Goal: Task Accomplishment & Management: Use online tool/utility

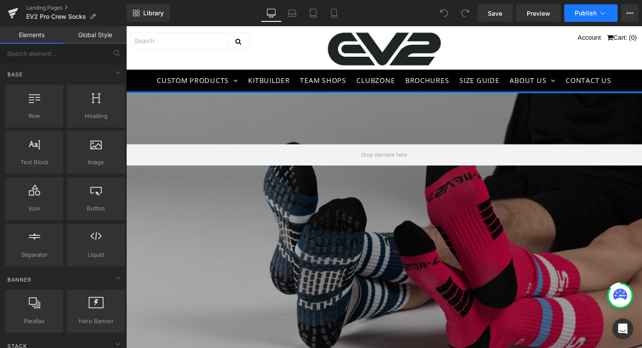
click at [580, 13] on span "Publish" at bounding box center [585, 13] width 22 height 7
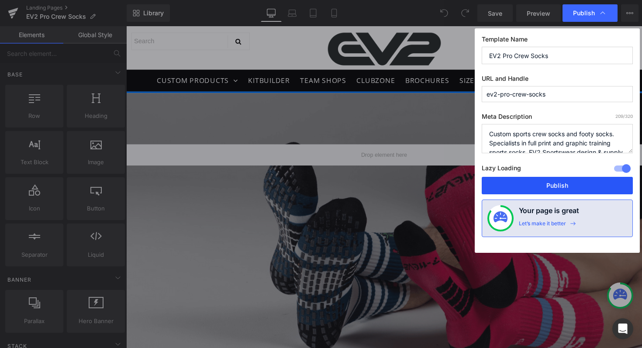
click at [542, 186] on button "Publish" at bounding box center [557, 185] width 151 height 17
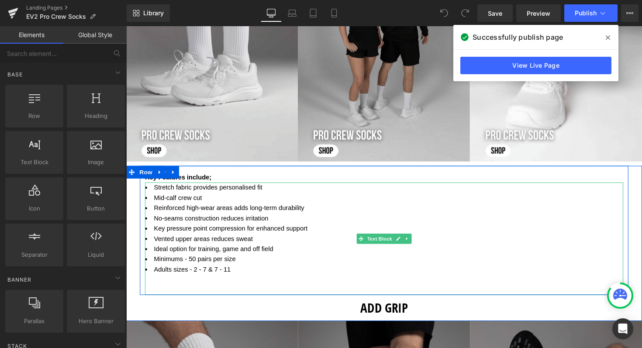
scroll to position [498, 0]
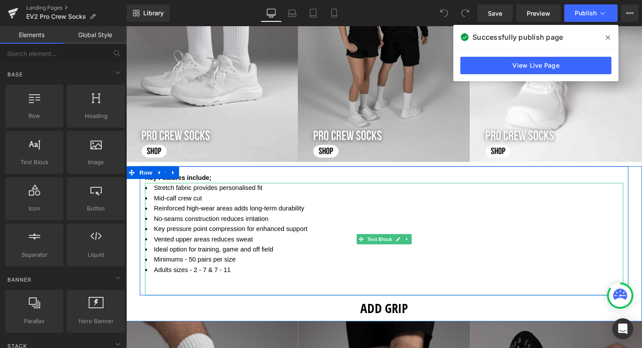
click at [246, 275] on li "Adults sizes - 2 - 7 & 7 - 11" at bounding box center [390, 276] width 490 height 10
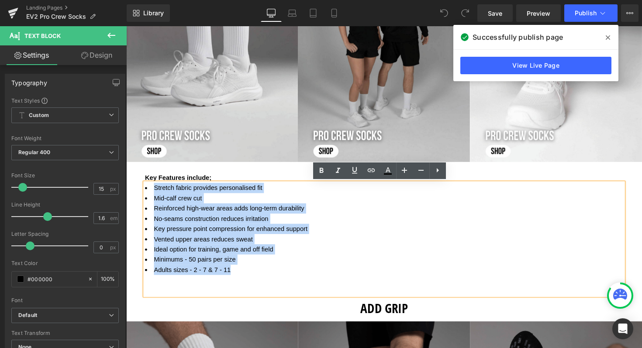
drag, startPoint x: 234, startPoint y: 277, endPoint x: 144, endPoint y: 190, distance: 125.0
click at [145, 190] on ul "Stretch fabric provides personalised fit Mid-calf crew cut Reinforced high-wear…" at bounding box center [390, 234] width 490 height 94
click at [213, 182] on span at bounding box center [214, 181] width 2 height 7
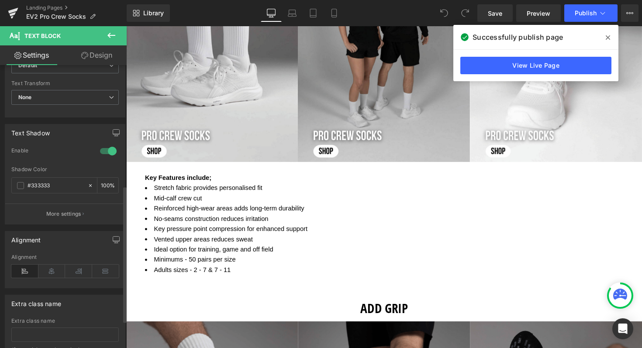
scroll to position [306, 0]
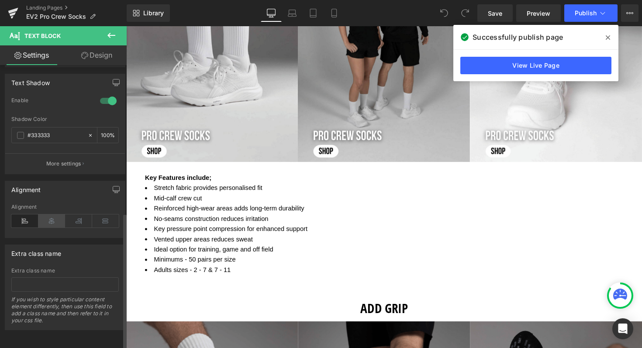
click at [55, 217] on icon at bounding box center [51, 220] width 27 height 13
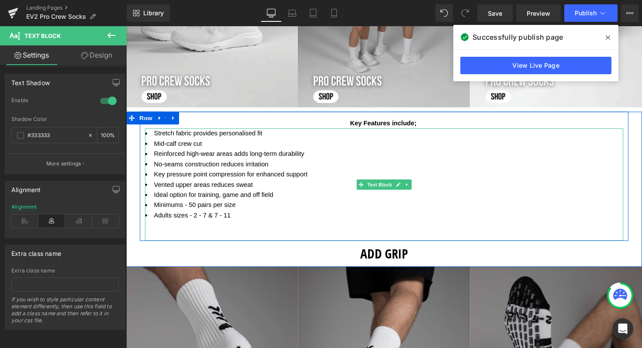
scroll to position [557, 0]
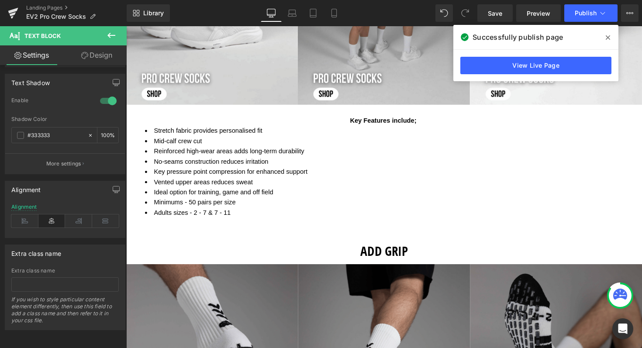
click at [226, 200] on li "Ideal option for training, game and off field" at bounding box center [390, 196] width 490 height 10
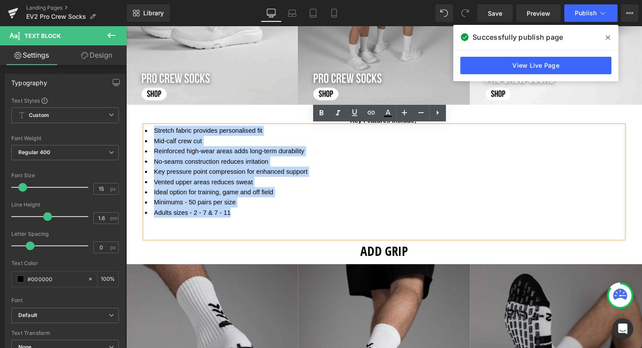
drag, startPoint x: 243, startPoint y: 218, endPoint x: 142, endPoint y: 132, distance: 132.5
click at [145, 132] on ul "Stretch fabric provides personalised fit Mid-calf crew cut Reinforced high-wear…" at bounding box center [390, 175] width 490 height 94
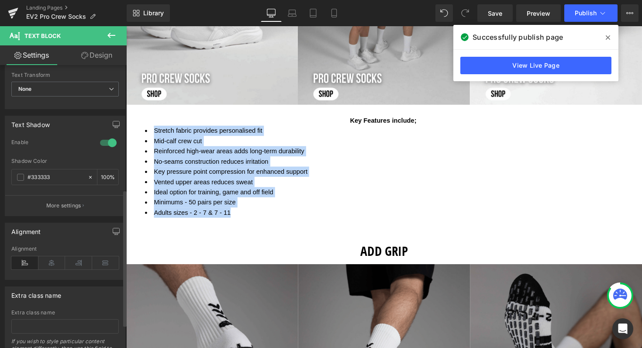
scroll to position [262, 0]
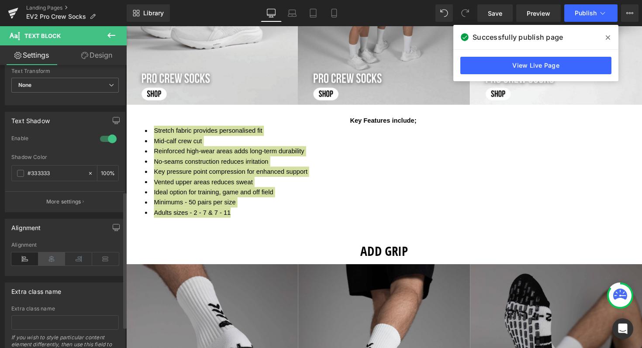
click at [48, 260] on icon at bounding box center [51, 258] width 27 height 13
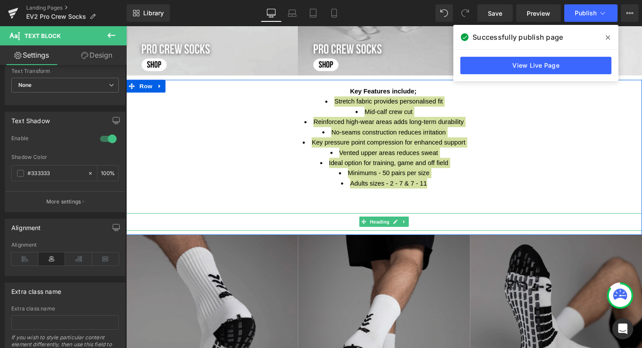
click at [482, 226] on h1 "ADD GRIP" at bounding box center [390, 227] width 528 height 18
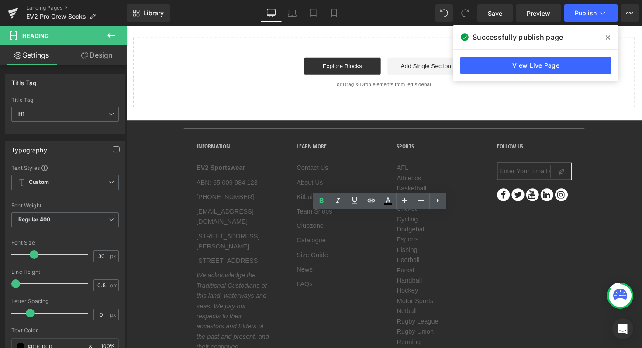
scroll to position [1421, 0]
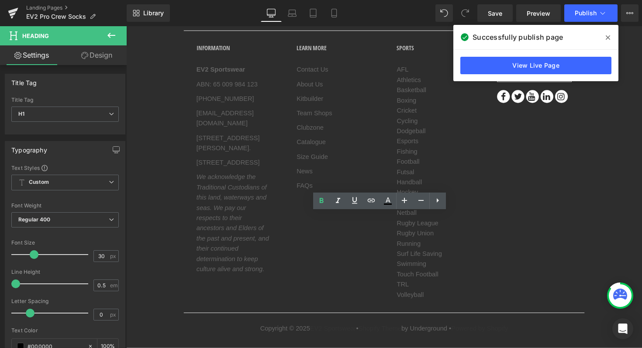
click at [542, 266] on div "information EV2 Sportswear ABN: 65 009 984 123 +61 7 4771 2091 sales@ev2sportsw…" at bounding box center [390, 175] width 410 height 289
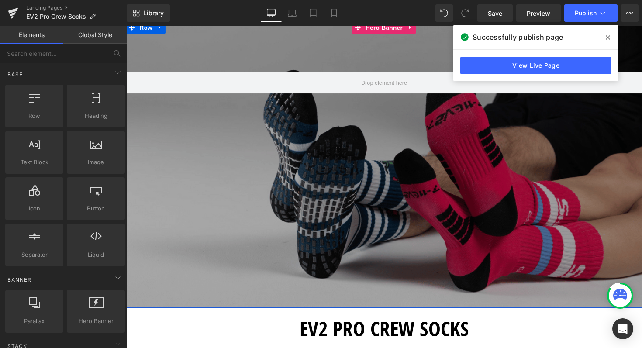
scroll to position [65, 0]
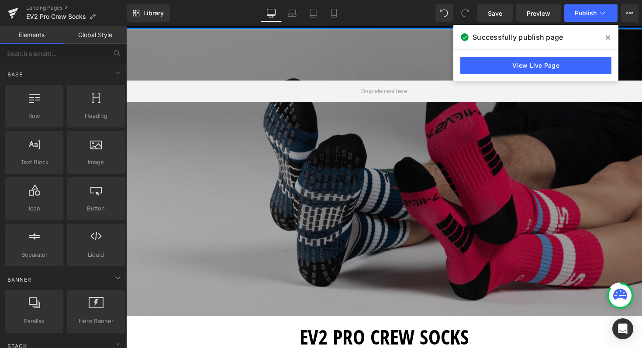
click at [609, 33] on span at bounding box center [608, 38] width 14 height 14
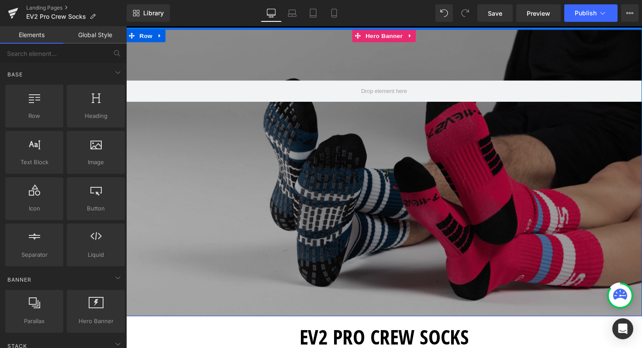
click at [266, 196] on div at bounding box center [390, 176] width 528 height 294
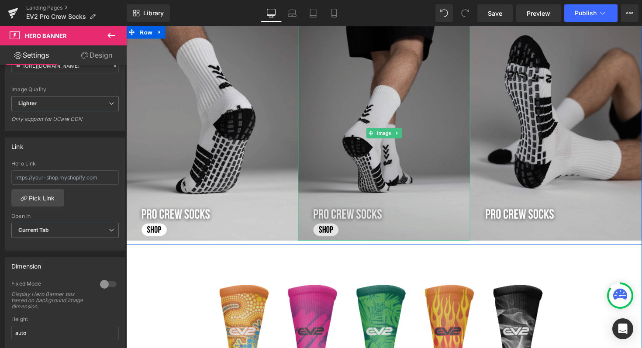
scroll to position [0, 0]
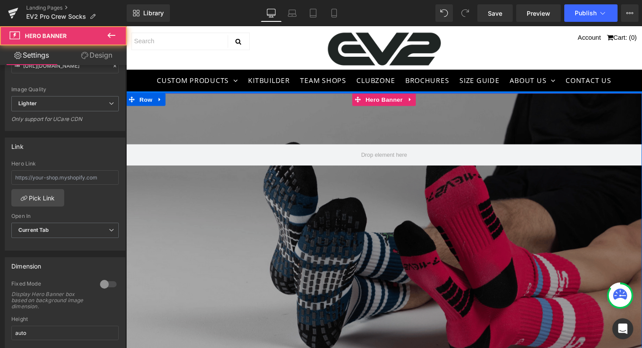
click at [381, 257] on div at bounding box center [390, 242] width 528 height 294
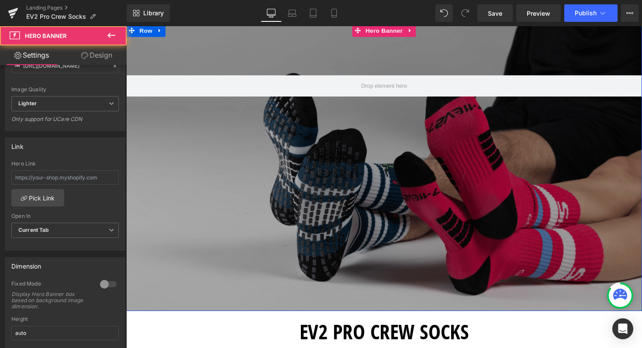
scroll to position [80, 0]
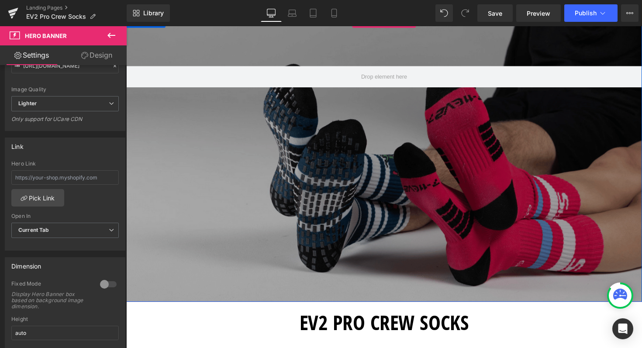
click at [375, 188] on div at bounding box center [390, 162] width 528 height 294
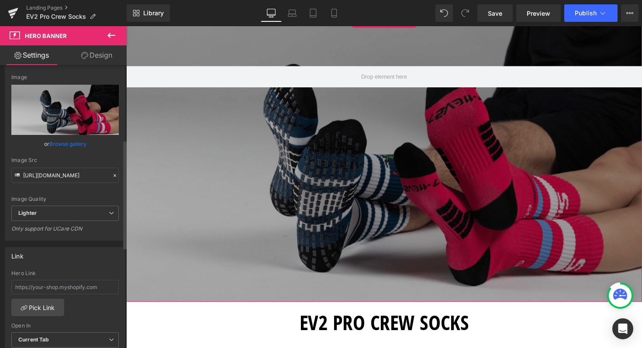
scroll to position [0, 0]
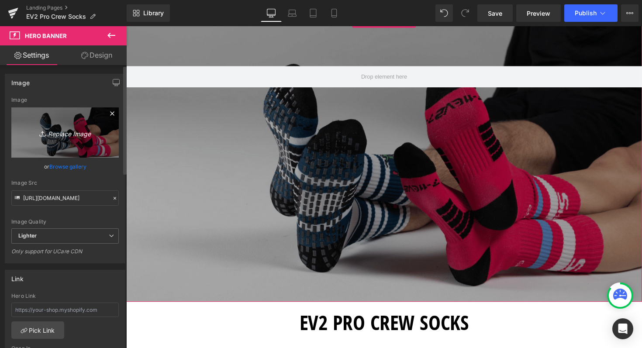
click at [55, 133] on icon "Replace Image" at bounding box center [65, 132] width 70 height 11
type input "C:\fakepath\724284png.png"
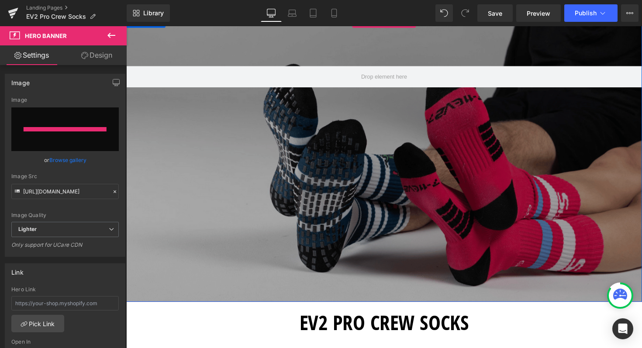
type input "[URL][DOMAIN_NAME]"
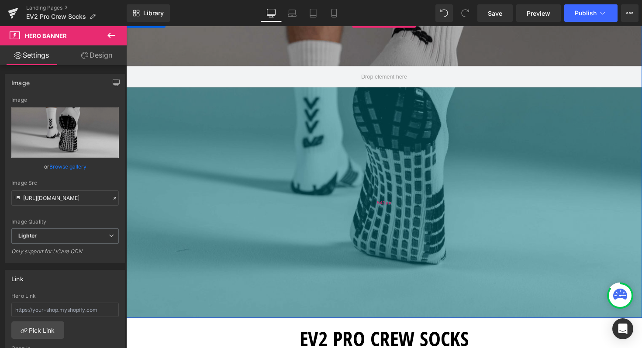
drag, startPoint x: 396, startPoint y: 247, endPoint x: 391, endPoint y: 264, distance: 17.5
click at [391, 264] on div "541px" at bounding box center [390, 207] width 528 height 236
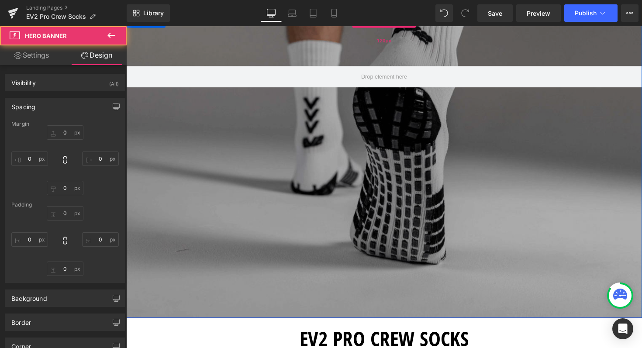
type input "0"
type input "120"
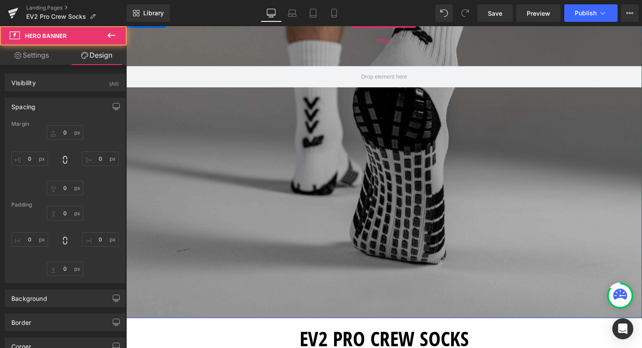
type input "0"
type input "541"
type input "0"
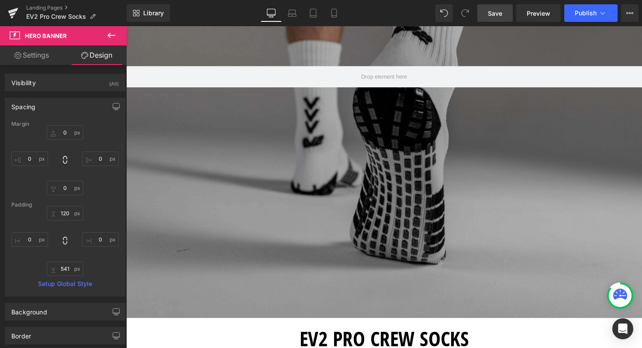
click at [495, 10] on span "Save" at bounding box center [495, 13] width 14 height 9
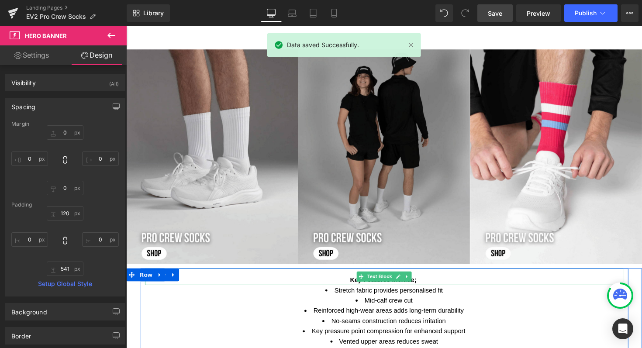
scroll to position [412, 0]
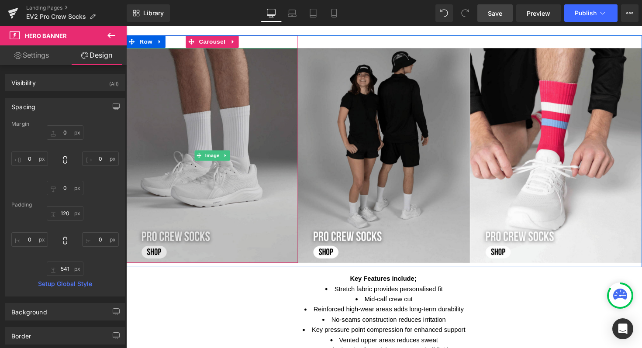
click at [188, 237] on img at bounding box center [214, 158] width 176 height 220
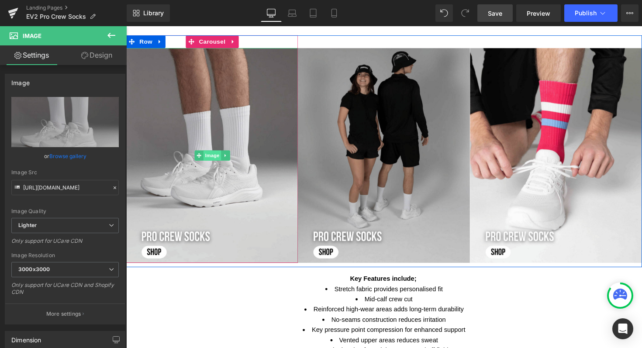
click at [211, 155] on span "Image" at bounding box center [214, 158] width 18 height 10
click at [208, 158] on span "Image" at bounding box center [214, 159] width 18 height 10
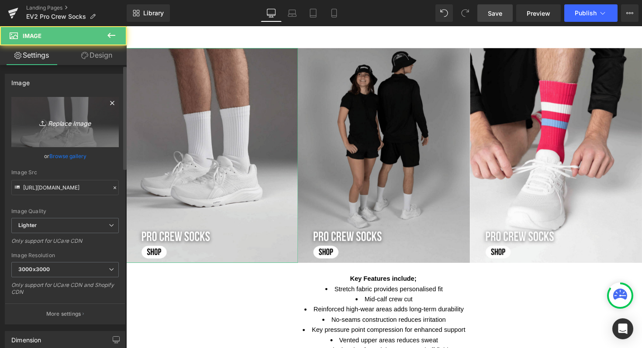
click at [68, 124] on icon "Replace Image" at bounding box center [65, 122] width 70 height 11
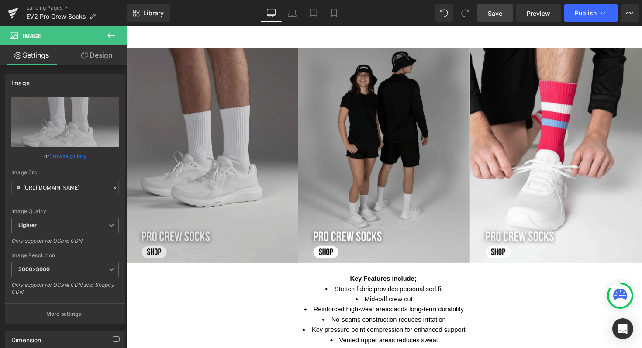
type input "C:\fakepath\Shop now (84) (1).png"
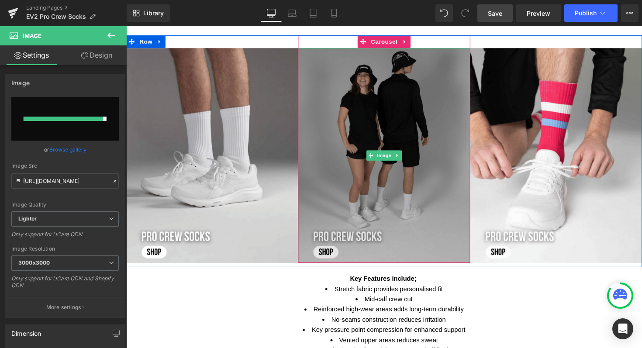
type input "[URL][DOMAIN_NAME]"
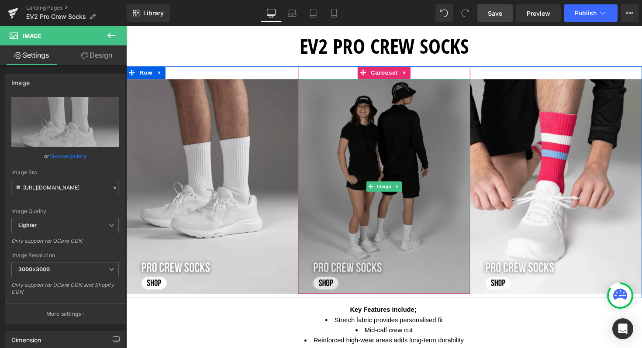
scroll to position [378, 0]
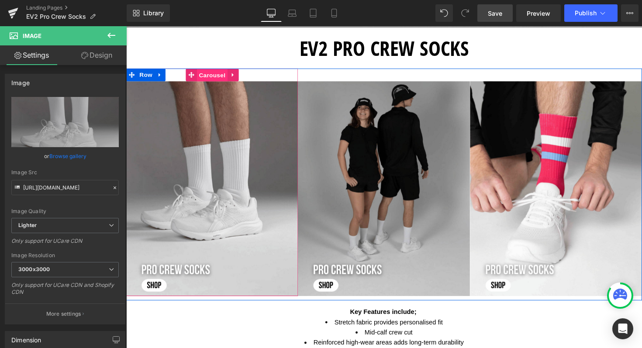
click at [214, 76] on span "Carousel" at bounding box center [214, 76] width 31 height 13
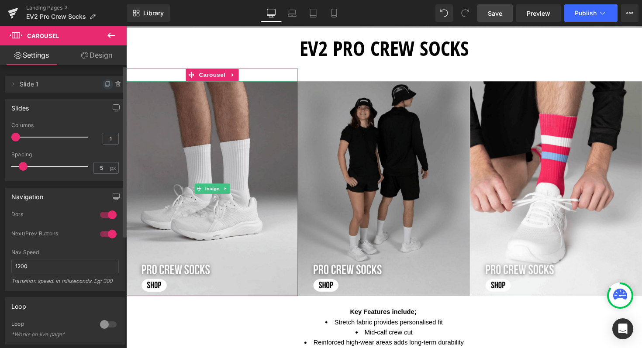
click at [104, 85] on icon at bounding box center [107, 84] width 7 height 7
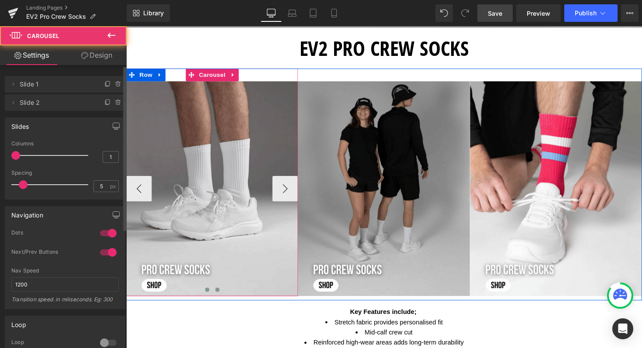
click at [217, 294] on span at bounding box center [219, 296] width 4 height 4
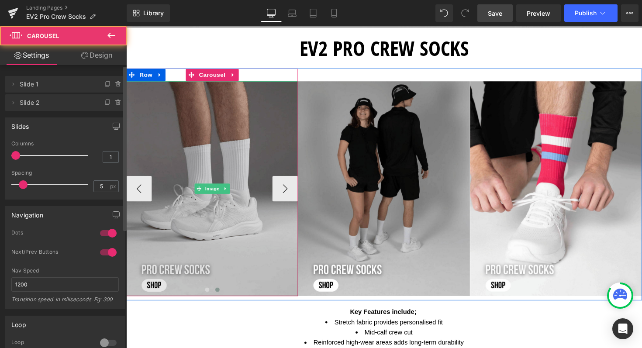
click at [215, 179] on img at bounding box center [214, 193] width 176 height 220
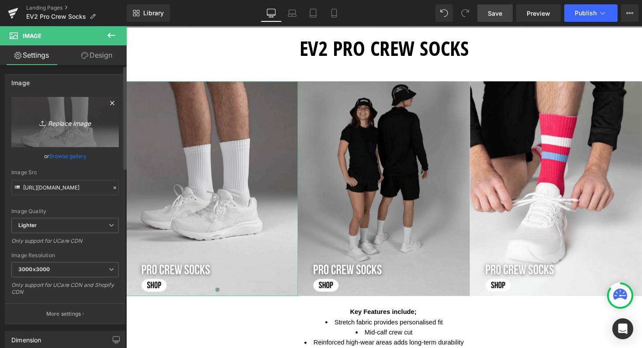
click at [64, 120] on icon "Replace Image" at bounding box center [65, 122] width 70 height 11
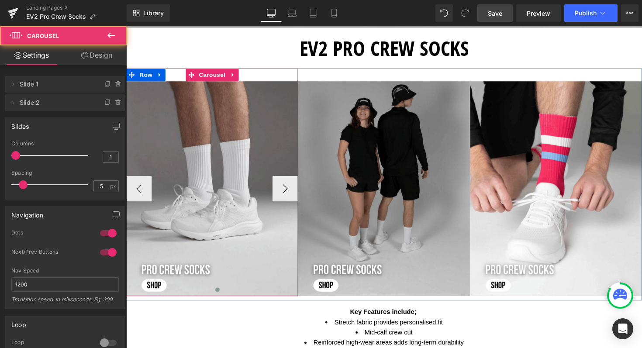
click at [217, 294] on span at bounding box center [219, 296] width 4 height 4
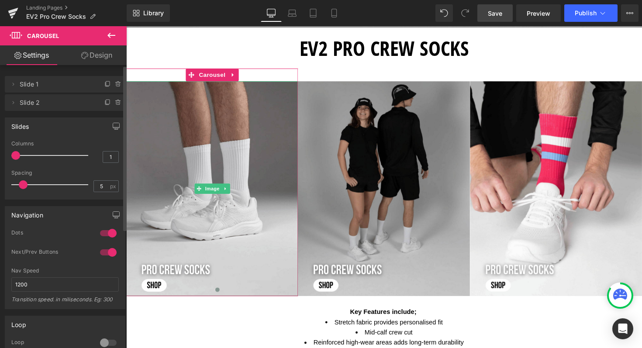
click at [39, 105] on span "Slide 2" at bounding box center [56, 102] width 73 height 17
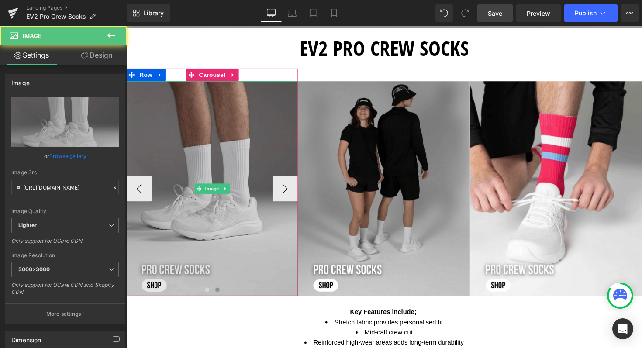
click at [226, 132] on img at bounding box center [214, 193] width 176 height 220
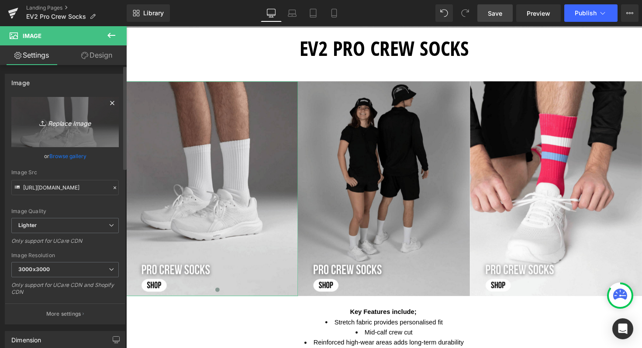
click at [76, 123] on icon "Replace Image" at bounding box center [65, 122] width 70 height 11
type input "C:\fakepath\Shop now (83) (1).png"
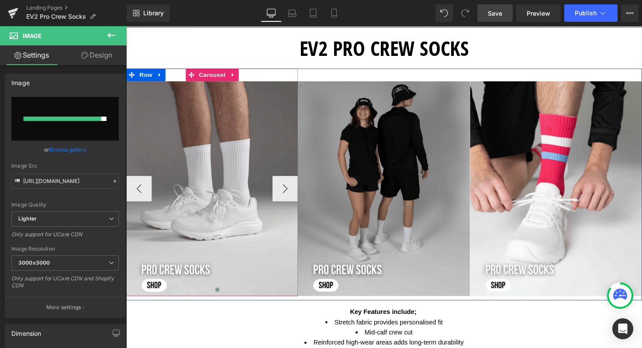
click at [214, 293] on button at bounding box center [219, 296] width 10 height 9
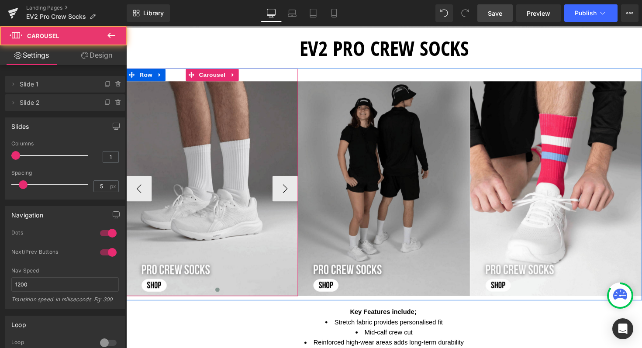
click at [217, 296] on span at bounding box center [219, 296] width 4 height 4
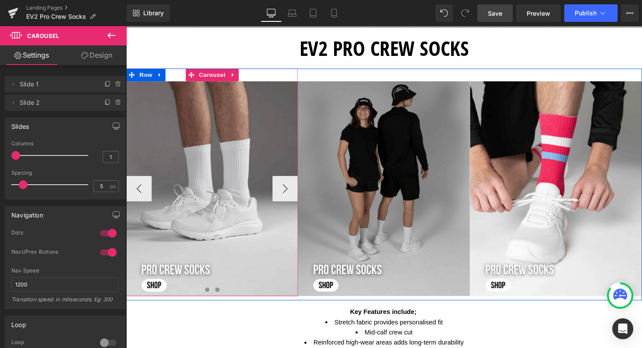
click at [207, 297] on span at bounding box center [209, 296] width 4 height 4
click at [217, 296] on span at bounding box center [219, 296] width 4 height 4
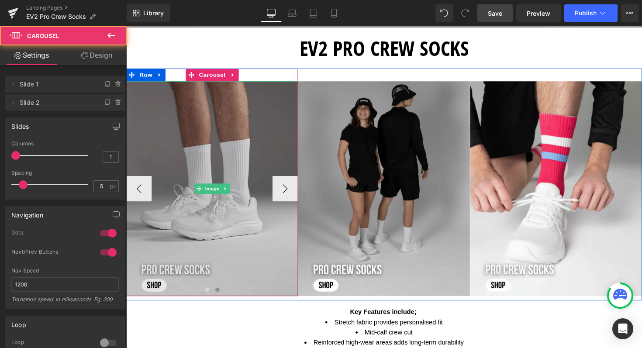
click at [210, 173] on img at bounding box center [214, 193] width 176 height 220
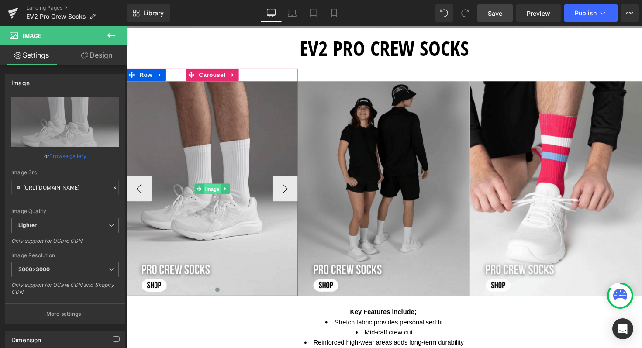
click at [210, 192] on span "Image" at bounding box center [214, 193] width 18 height 10
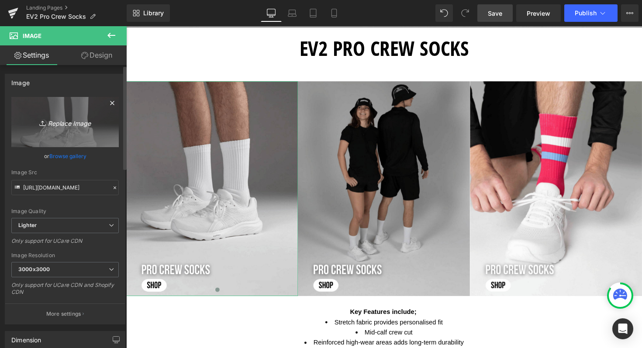
click at [63, 123] on icon "Replace Image" at bounding box center [65, 122] width 70 height 11
type input "C:\fakepath\Shop now (83) (1).png"
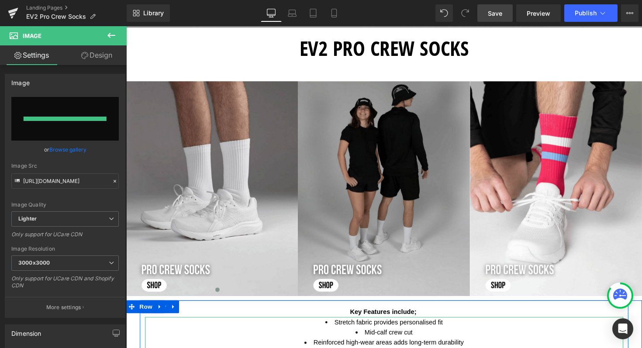
type input "https://ucarecdn.com/77258a90-264d-42b7-83d7-819214cc1fb7/-/format/auto/-/previ…"
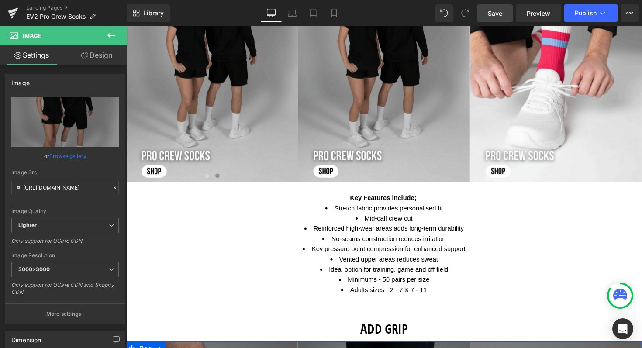
scroll to position [487, 0]
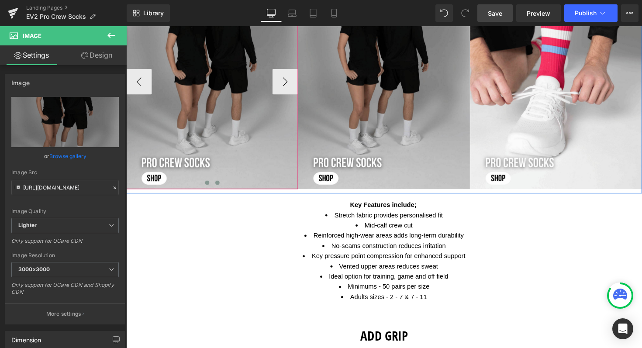
click at [207, 187] on span at bounding box center [209, 186] width 4 height 4
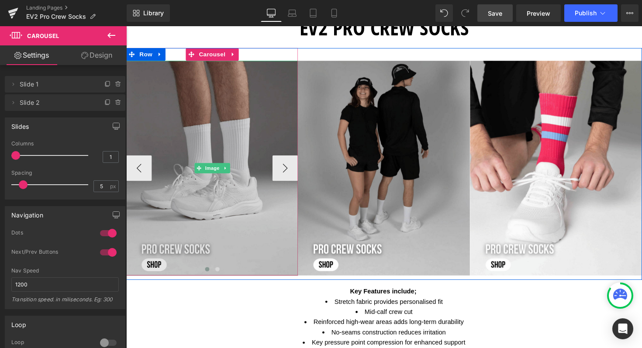
scroll to position [394, 0]
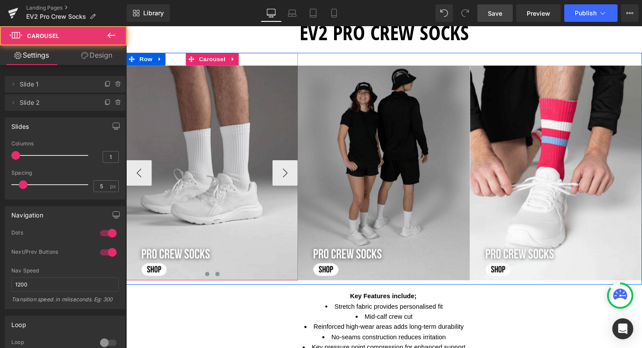
click at [217, 279] on span at bounding box center [219, 280] width 4 height 4
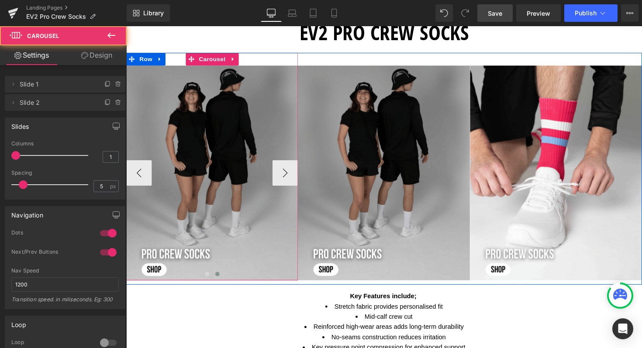
click at [217, 279] on span at bounding box center [219, 280] width 4 height 4
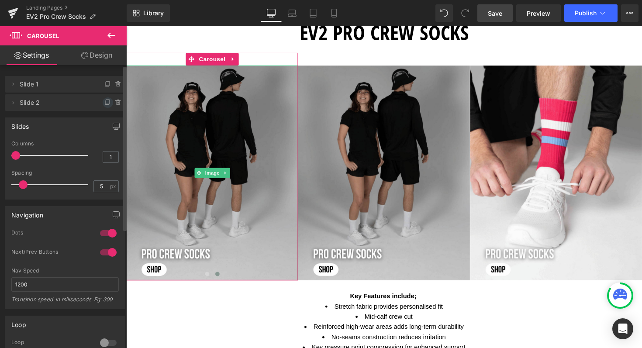
click at [104, 103] on icon at bounding box center [107, 102] width 7 height 7
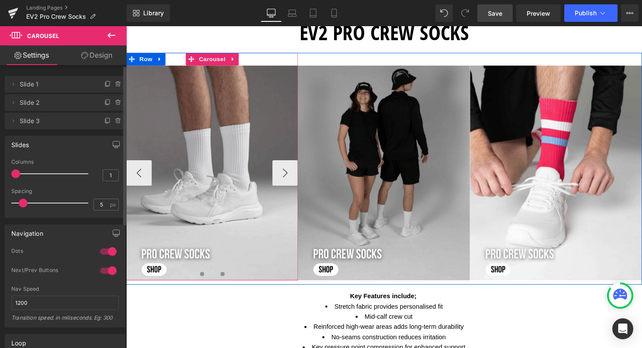
click at [223, 279] on span at bounding box center [225, 280] width 4 height 4
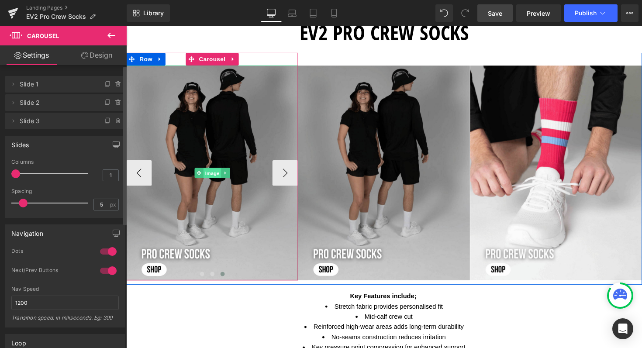
click at [207, 175] on span "Image" at bounding box center [214, 177] width 18 height 10
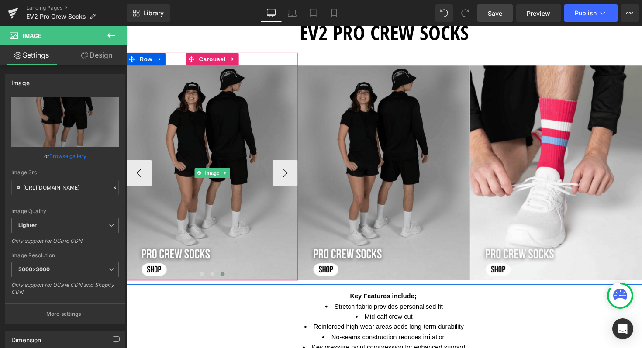
click at [209, 171] on span "Image" at bounding box center [214, 176] width 18 height 10
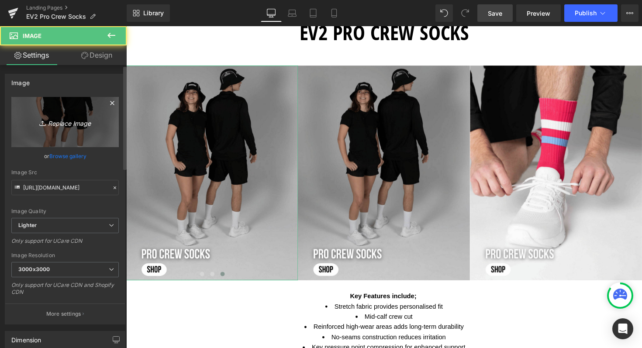
click at [76, 124] on icon "Replace Image" at bounding box center [65, 122] width 70 height 11
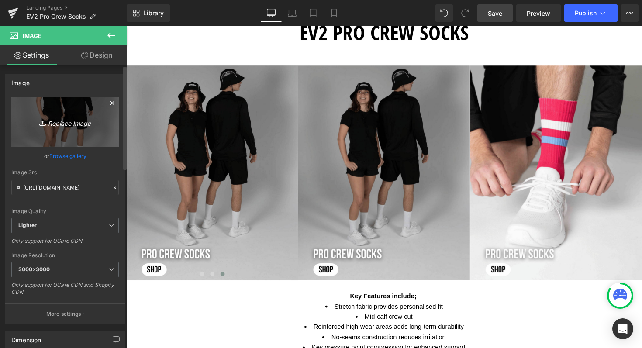
type input "C:\fakepath\Shop now (83) (1).png"
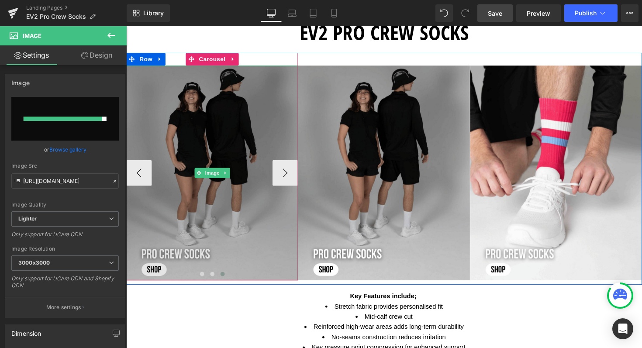
type input "https://ucarecdn.com/9bfa7524-f63e-4758-bb50-48a6bb7ec23b/-/format/auto/-/previ…"
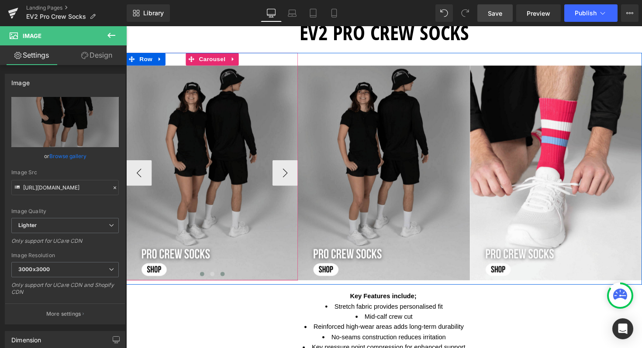
click at [201, 282] on button at bounding box center [204, 279] width 10 height 9
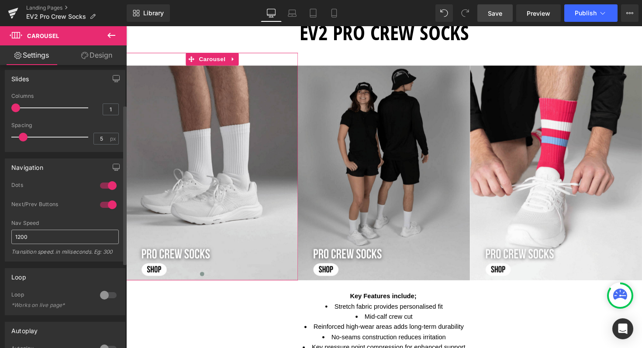
scroll to position [70, 0]
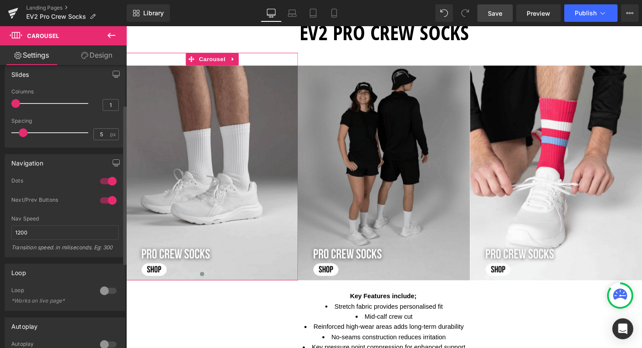
click at [102, 197] on div at bounding box center [108, 200] width 21 height 14
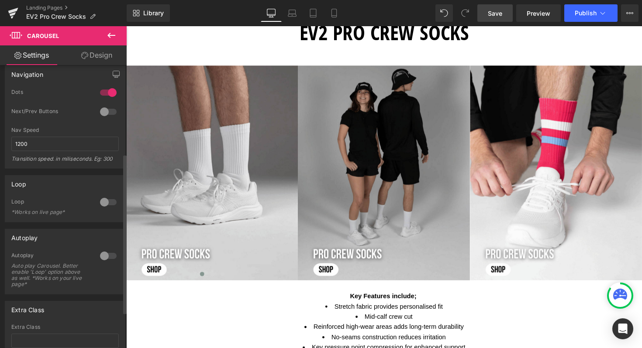
scroll to position [160, 0]
click at [103, 201] on div at bounding box center [108, 201] width 21 height 14
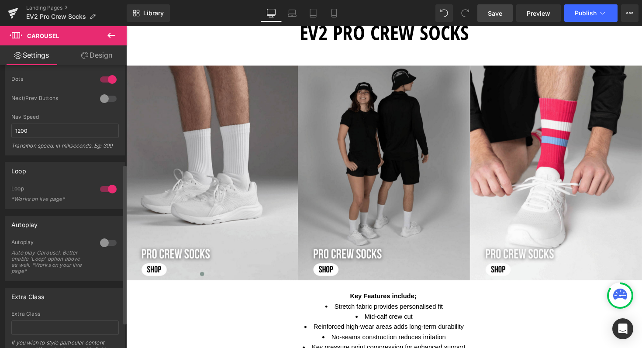
scroll to position [176, 0]
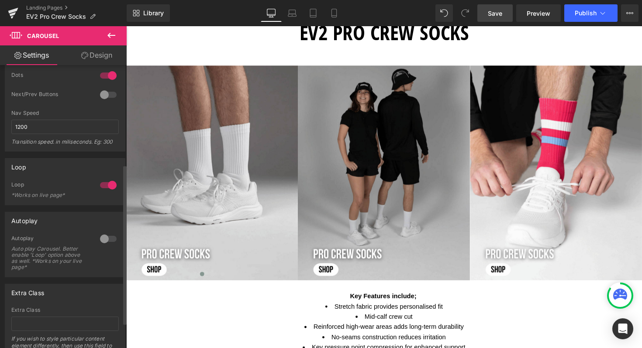
click at [102, 240] on div at bounding box center [108, 239] width 21 height 14
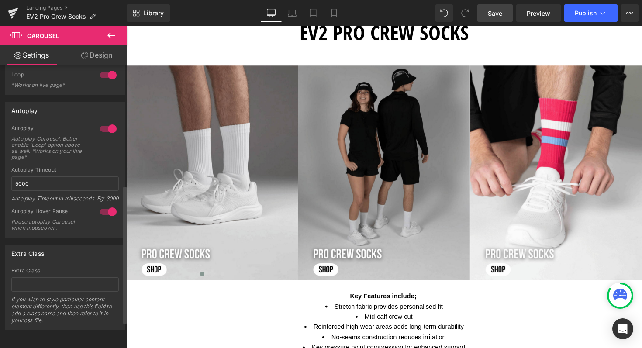
scroll to position [0, 0]
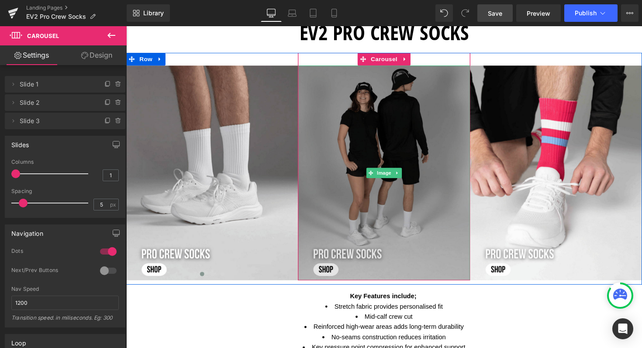
click at [404, 133] on img at bounding box center [390, 176] width 176 height 220
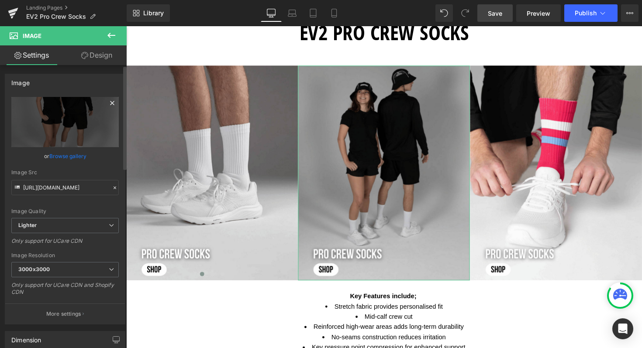
click at [110, 102] on icon at bounding box center [112, 103] width 4 height 4
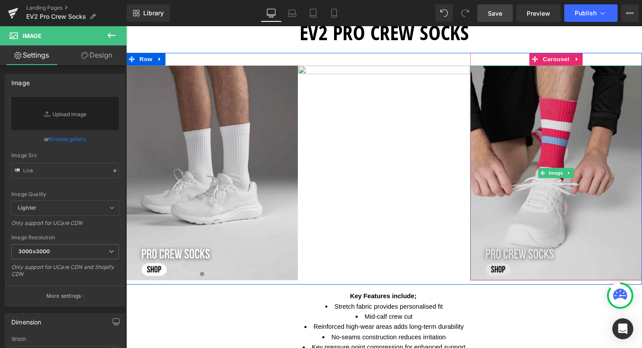
click at [574, 135] on img at bounding box center [566, 176] width 176 height 220
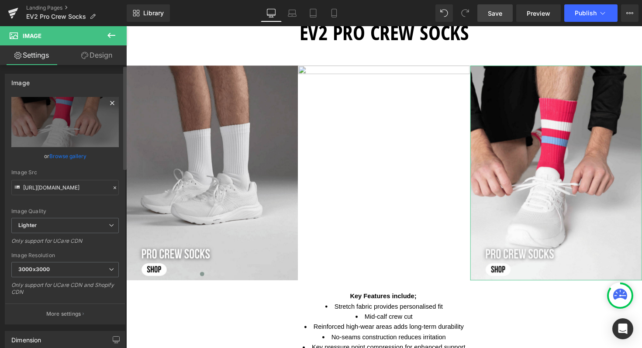
click at [110, 102] on icon at bounding box center [112, 103] width 4 height 4
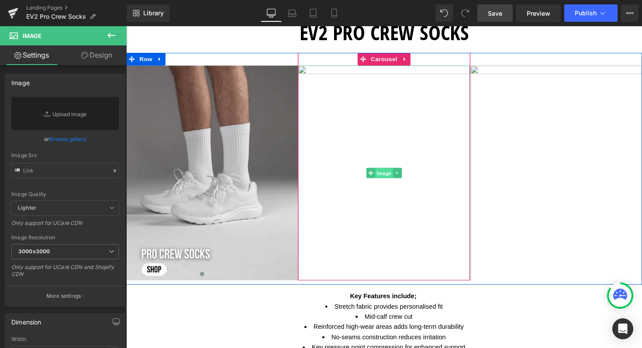
click at [386, 173] on span "Image" at bounding box center [390, 177] width 18 height 10
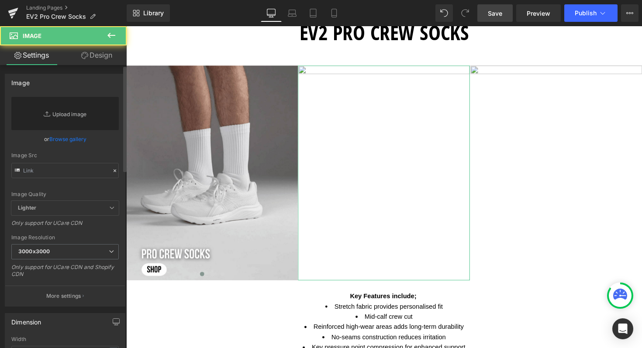
click at [69, 112] on link "Replace Image" at bounding box center [64, 113] width 107 height 33
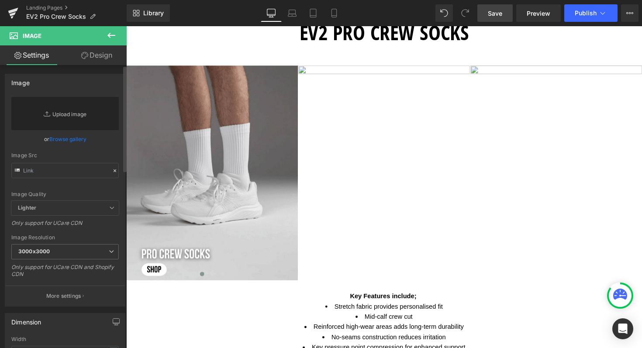
type input "C:\fakepath\Shop now (85).png"
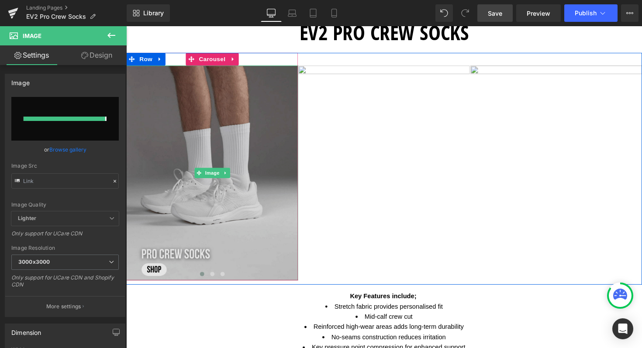
type input "[URL][DOMAIN_NAME]"
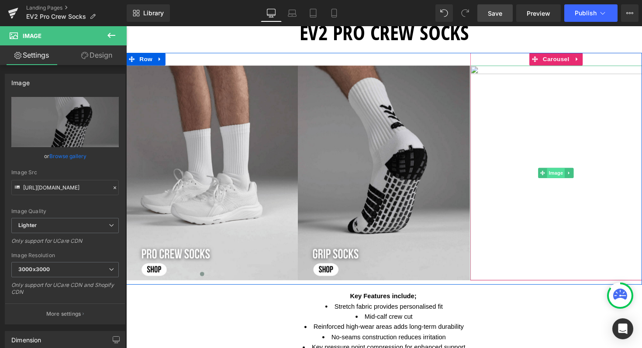
click at [565, 177] on span "Image" at bounding box center [566, 176] width 18 height 10
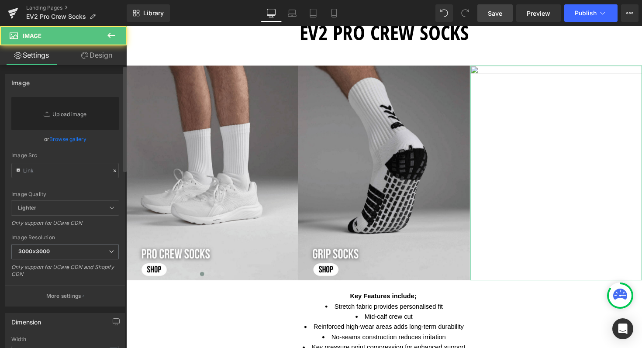
click at [64, 114] on link "Replace Image" at bounding box center [64, 113] width 107 height 33
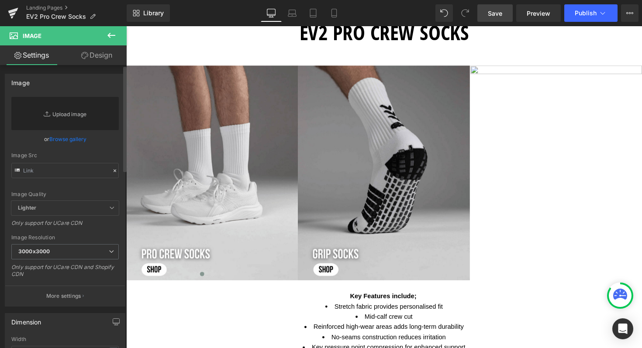
type input "C:\fakepath\724310png.png"
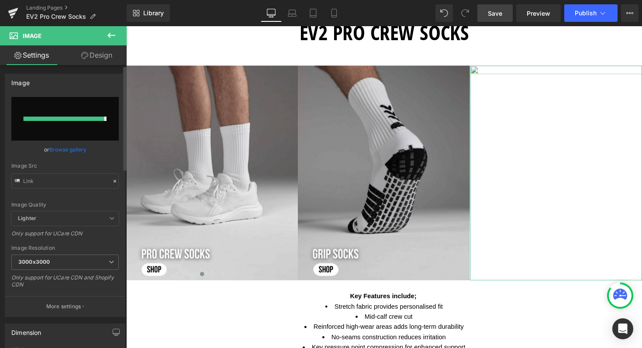
type input "[URL][DOMAIN_NAME]"
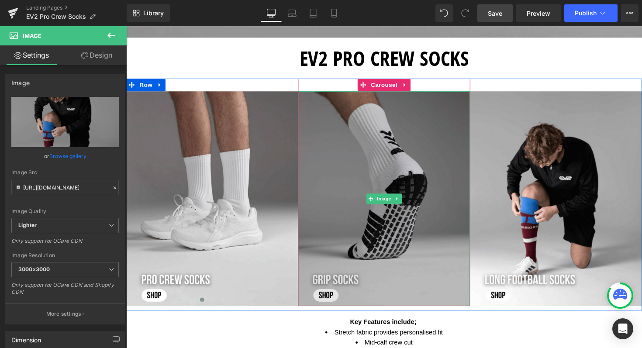
scroll to position [367, 0]
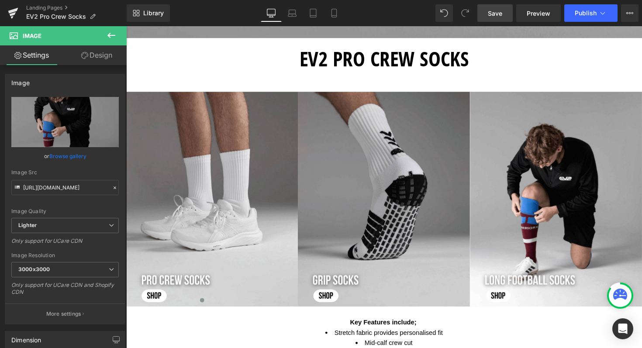
click at [500, 10] on span "Save" at bounding box center [495, 13] width 14 height 9
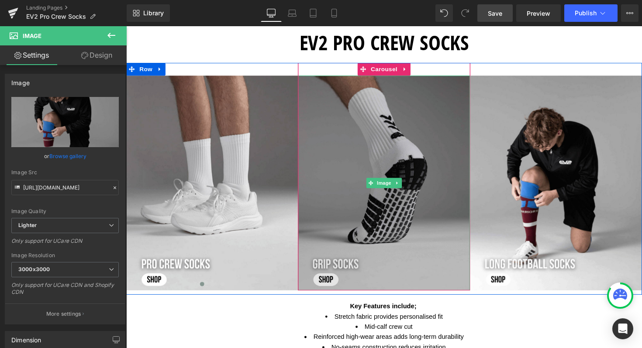
scroll to position [376, 0]
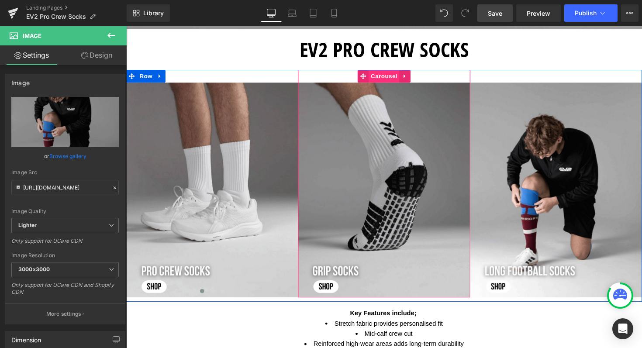
click at [389, 77] on span "Carousel" at bounding box center [390, 77] width 31 height 13
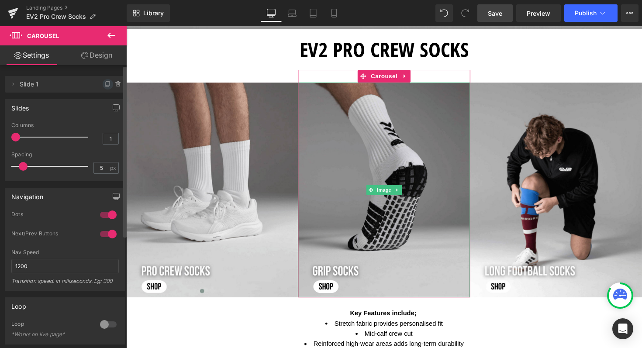
click at [104, 83] on icon at bounding box center [107, 84] width 7 height 7
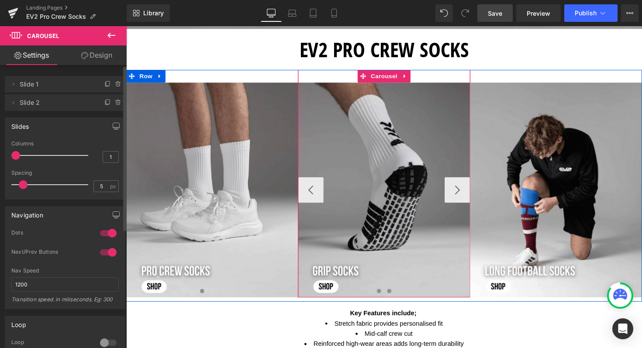
click at [393, 298] on span at bounding box center [395, 297] width 4 height 4
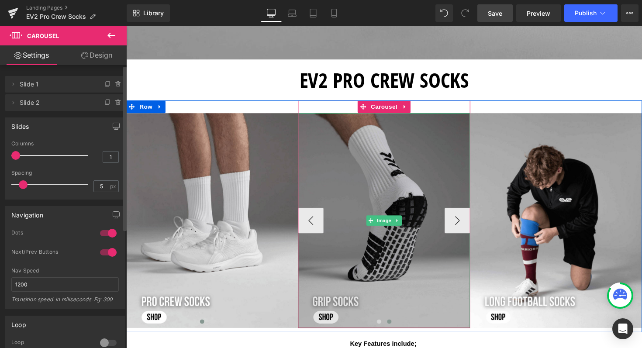
scroll to position [404, 0]
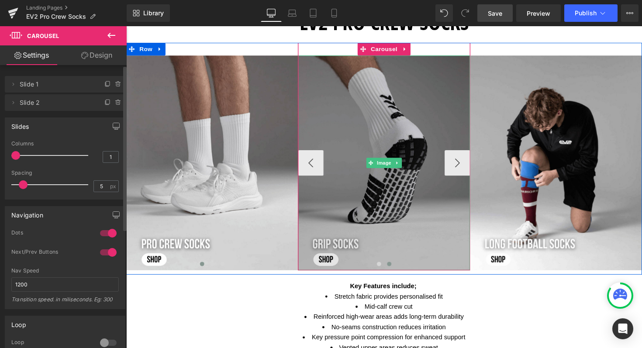
click at [395, 132] on img at bounding box center [390, 166] width 176 height 220
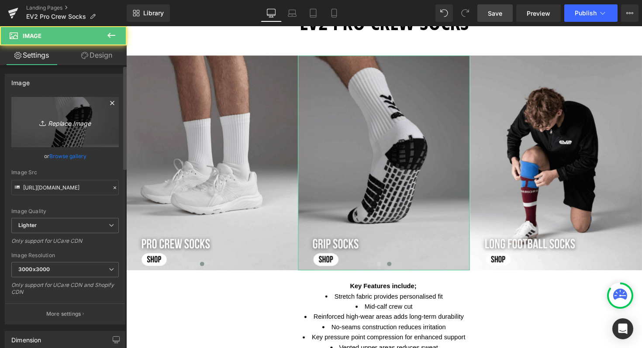
click at [45, 122] on icon at bounding box center [43, 123] width 9 height 9
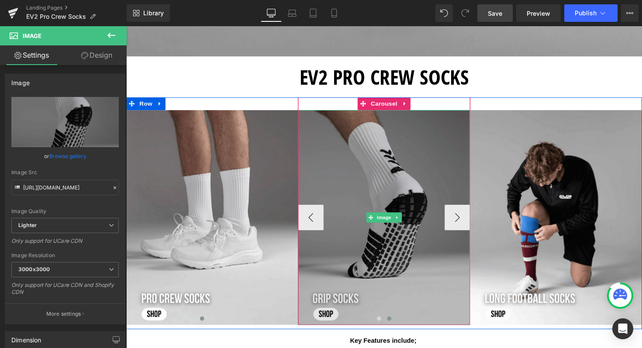
scroll to position [349, 0]
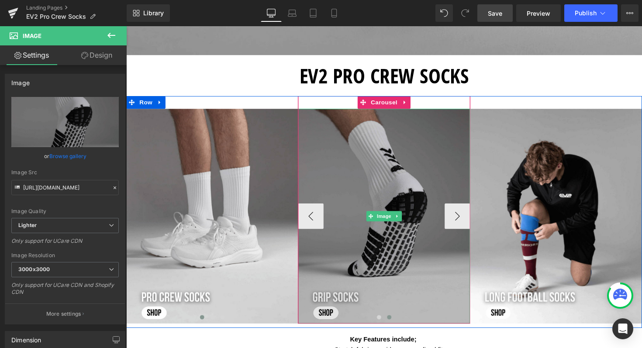
click at [365, 189] on img at bounding box center [390, 221] width 176 height 220
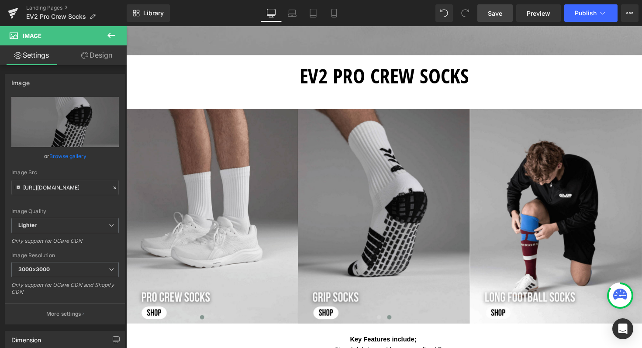
click at [111, 40] on icon at bounding box center [111, 35] width 10 height 10
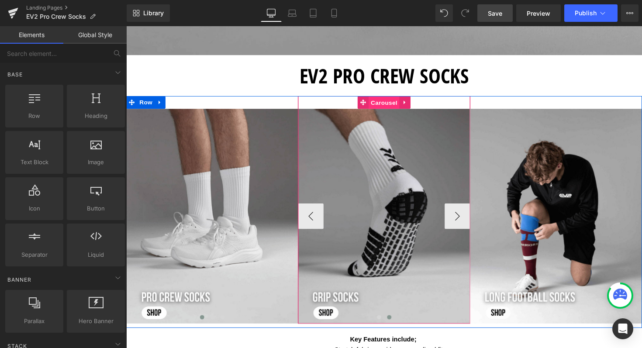
click at [382, 105] on span "Carousel" at bounding box center [390, 104] width 31 height 13
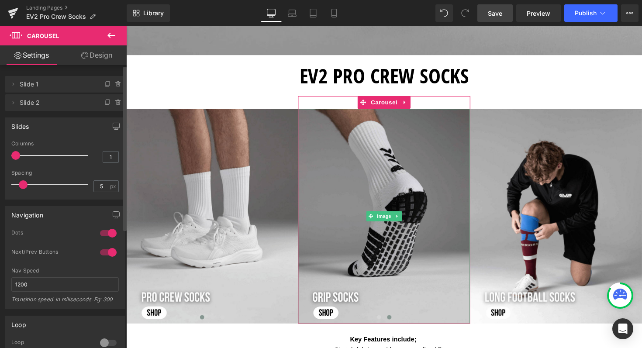
click at [55, 106] on span "Slide 2" at bounding box center [56, 102] width 73 height 17
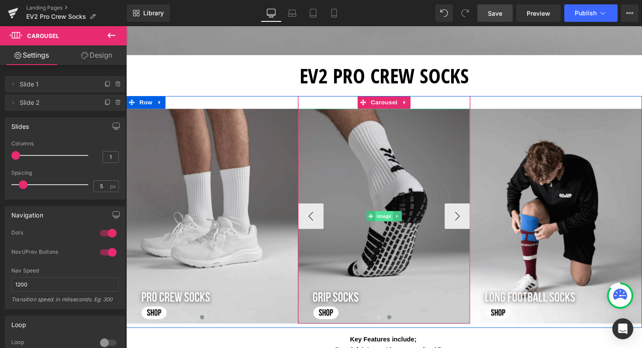
click at [383, 218] on span "Image" at bounding box center [390, 221] width 18 height 10
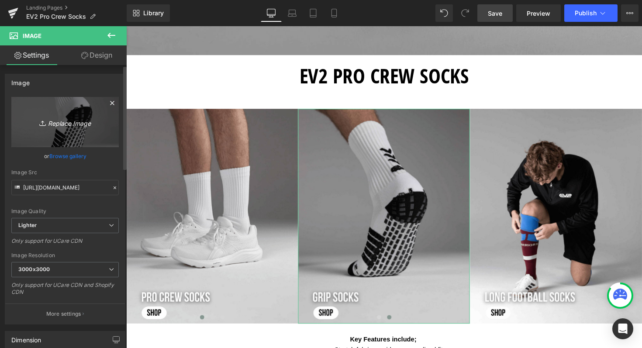
click at [65, 122] on icon "Replace Image" at bounding box center [65, 122] width 70 height 11
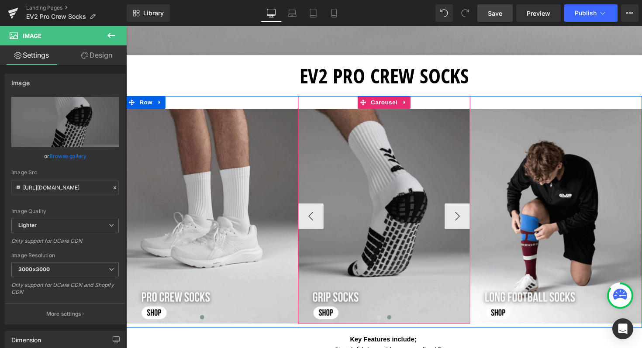
click at [393, 324] on span at bounding box center [395, 324] width 4 height 4
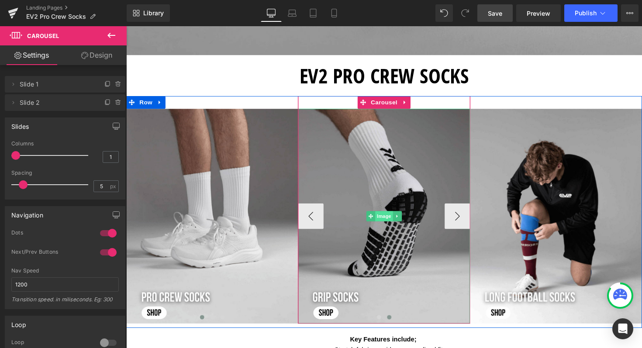
click at [382, 220] on span "Image" at bounding box center [390, 221] width 18 height 10
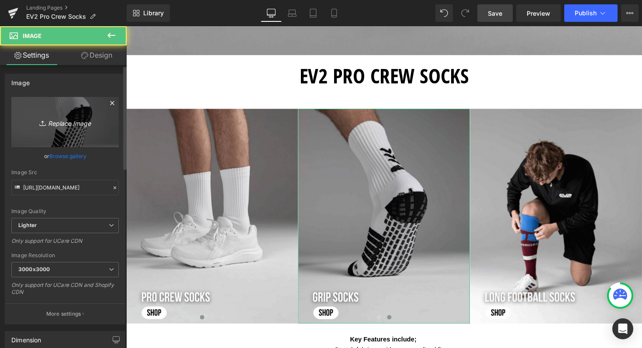
click at [68, 121] on icon "Replace Image" at bounding box center [65, 122] width 70 height 11
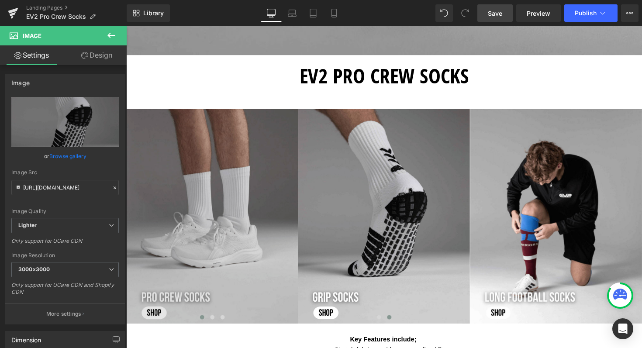
type input "C:\fakepath\Shop now Long Football Socks (1).png"
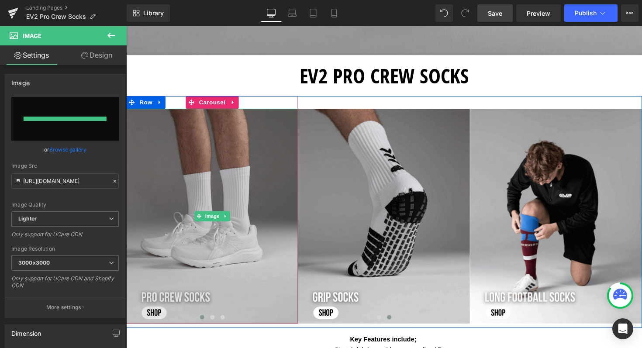
type input "[URL][DOMAIN_NAME]"
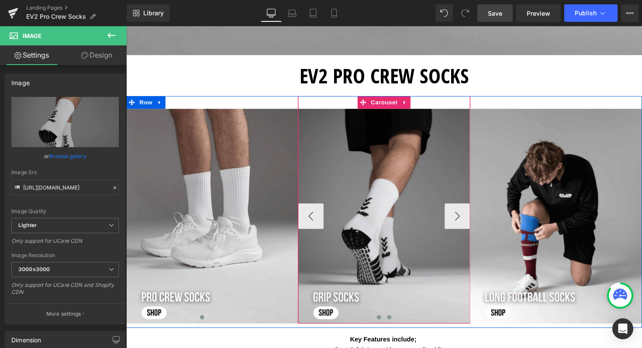
click at [383, 325] on span at bounding box center [385, 324] width 4 height 4
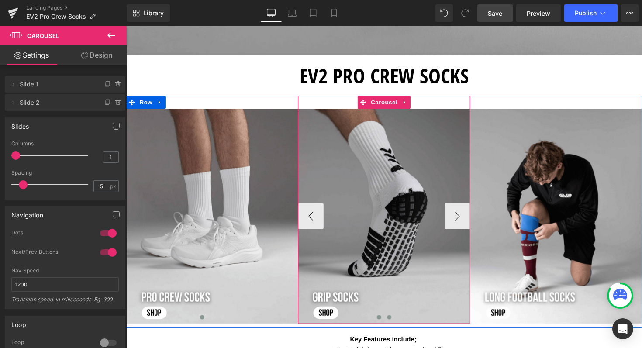
click at [393, 324] on span at bounding box center [395, 324] width 4 height 4
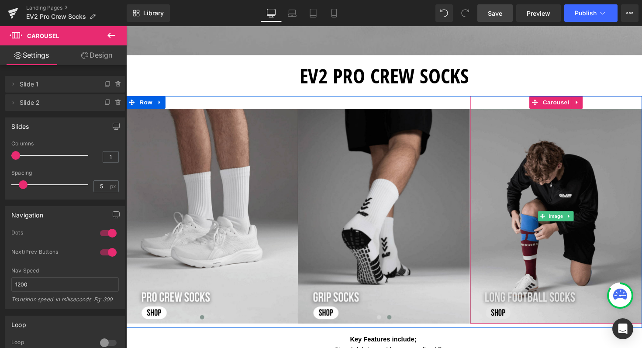
click at [543, 176] on img at bounding box center [566, 221] width 176 height 220
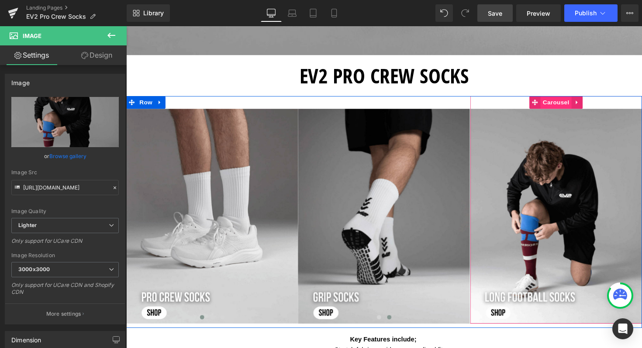
click at [564, 107] on span "Carousel" at bounding box center [565, 104] width 31 height 13
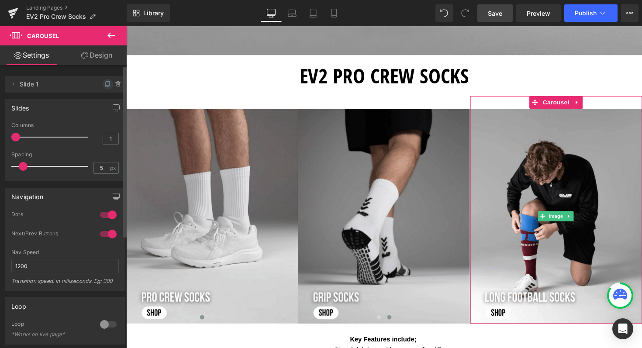
click at [105, 83] on icon at bounding box center [106, 85] width 3 height 4
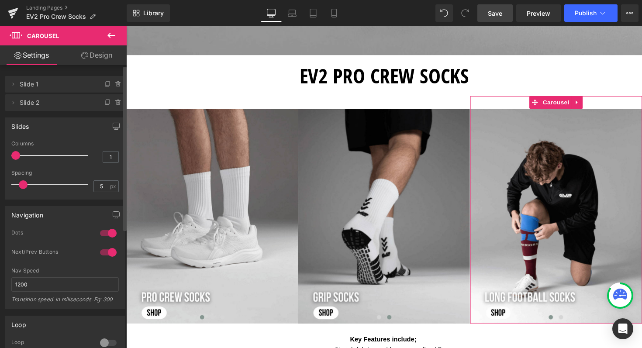
click at [55, 107] on span "Slide 2" at bounding box center [56, 102] width 73 height 17
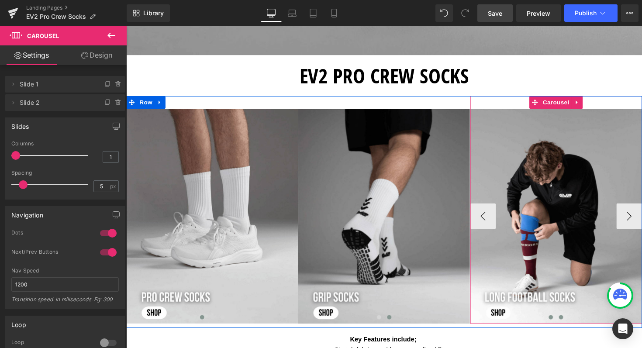
click at [569, 323] on span at bounding box center [571, 324] width 4 height 4
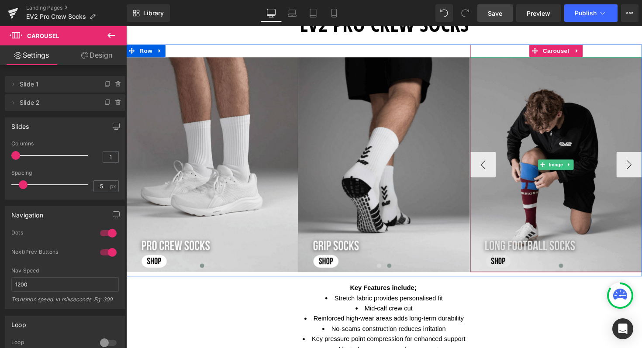
scroll to position [404, 0]
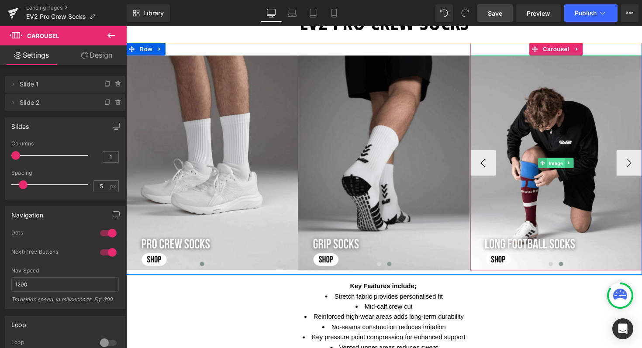
click at [563, 165] on span "Image" at bounding box center [566, 167] width 18 height 10
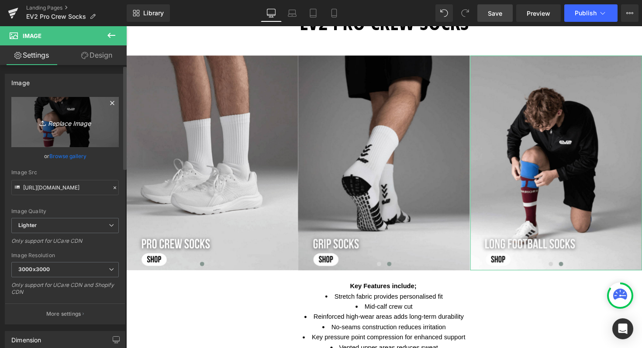
click at [62, 124] on icon "Replace Image" at bounding box center [65, 122] width 70 height 11
type input "C:\fakepath\Shop now Long Football Socks (2).png"
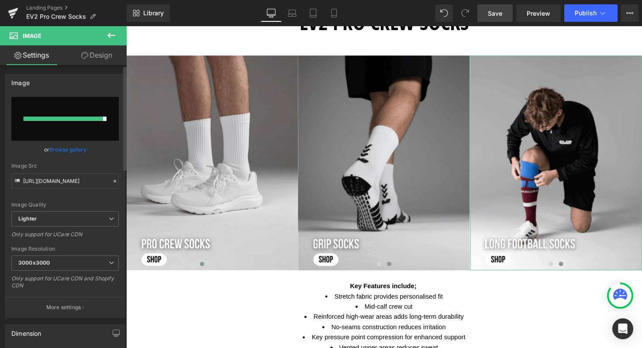
type input "https://ucarecdn.com/ebb95294-79f7-48dd-864f-f664ec7a86ef/-/format/auto/-/previ…"
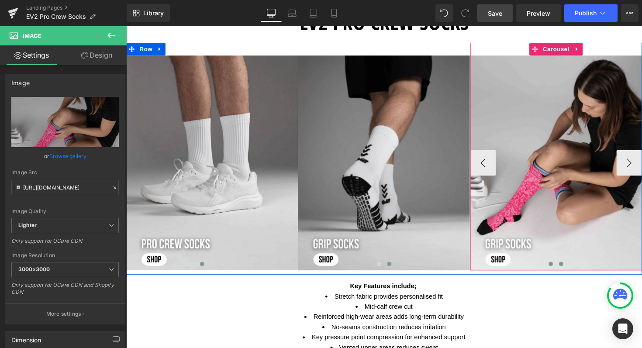
click at [559, 269] on span at bounding box center [561, 270] width 4 height 4
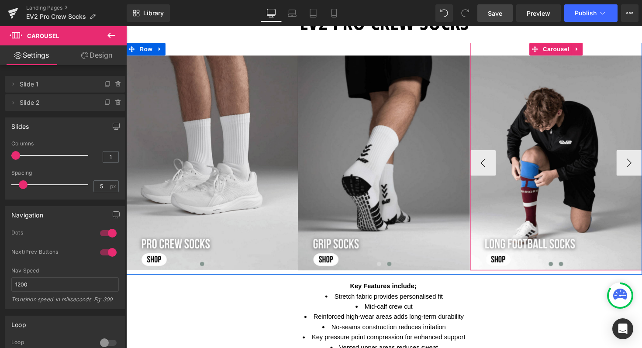
click at [571, 267] on button at bounding box center [571, 269] width 10 height 9
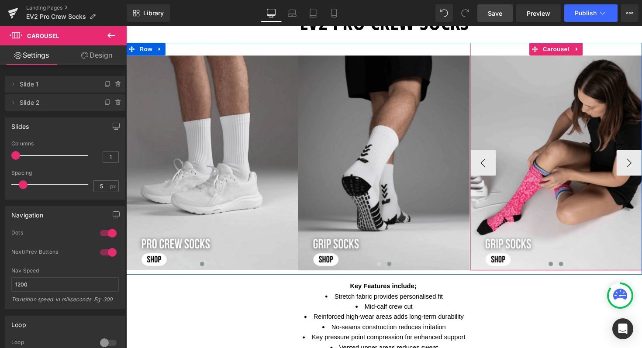
click at [559, 267] on button at bounding box center [561, 269] width 10 height 9
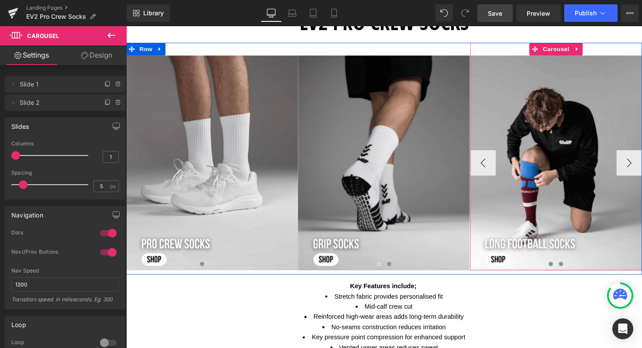
click at [569, 271] on span at bounding box center [571, 270] width 4 height 4
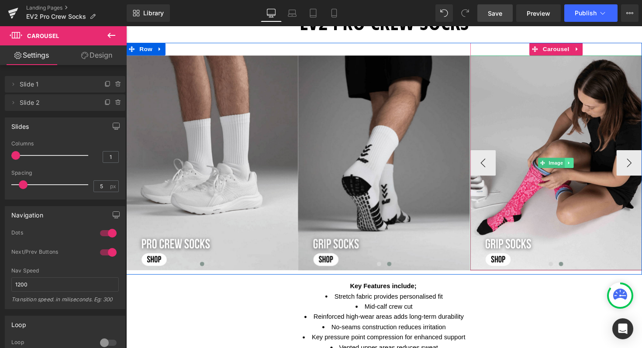
click at [578, 165] on icon at bounding box center [580, 166] width 5 height 5
click at [585, 165] on link at bounding box center [584, 166] width 9 height 10
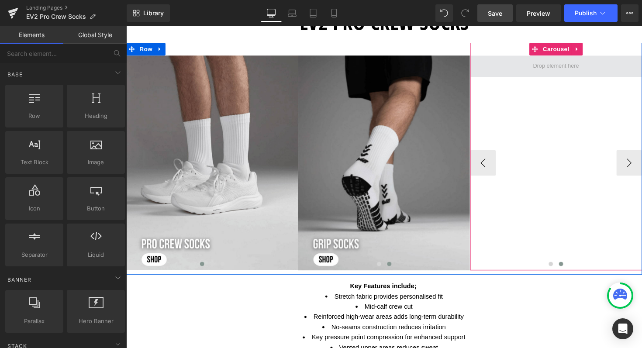
click at [591, 68] on span at bounding box center [566, 67] width 176 height 22
click at [586, 65] on span at bounding box center [566, 67] width 53 height 15
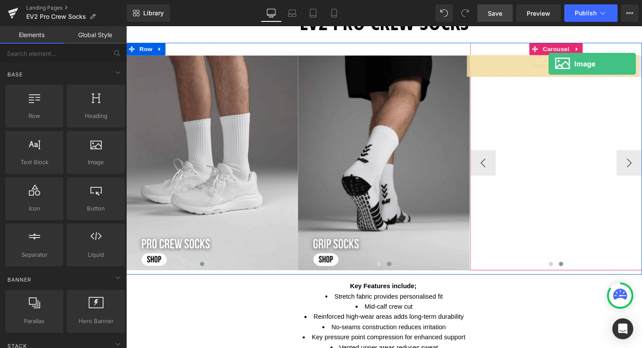
drag, startPoint x: 212, startPoint y: 180, endPoint x: 559, endPoint y: 65, distance: 365.8
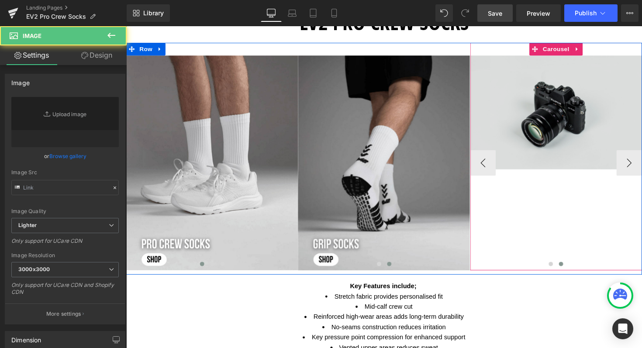
type input "//[DOMAIN_NAME][URL]"
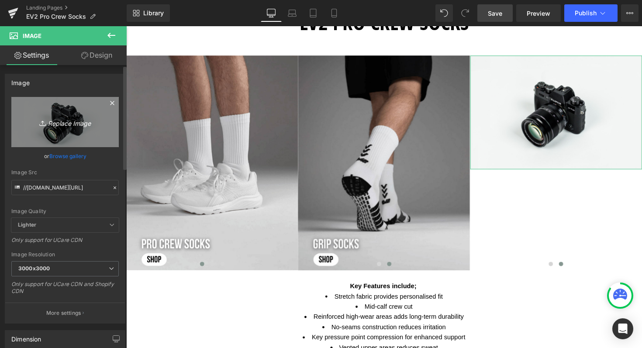
click at [57, 122] on icon "Replace Image" at bounding box center [65, 122] width 70 height 11
type input "C:\fakepath\Shop now Long Football Socks (3).png"
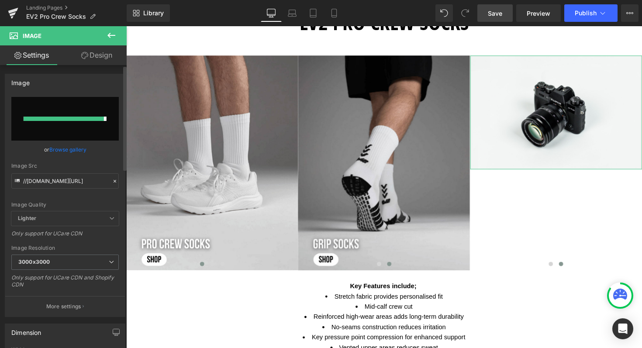
type input "https://ucarecdn.com/a90fe12e-3fa7-405d-9b8b-6c07a2bfbc63/-/format/auto/-/previ…"
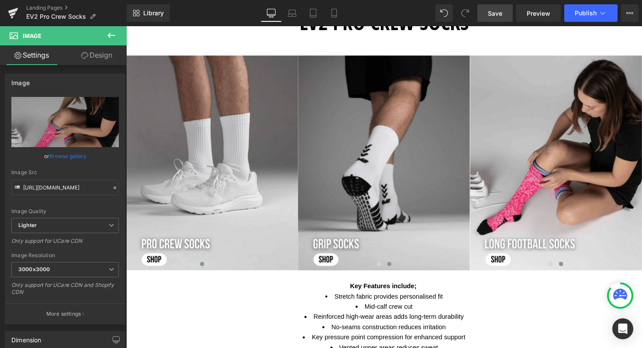
click at [497, 11] on span "Save" at bounding box center [495, 13] width 14 height 9
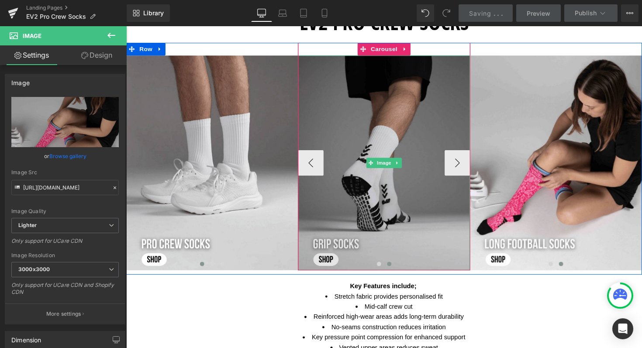
click at [409, 232] on img at bounding box center [390, 166] width 176 height 220
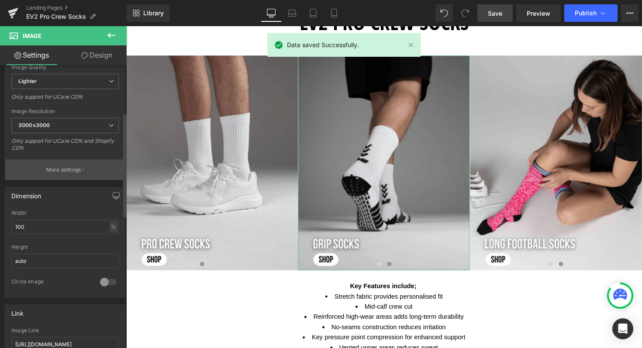
scroll to position [95, 0]
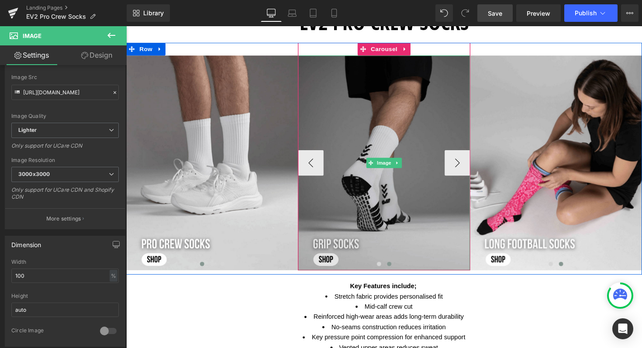
click at [398, 123] on img at bounding box center [390, 166] width 176 height 220
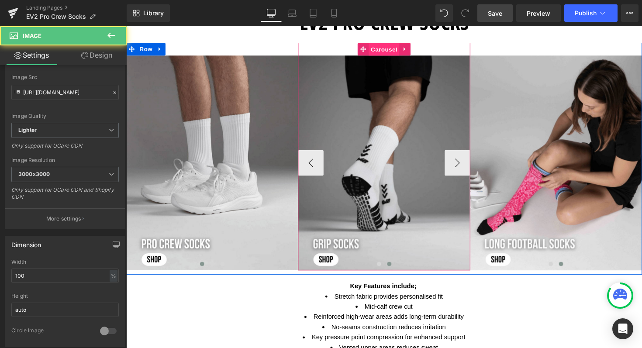
click at [393, 50] on span "Carousel" at bounding box center [390, 50] width 31 height 13
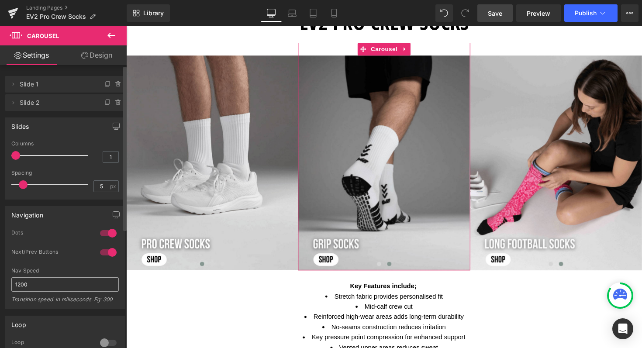
scroll to position [22, 0]
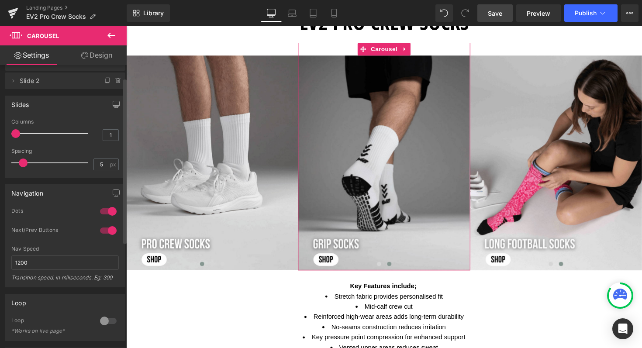
click at [105, 208] on div at bounding box center [108, 211] width 21 height 14
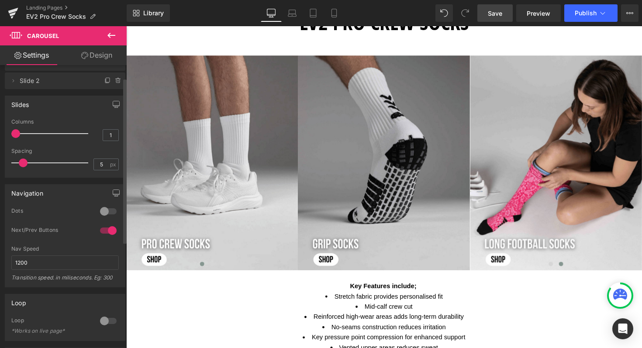
click at [105, 208] on div at bounding box center [108, 211] width 21 height 14
click at [106, 232] on div at bounding box center [108, 231] width 21 height 14
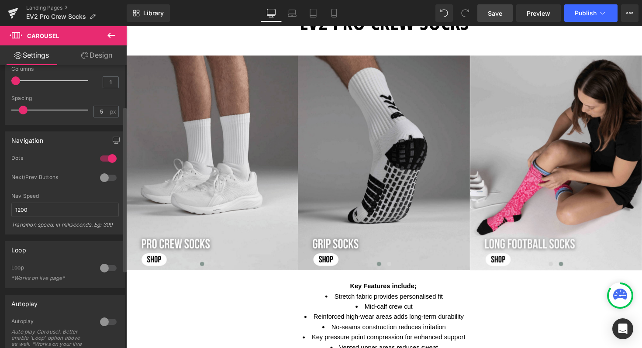
scroll to position [78, 0]
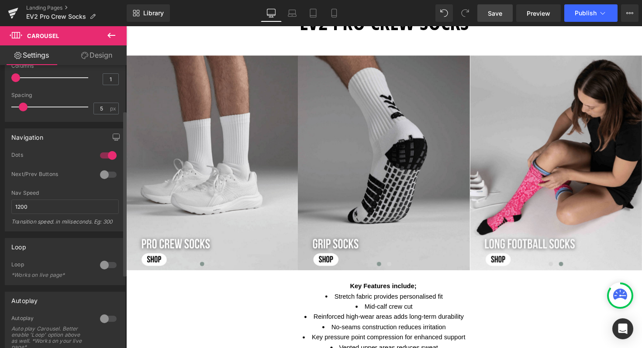
click at [101, 265] on div at bounding box center [108, 265] width 21 height 14
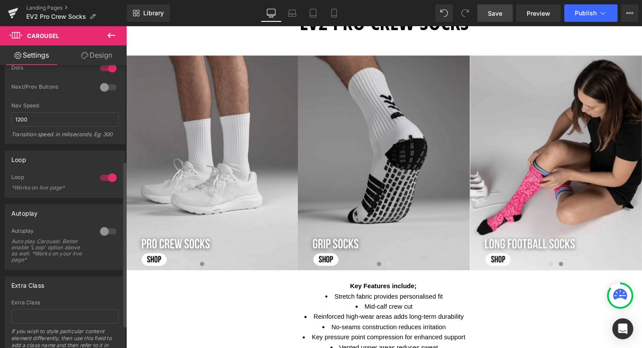
scroll to position [166, 0]
click at [100, 230] on div at bounding box center [108, 231] width 21 height 14
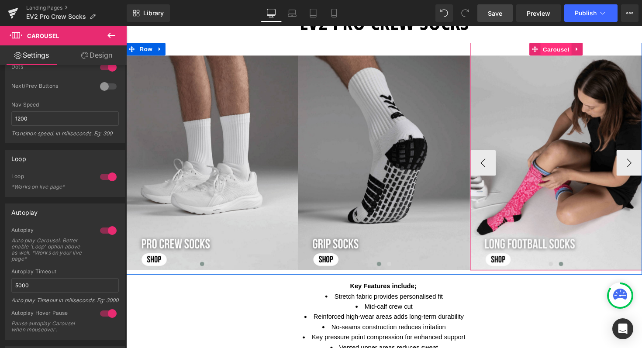
click at [561, 48] on span "Carousel" at bounding box center [565, 50] width 31 height 13
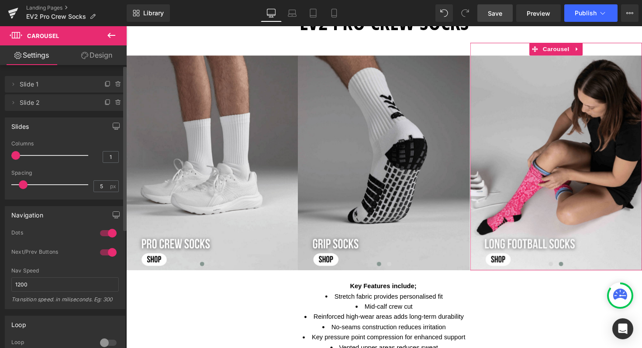
click at [108, 257] on div at bounding box center [108, 252] width 21 height 14
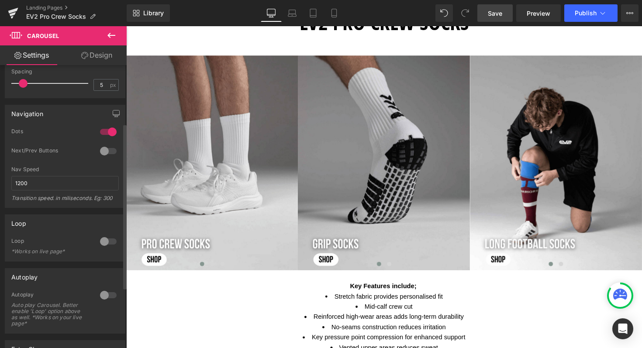
scroll to position [107, 0]
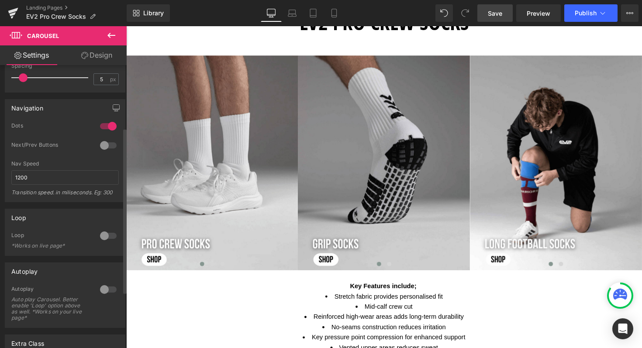
click at [105, 237] on div at bounding box center [108, 236] width 21 height 14
click at [104, 290] on div at bounding box center [108, 289] width 21 height 14
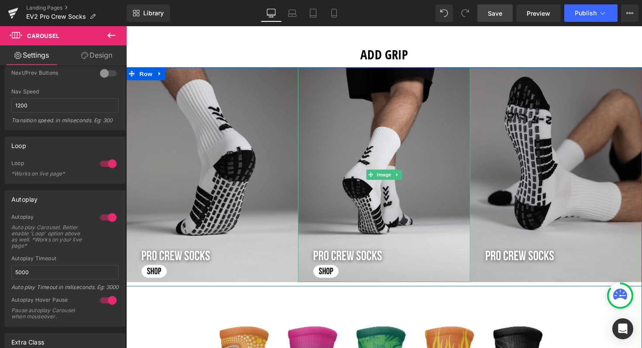
scroll to position [781, 0]
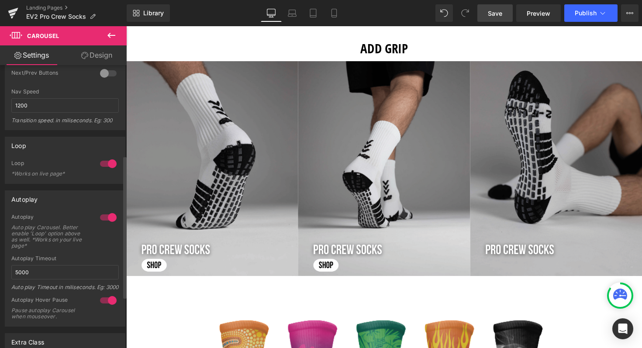
click at [107, 306] on div at bounding box center [108, 300] width 21 height 14
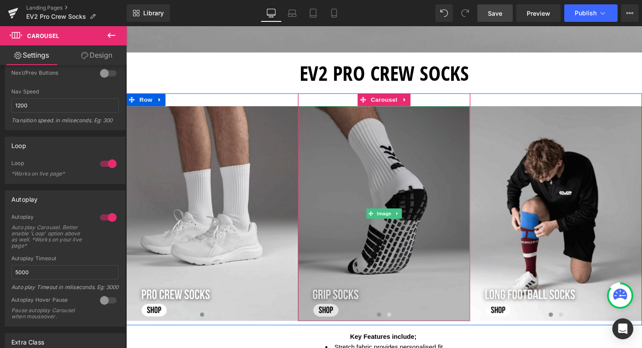
scroll to position [355, 0]
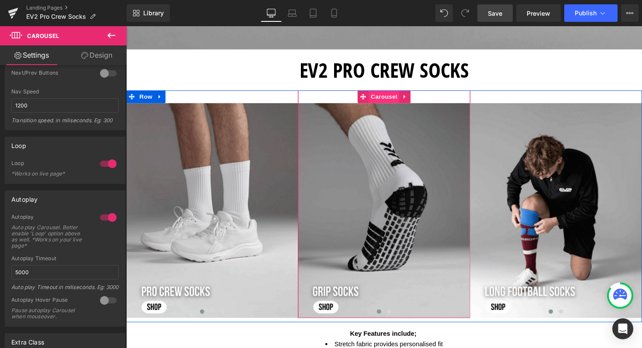
click at [388, 99] on span "Carousel" at bounding box center [390, 98] width 31 height 13
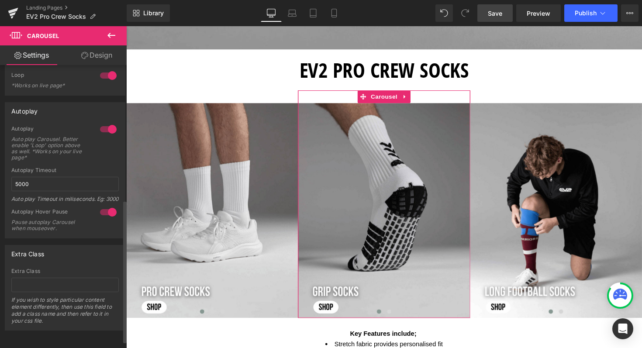
scroll to position [280, 0]
click at [105, 206] on div at bounding box center [108, 212] width 21 height 14
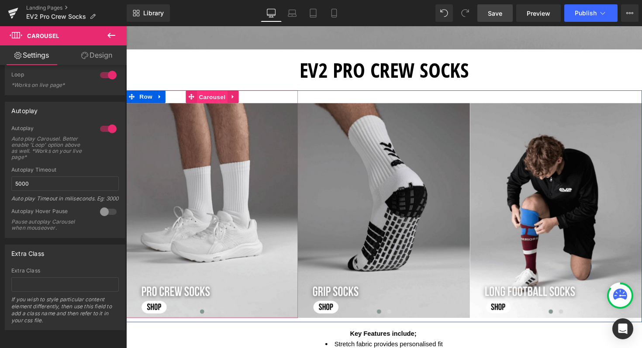
click at [211, 98] on span "Carousel" at bounding box center [214, 98] width 31 height 13
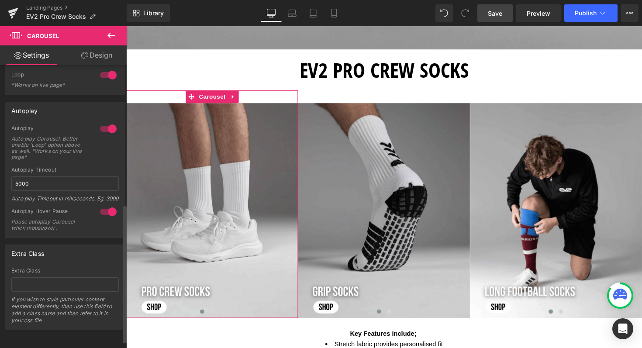
scroll to position [299, 0]
click at [105, 206] on div at bounding box center [108, 212] width 21 height 14
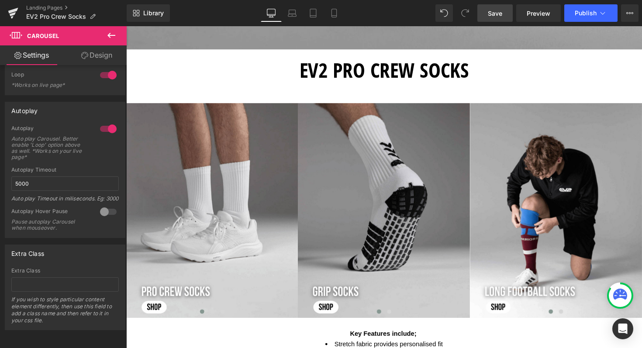
click at [495, 10] on span "Save" at bounding box center [495, 13] width 14 height 9
click at [588, 13] on span "Publish" at bounding box center [585, 13] width 22 height 7
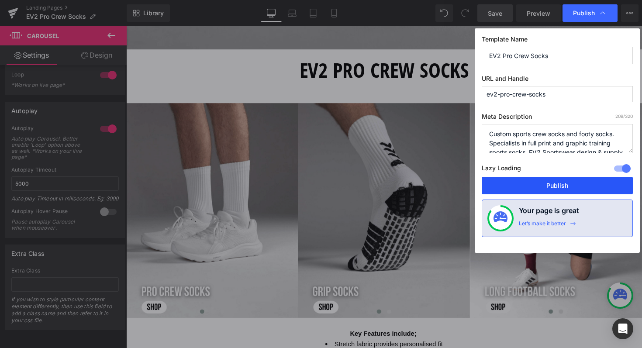
click at [547, 183] on button "Publish" at bounding box center [557, 185] width 151 height 17
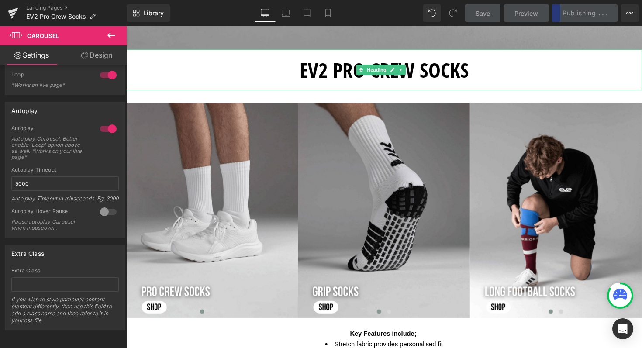
click at [474, 65] on h1 "EV2 PRO CREW SOCKS" at bounding box center [390, 71] width 528 height 42
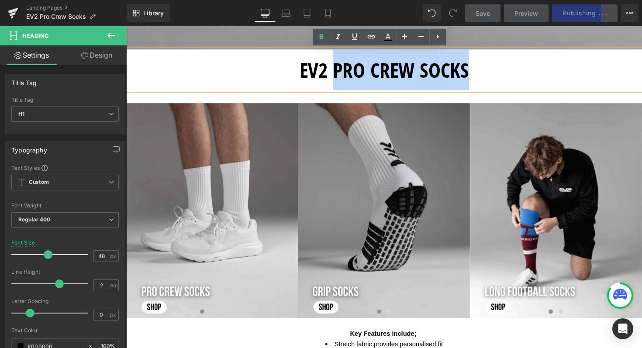
drag, startPoint x: 473, startPoint y: 69, endPoint x: 340, endPoint y: 65, distance: 133.2
click at [340, 64] on h1 "EV2 PRO CREW SOCKS" at bounding box center [390, 71] width 528 height 42
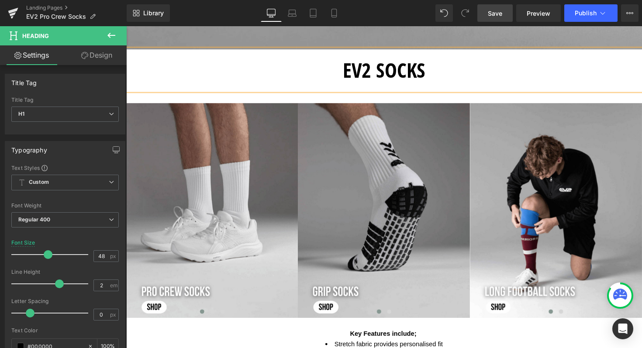
click at [496, 15] on span "Save" at bounding box center [495, 13] width 14 height 9
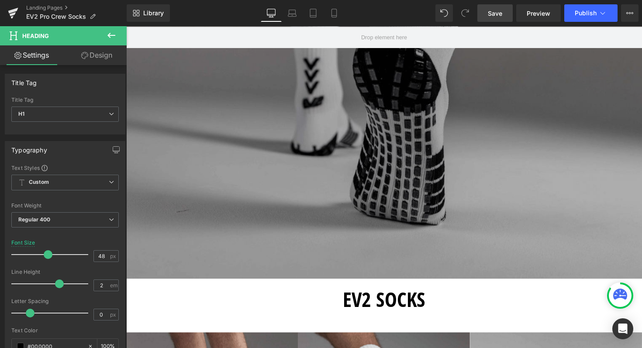
scroll to position [0, 0]
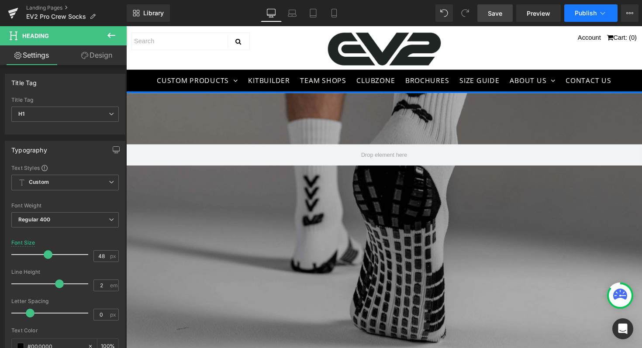
click at [582, 15] on span "Publish" at bounding box center [585, 13] width 22 height 7
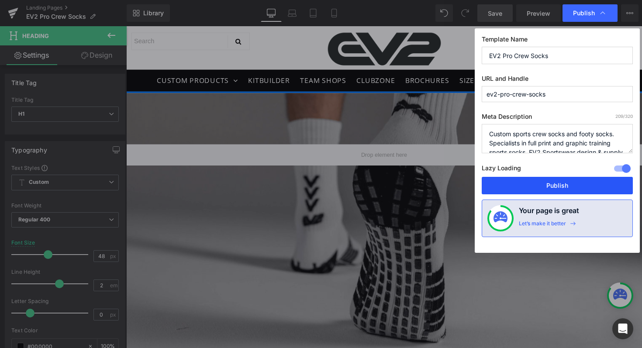
click at [564, 186] on button "Publish" at bounding box center [557, 185] width 151 height 17
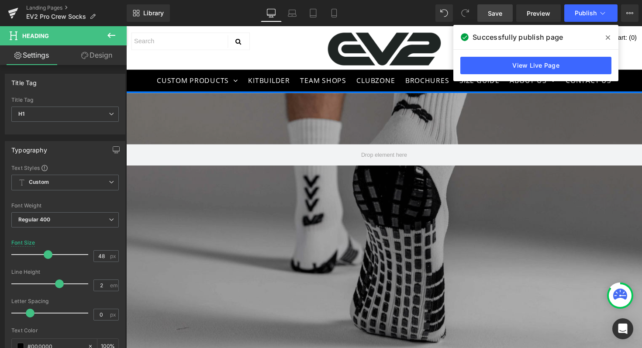
click at [607, 36] on icon at bounding box center [607, 37] width 4 height 7
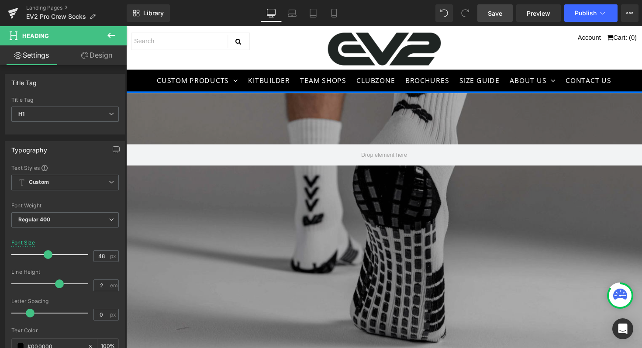
click at [619, 38] on link "Cart: ( 0 )" at bounding box center [634, 37] width 31 height 7
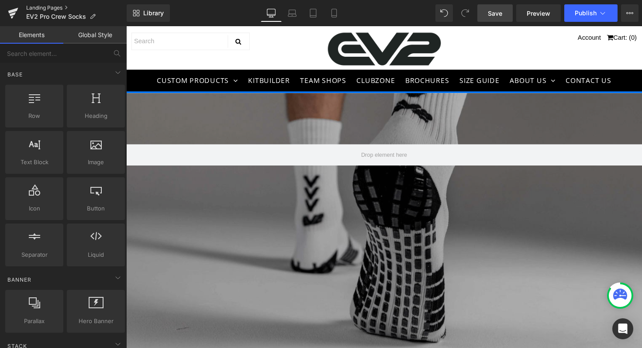
click at [56, 4] on link "Landing Pages" at bounding box center [76, 7] width 100 height 7
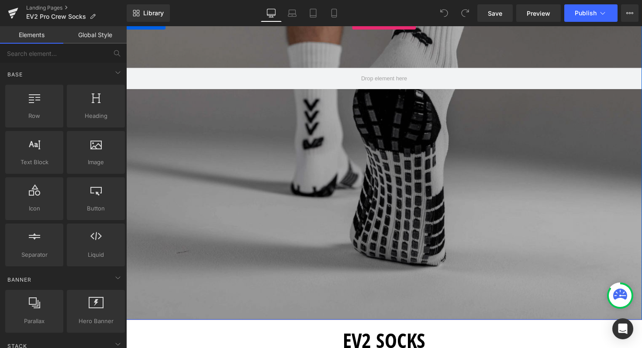
scroll to position [72, 0]
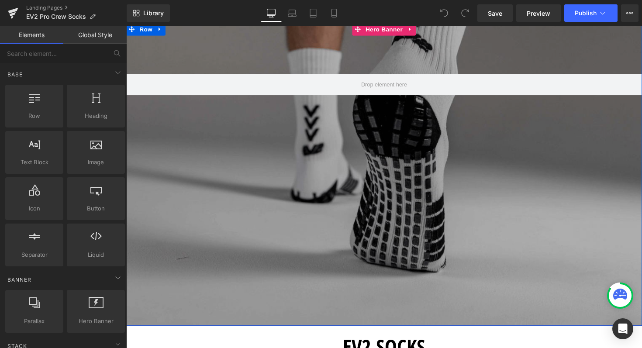
click at [410, 52] on div at bounding box center [390, 178] width 528 height 310
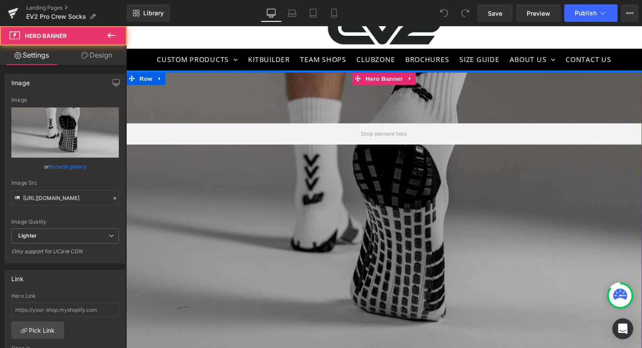
scroll to position [0, 0]
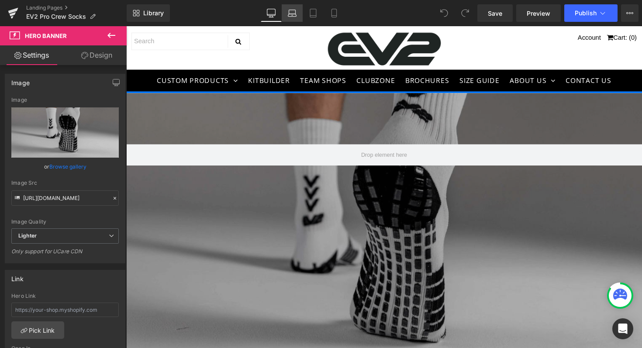
click at [292, 11] on icon at bounding box center [292, 13] width 9 height 9
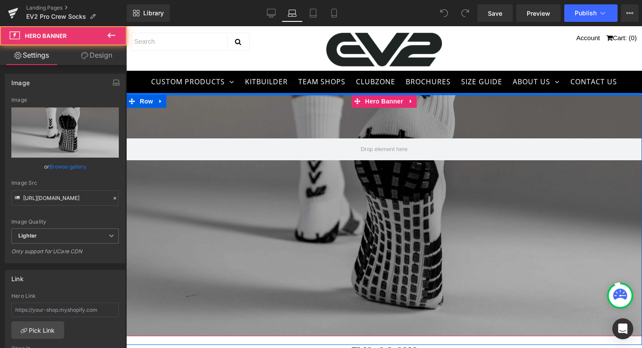
click at [365, 236] on div at bounding box center [384, 215] width 516 height 241
click at [390, 291] on div at bounding box center [384, 215] width 516 height 241
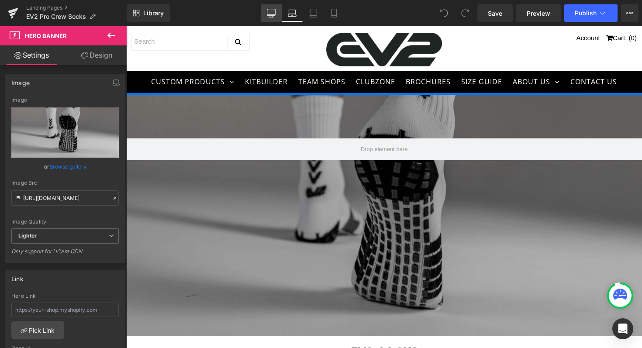
click at [273, 10] on icon at bounding box center [271, 13] width 9 height 9
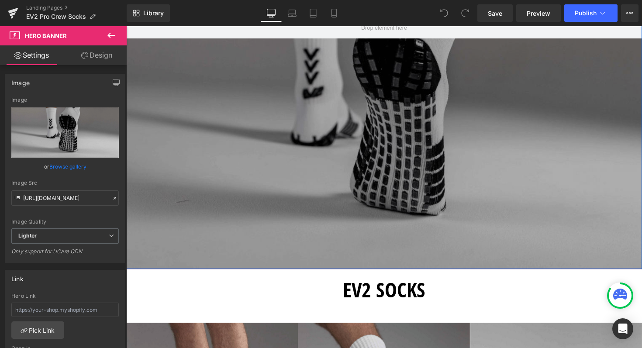
scroll to position [171, 0]
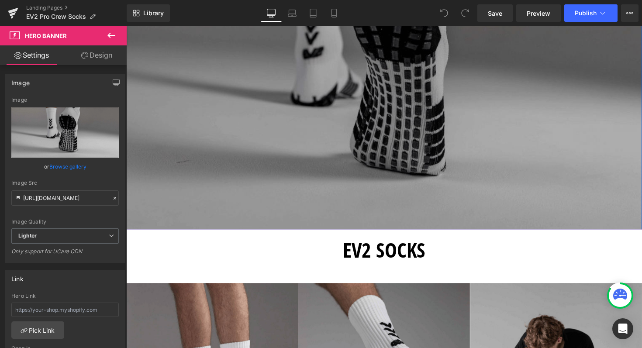
click at [318, 164] on div at bounding box center [390, 79] width 528 height 310
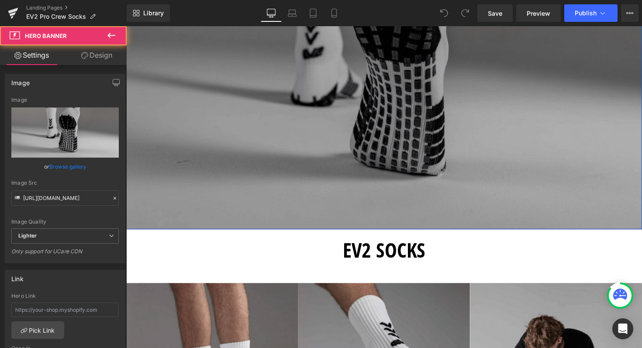
click at [407, 123] on div at bounding box center [390, 79] width 528 height 310
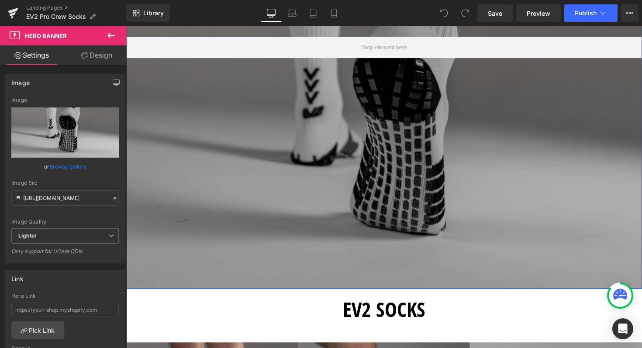
scroll to position [93, 0]
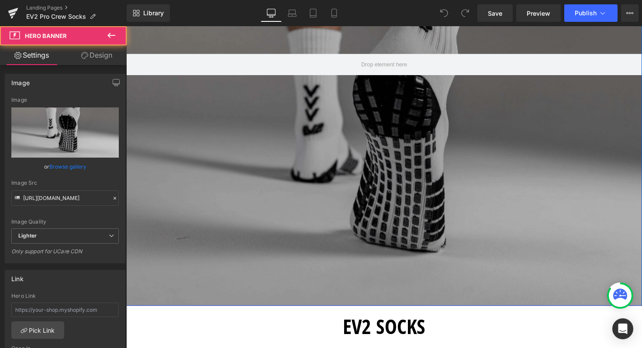
click at [312, 42] on div at bounding box center [390, 157] width 528 height 310
click at [331, 176] on div at bounding box center [390, 157] width 528 height 310
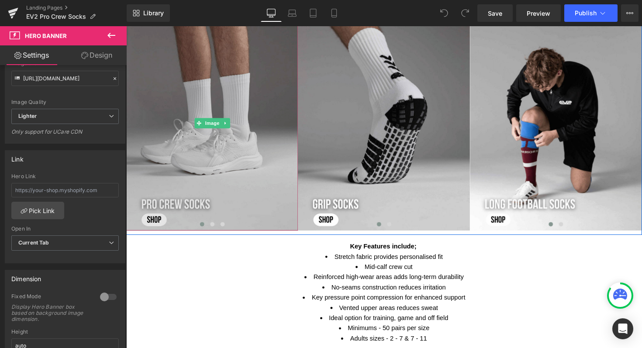
scroll to position [446, 0]
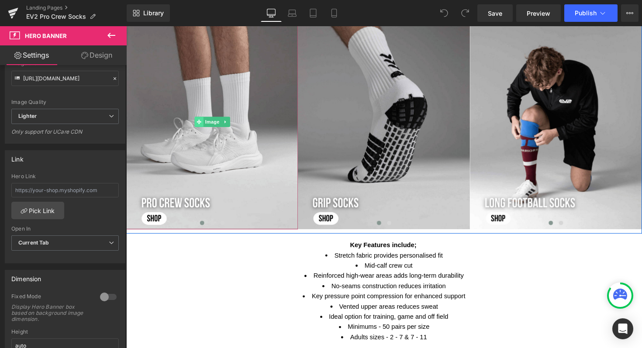
click at [198, 123] on icon at bounding box center [200, 124] width 5 height 5
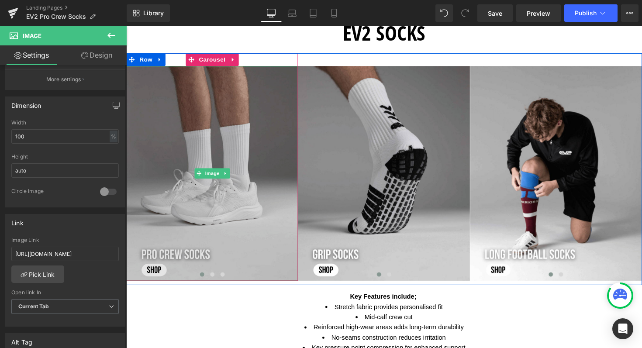
scroll to position [388, 0]
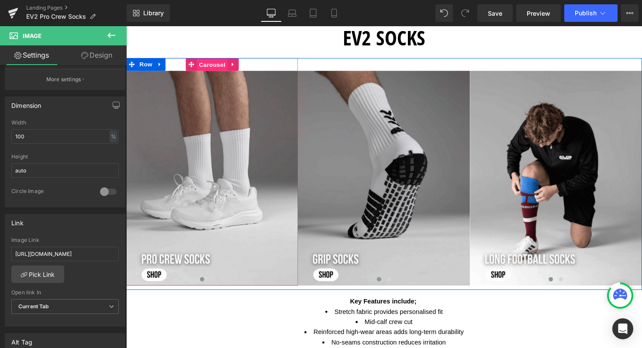
click at [210, 65] on span "Carousel" at bounding box center [214, 65] width 31 height 13
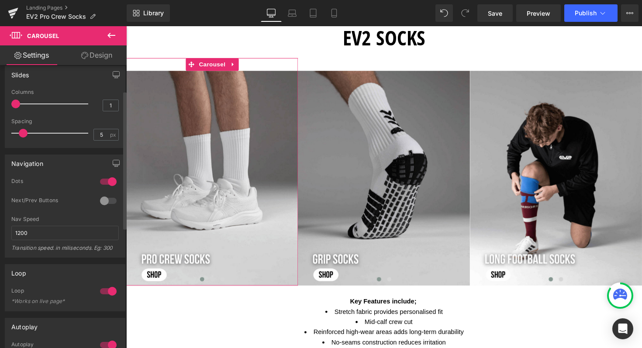
scroll to position [72, 0]
click at [108, 341] on div at bounding box center [108, 342] width 21 height 14
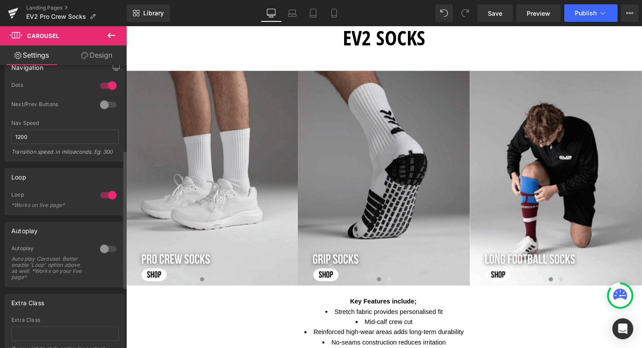
scroll to position [174, 0]
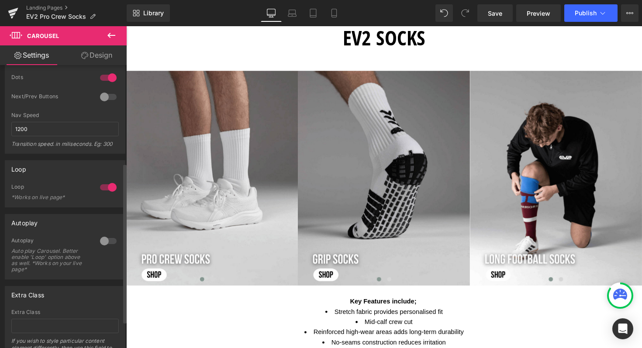
click at [109, 189] on div at bounding box center [108, 187] width 21 height 14
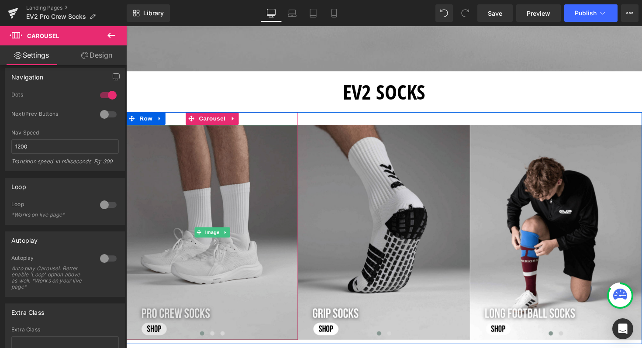
scroll to position [331, 0]
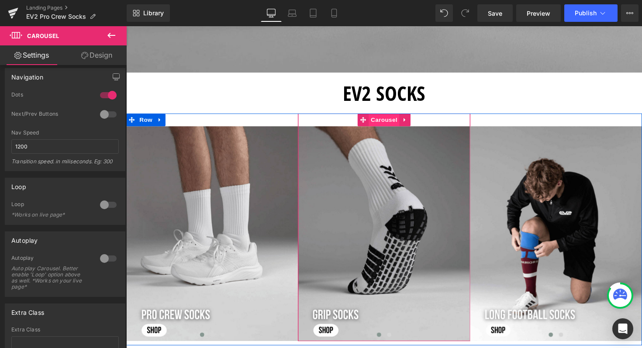
click at [392, 121] on span "Carousel" at bounding box center [390, 122] width 31 height 13
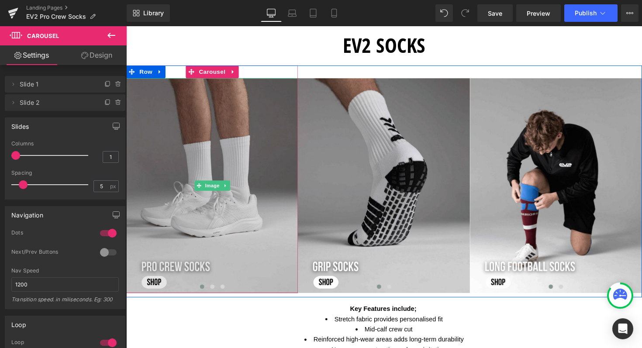
scroll to position [389, 0]
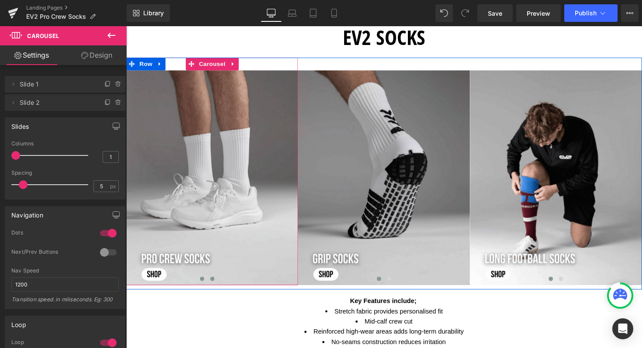
click at [212, 284] on span at bounding box center [214, 285] width 4 height 4
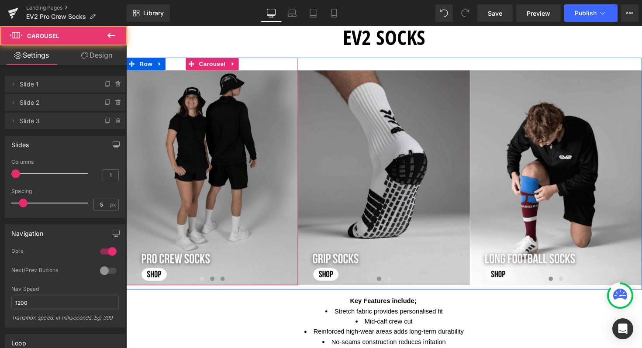
click at [223, 286] on span at bounding box center [225, 285] width 4 height 4
click at [202, 286] on span at bounding box center [204, 285] width 4 height 4
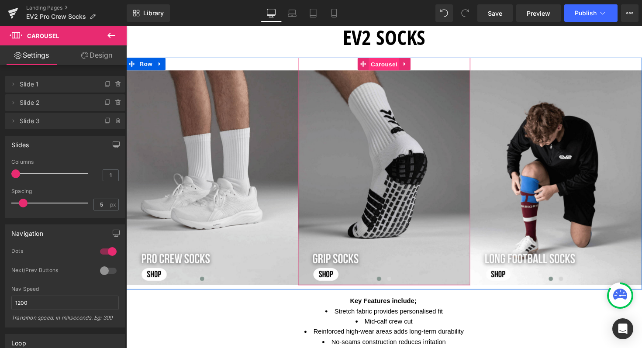
click at [387, 60] on span "Carousel" at bounding box center [390, 65] width 31 height 13
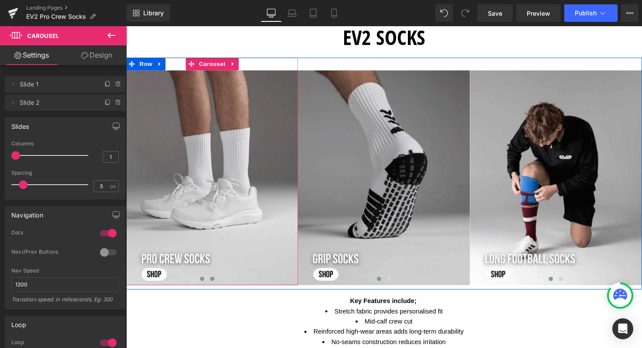
click at [213, 287] on button at bounding box center [214, 285] width 10 height 9
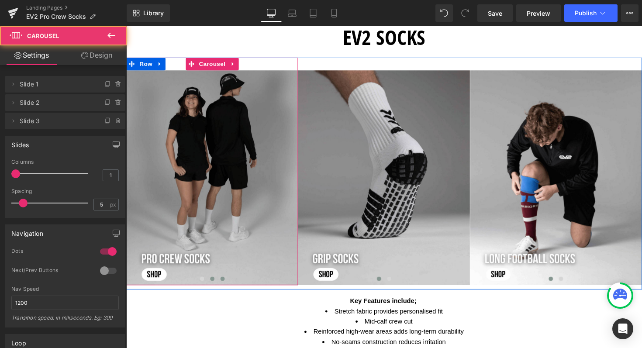
click at [223, 286] on span at bounding box center [225, 285] width 4 height 4
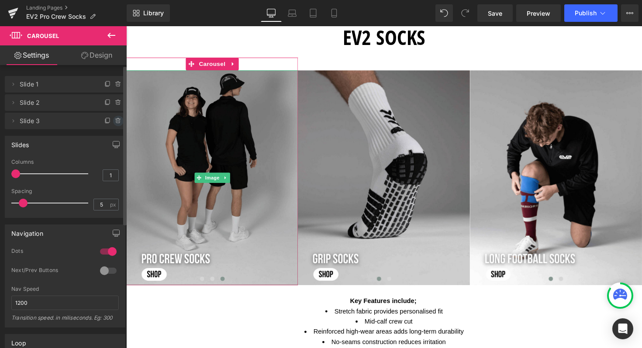
click at [114, 125] on span at bounding box center [118, 121] width 10 height 10
click at [113, 121] on button "Delete" at bounding box center [109, 121] width 28 height 11
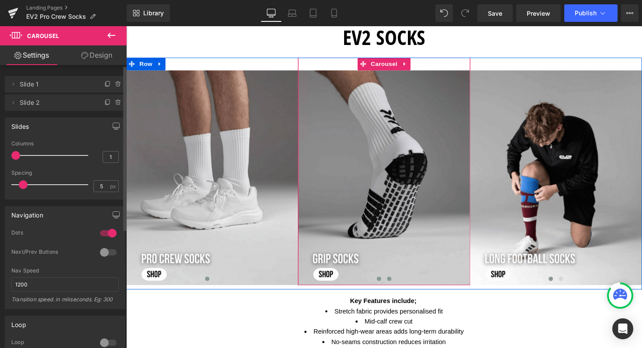
click at [393, 283] on span at bounding box center [395, 285] width 4 height 4
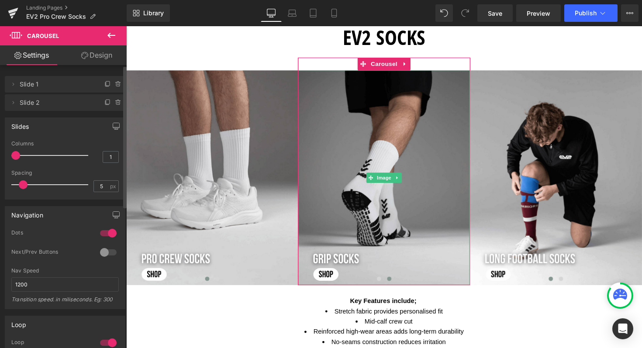
click at [25, 106] on span "Slide 2" at bounding box center [56, 102] width 73 height 17
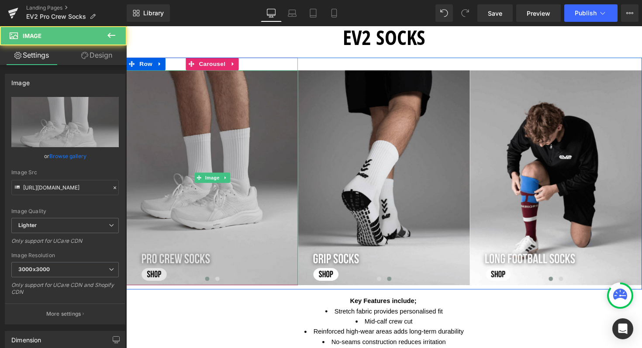
click at [223, 150] on img at bounding box center [214, 182] width 176 height 220
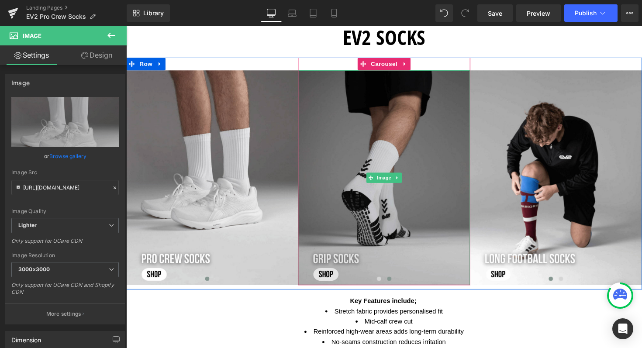
click at [382, 153] on img at bounding box center [390, 182] width 176 height 220
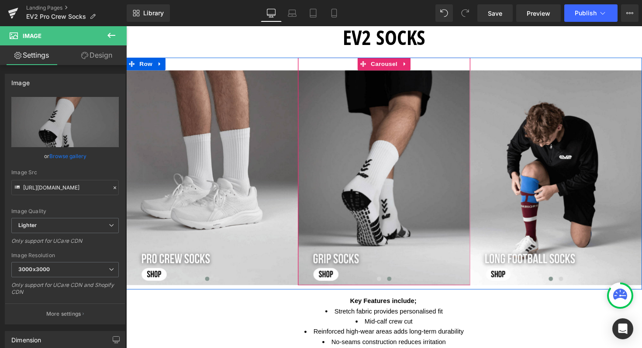
click at [393, 286] on span at bounding box center [395, 285] width 4 height 4
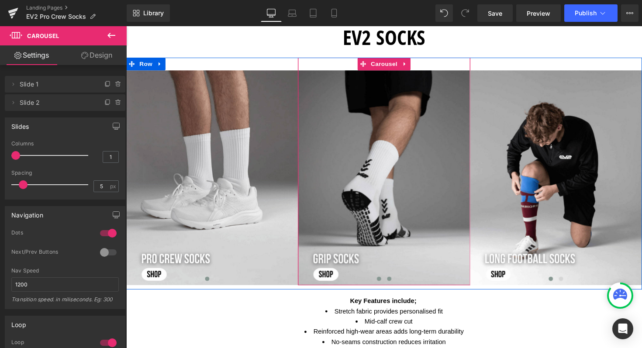
click at [383, 286] on span at bounding box center [385, 285] width 4 height 4
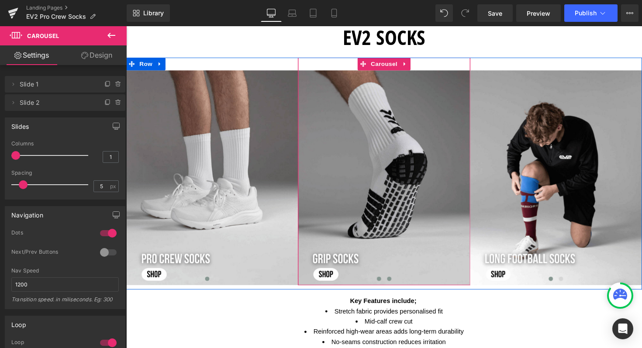
click at [393, 285] on span at bounding box center [395, 285] width 4 height 4
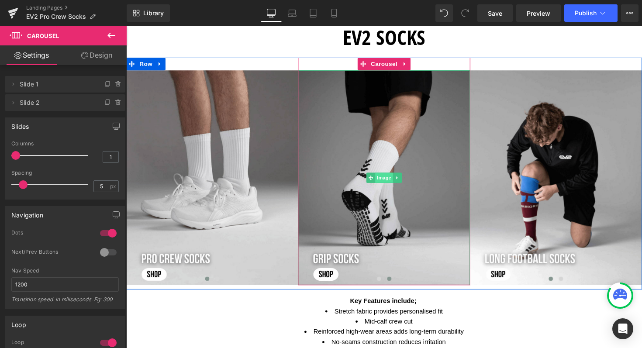
click at [382, 180] on span "Image" at bounding box center [390, 181] width 18 height 10
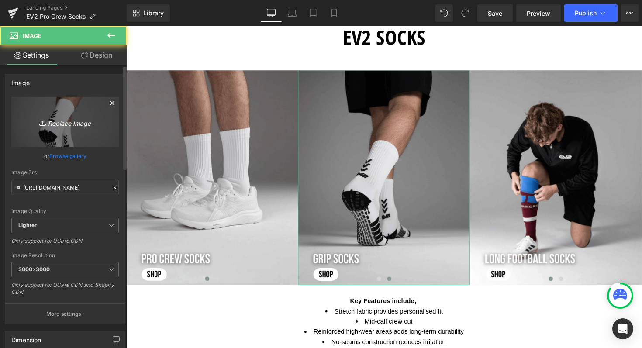
click at [58, 122] on icon "Replace Image" at bounding box center [65, 122] width 70 height 11
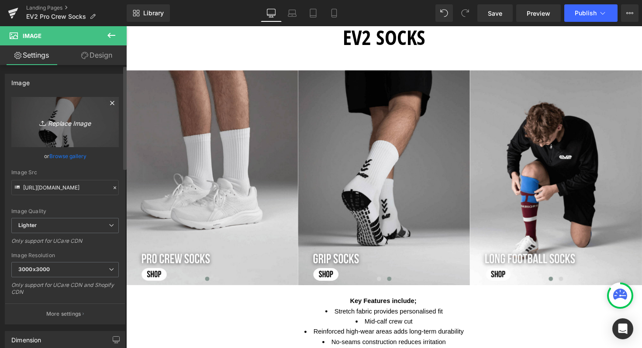
type input "C:\fakepath\Screenshot [DATE] 3.20.34 pm.png"
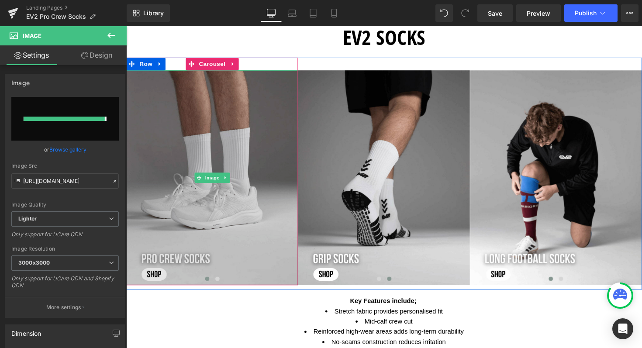
type input "[URL][DOMAIN_NAME]"
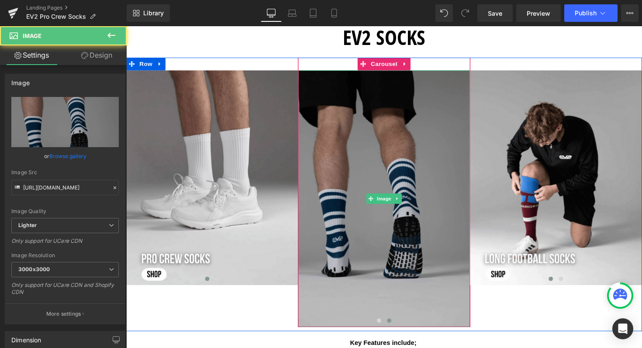
click at [393, 281] on img at bounding box center [390, 203] width 176 height 263
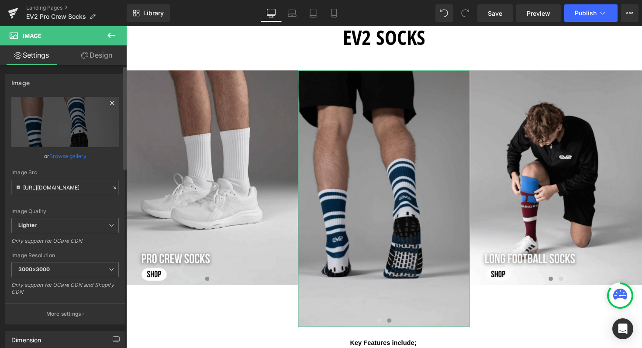
click at [110, 101] on icon at bounding box center [112, 103] width 4 height 4
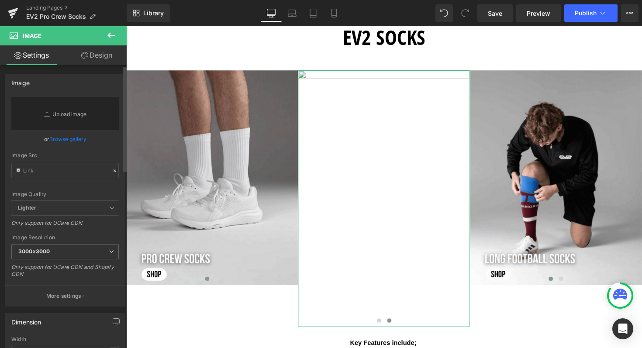
click at [69, 116] on link "Replace Image" at bounding box center [64, 113] width 107 height 33
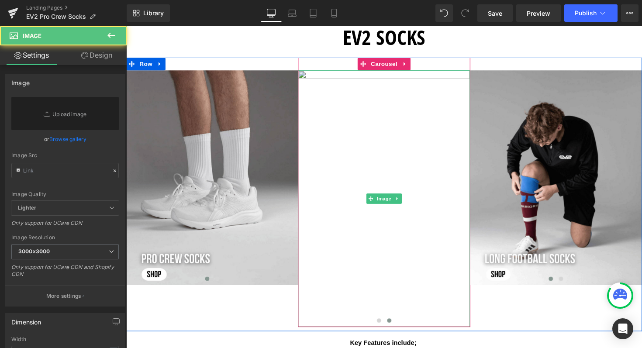
click at [365, 148] on img at bounding box center [390, 203] width 176 height 263
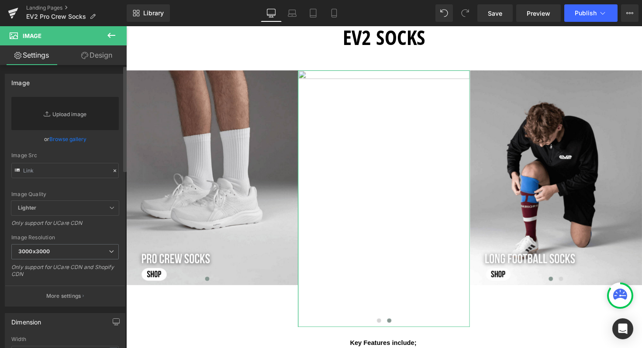
click at [62, 114] on link "Replace Image" at bounding box center [64, 113] width 107 height 33
type input "C:\fakepath\Shop now Long Football Socks (5) (1).png"
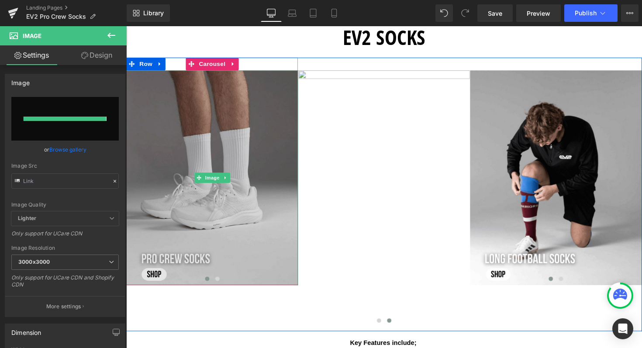
type input "[URL][DOMAIN_NAME]"
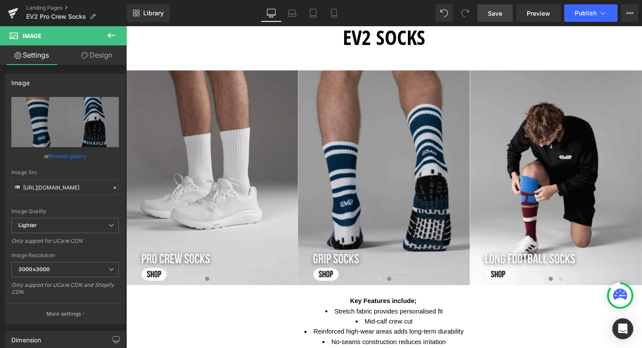
click at [489, 14] on span "Save" at bounding box center [495, 13] width 14 height 9
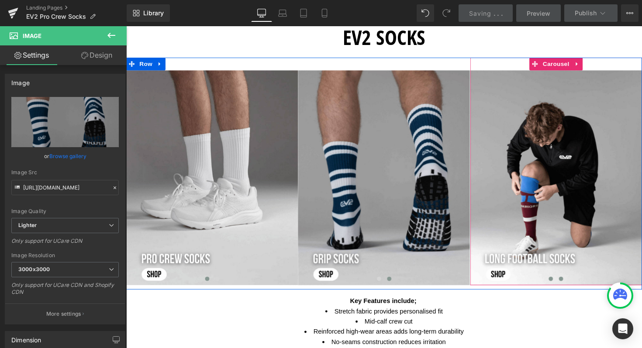
click at [570, 286] on button at bounding box center [571, 285] width 10 height 9
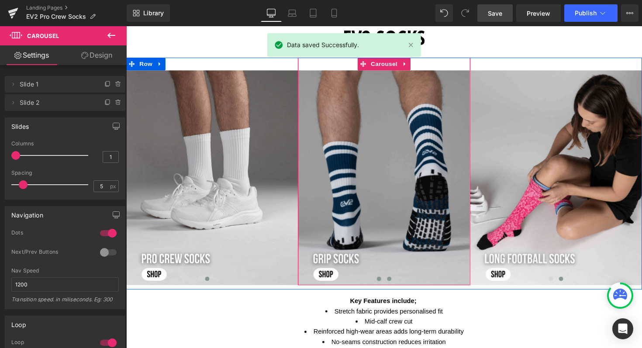
click at [383, 284] on span at bounding box center [385, 285] width 4 height 4
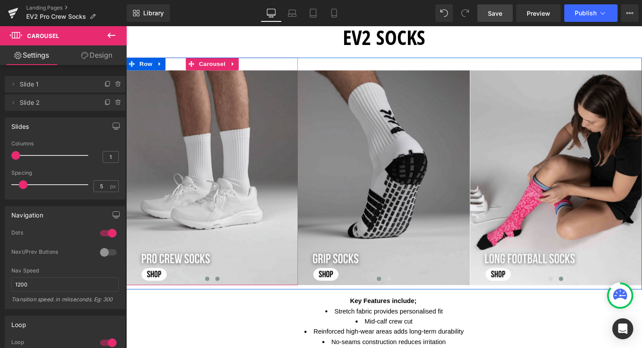
click at [217, 286] on span at bounding box center [219, 285] width 4 height 4
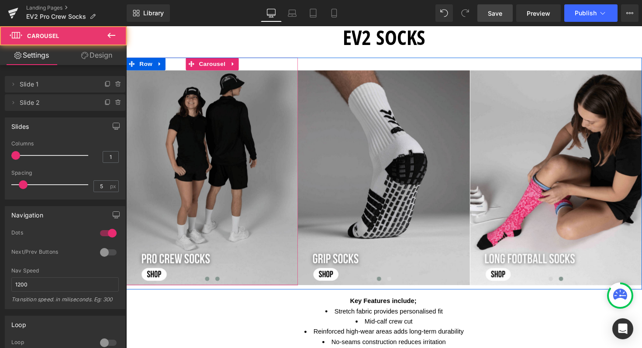
click at [207, 286] on span at bounding box center [209, 285] width 4 height 4
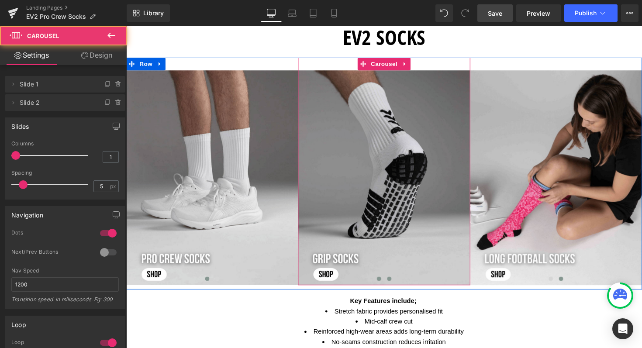
click at [393, 286] on span at bounding box center [395, 285] width 4 height 4
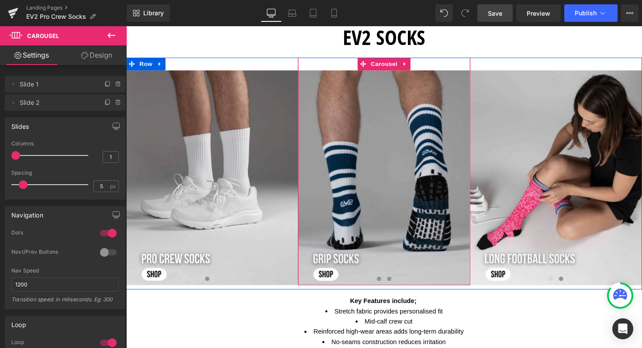
click at [383, 284] on span at bounding box center [385, 285] width 4 height 4
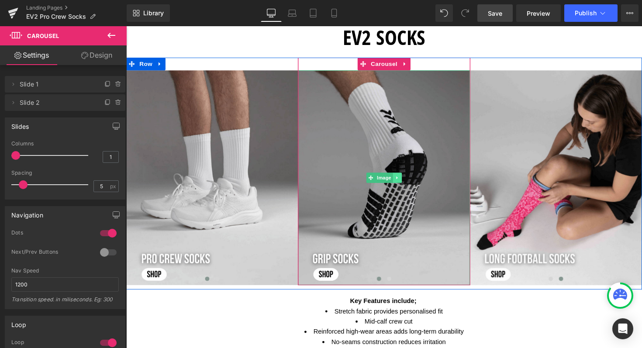
click at [404, 180] on link at bounding box center [403, 181] width 9 height 10
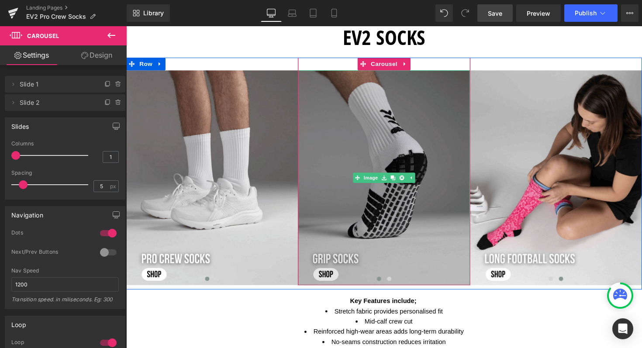
click at [417, 151] on img at bounding box center [390, 182] width 176 height 220
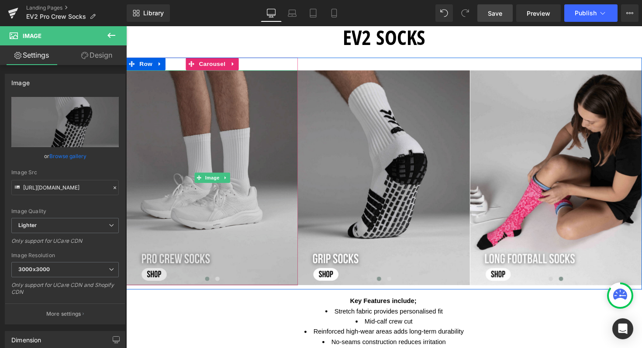
click at [182, 147] on img at bounding box center [214, 182] width 176 height 220
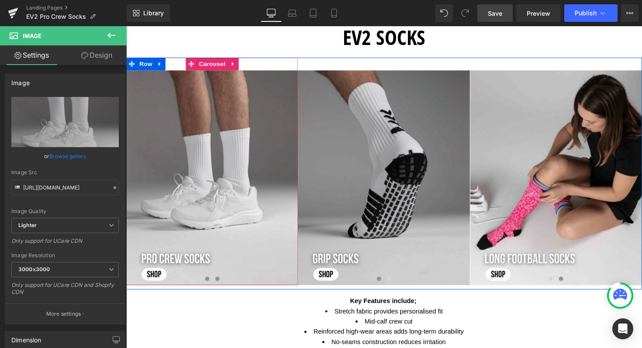
click at [217, 286] on span at bounding box center [219, 285] width 4 height 4
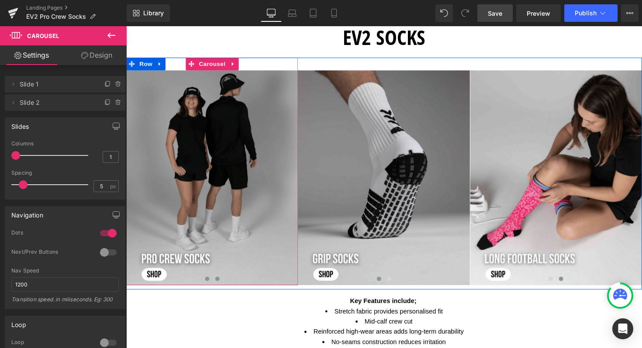
click at [207, 284] on span at bounding box center [209, 285] width 4 height 4
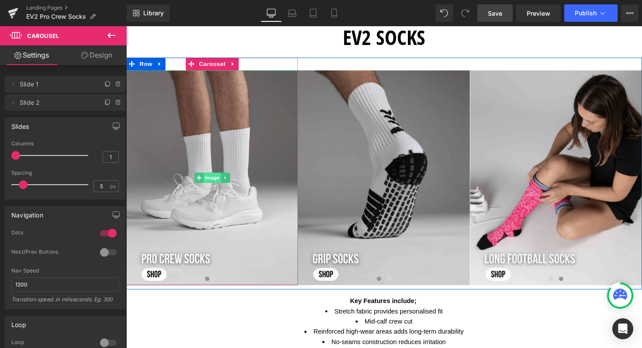
click at [205, 179] on span "Image" at bounding box center [214, 181] width 18 height 10
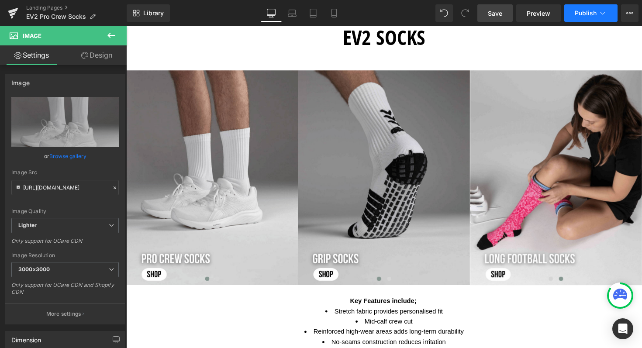
click at [590, 13] on span "Publish" at bounding box center [585, 13] width 22 height 7
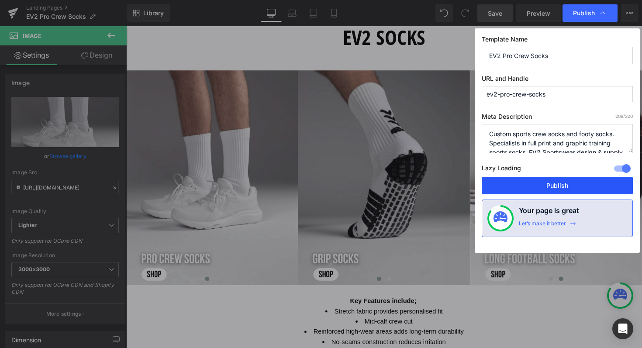
click at [530, 192] on button "Publish" at bounding box center [557, 185] width 151 height 17
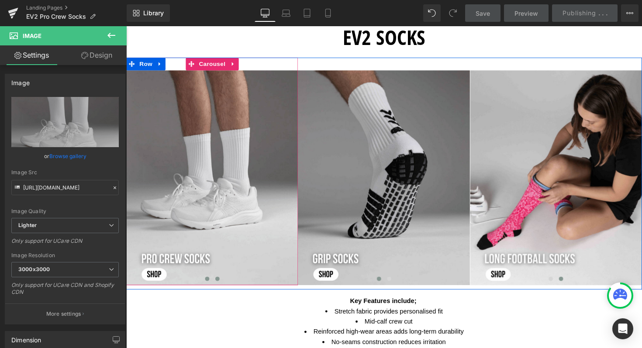
click at [217, 286] on span at bounding box center [219, 285] width 4 height 4
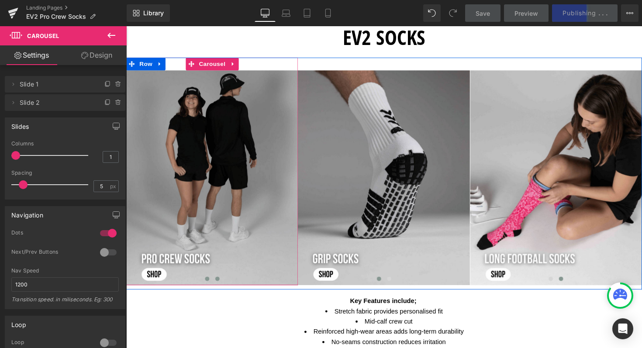
click at [207, 286] on span at bounding box center [209, 285] width 4 height 4
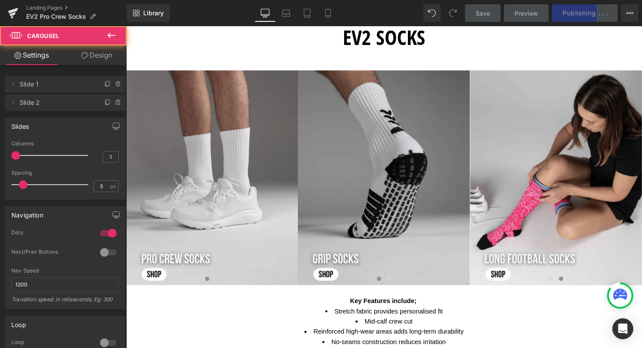
click at [217, 346] on li "No-seams construction reduces irritation" at bounding box center [390, 349] width 490 height 10
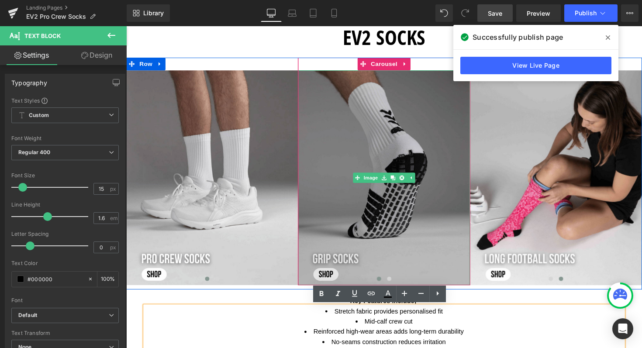
click at [362, 205] on img at bounding box center [390, 182] width 176 height 220
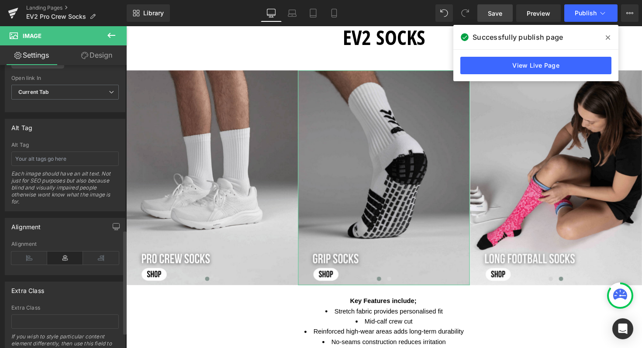
scroll to position [303, 0]
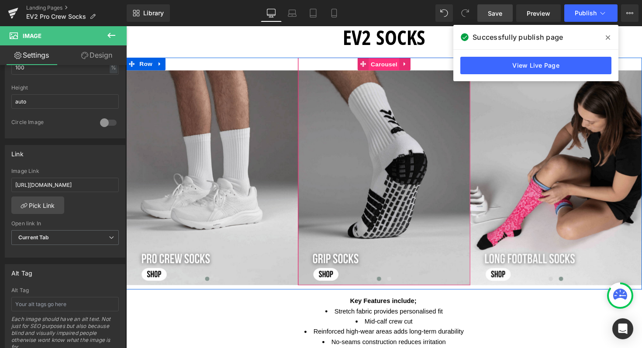
click at [378, 65] on span "Carousel" at bounding box center [390, 65] width 31 height 13
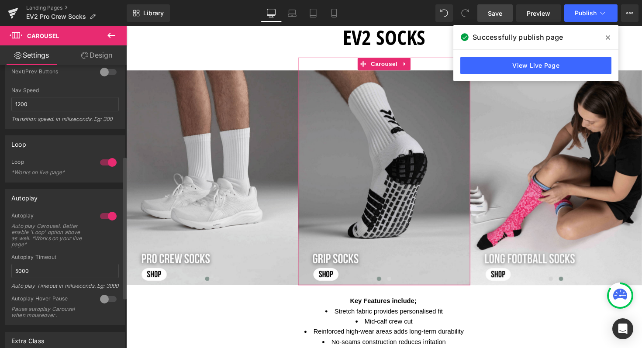
scroll to position [184, 0]
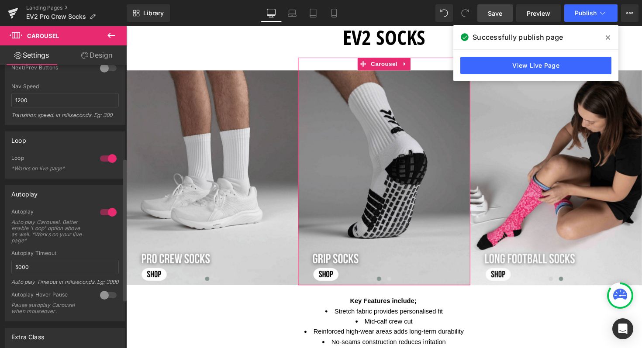
click at [102, 206] on div at bounding box center [108, 212] width 21 height 14
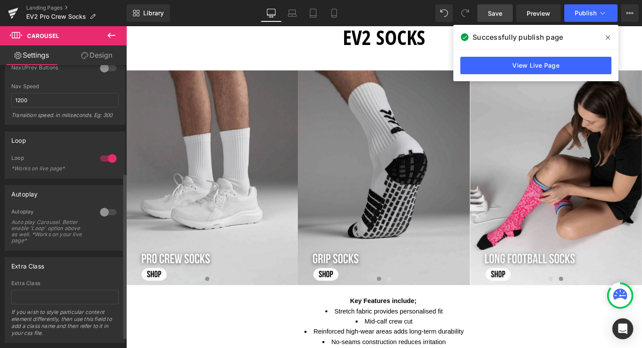
click at [107, 156] on div at bounding box center [108, 158] width 21 height 14
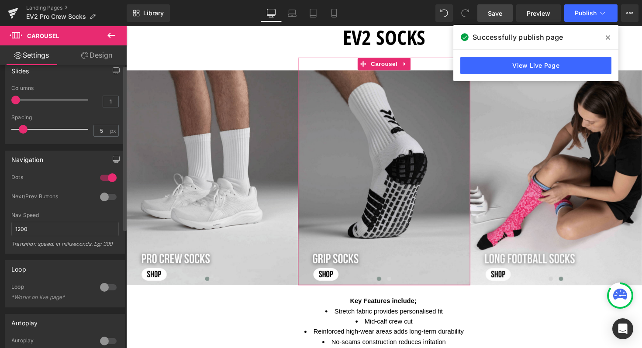
scroll to position [0, 0]
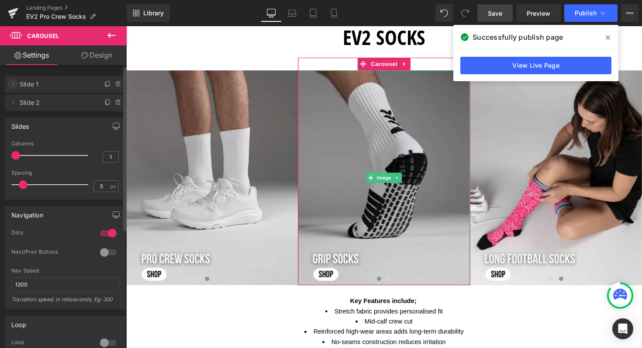
drag, startPoint x: 14, startPoint y: 104, endPoint x: 12, endPoint y: 84, distance: 20.1
click at [12, 74] on ul "Delete Cancel Slide 1 Slide 1 Name Slide 1 Delete Cancel Slide 2 Slide 2 Name S…" at bounding box center [65, 74] width 120 height 0
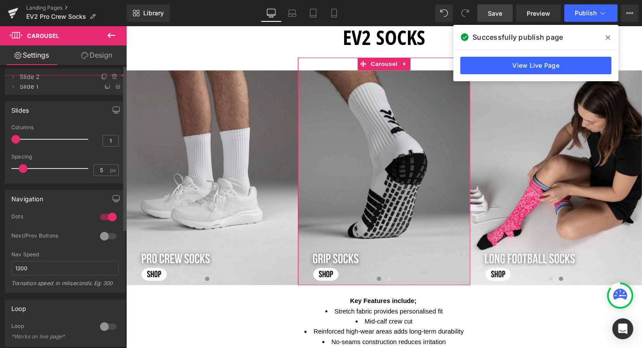
drag, startPoint x: 33, startPoint y: 106, endPoint x: 37, endPoint y: 80, distance: 26.1
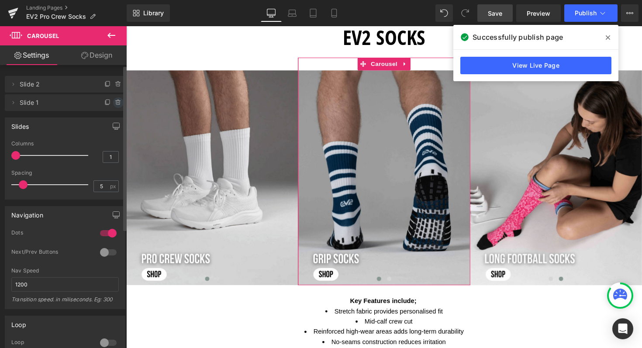
click at [115, 103] on icon at bounding box center [118, 102] width 7 height 7
click at [111, 102] on button "Delete" at bounding box center [109, 102] width 28 height 11
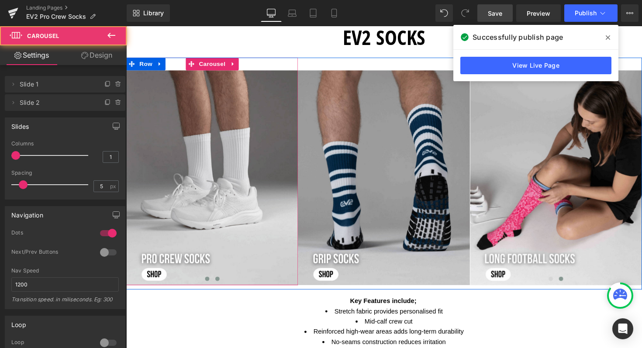
click at [218, 283] on button at bounding box center [219, 285] width 10 height 9
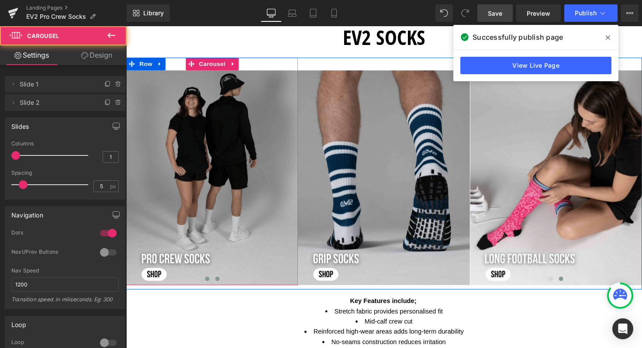
click at [207, 285] on span at bounding box center [209, 285] width 4 height 4
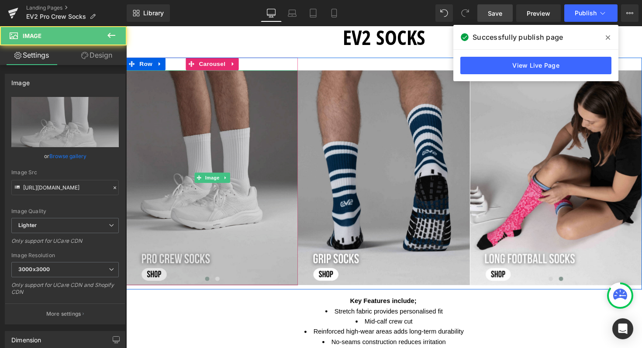
click at [212, 161] on img at bounding box center [214, 182] width 176 height 220
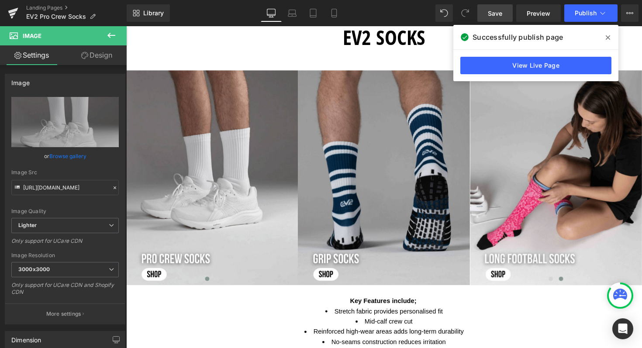
click at [606, 34] on icon at bounding box center [607, 37] width 4 height 7
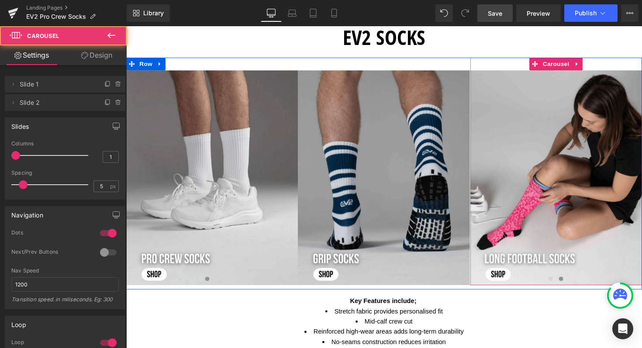
click at [569, 286] on span at bounding box center [571, 285] width 4 height 4
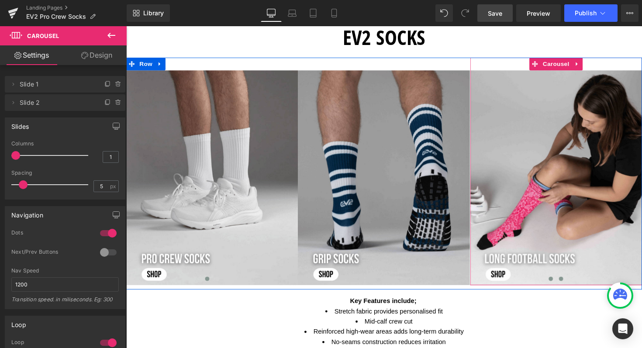
click at [559, 286] on span at bounding box center [561, 285] width 4 height 4
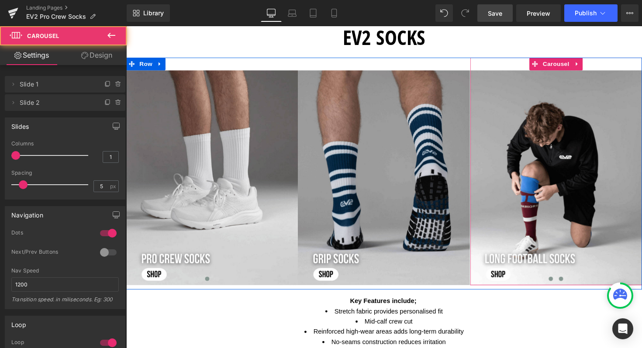
click at [569, 286] on span at bounding box center [571, 285] width 4 height 4
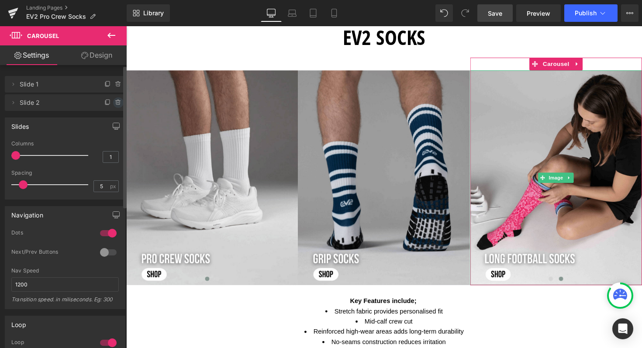
click at [115, 102] on icon at bounding box center [118, 102] width 7 height 7
click at [114, 102] on button "Delete" at bounding box center [109, 102] width 28 height 11
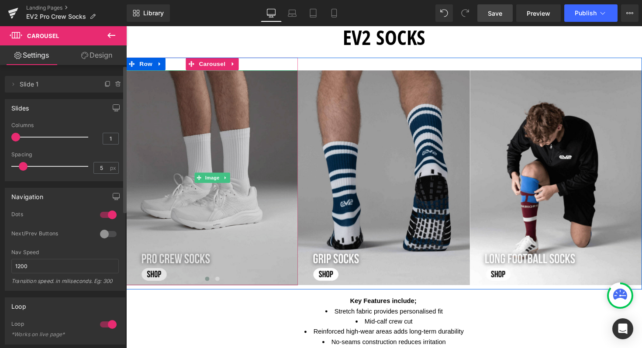
click at [192, 223] on img at bounding box center [214, 182] width 176 height 220
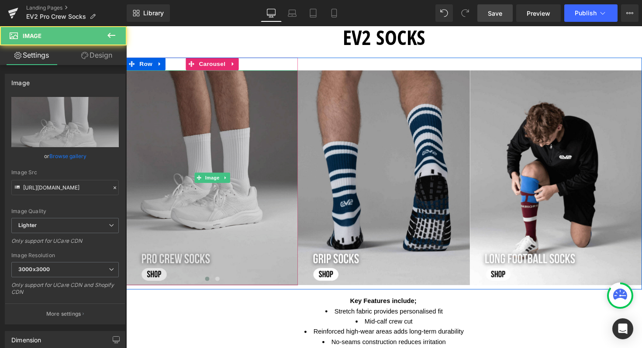
click at [238, 221] on img at bounding box center [214, 182] width 176 height 220
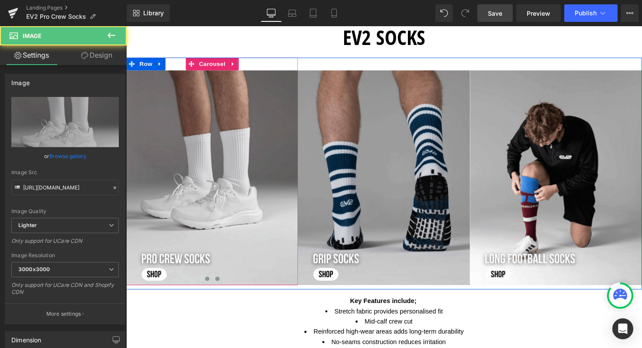
click at [217, 286] on span at bounding box center [219, 285] width 4 height 4
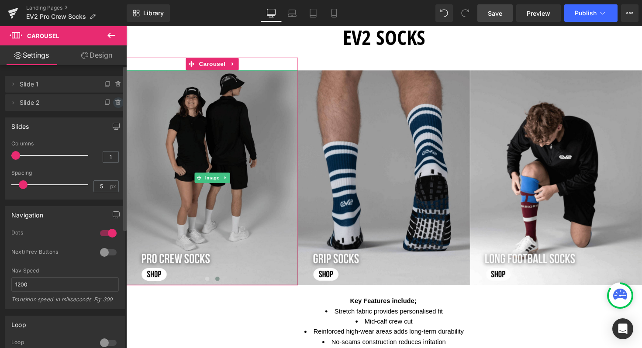
click at [115, 99] on icon at bounding box center [118, 102] width 7 height 7
click at [108, 105] on button "Delete" at bounding box center [109, 102] width 28 height 11
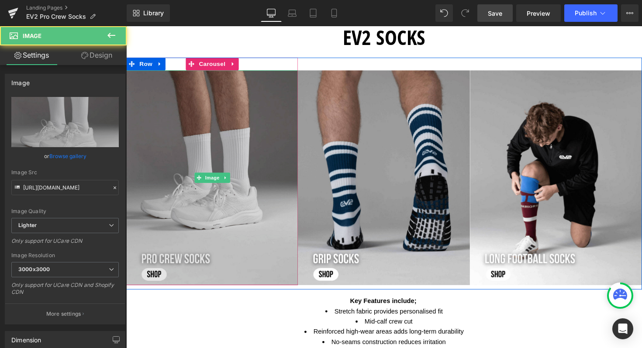
click at [245, 133] on img at bounding box center [214, 182] width 176 height 220
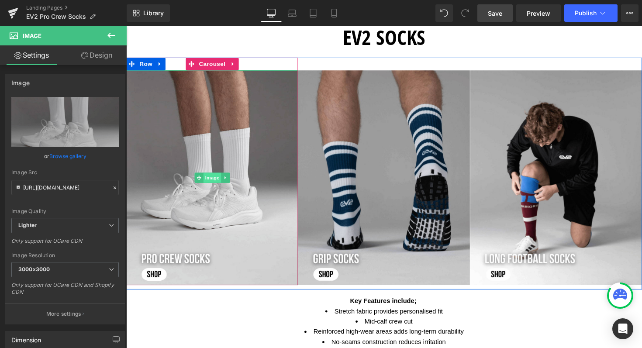
click at [212, 179] on span "Image" at bounding box center [214, 181] width 18 height 10
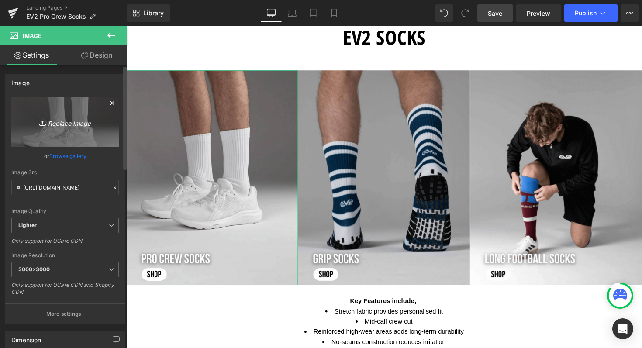
click at [58, 121] on icon "Replace Image" at bounding box center [65, 122] width 70 height 11
type input "C:\fakepath\724396png.png"
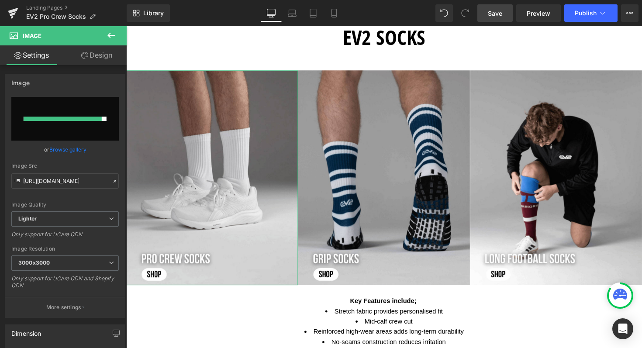
type input "[URL][DOMAIN_NAME]"
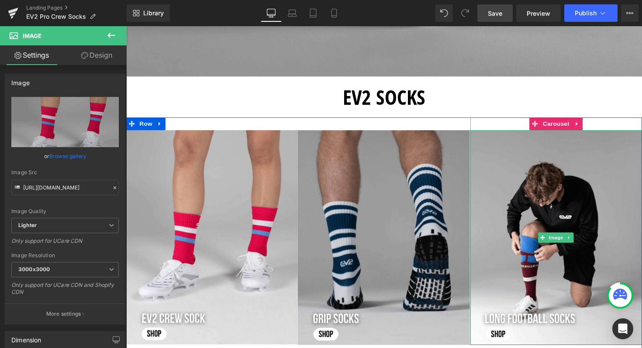
scroll to position [329, 0]
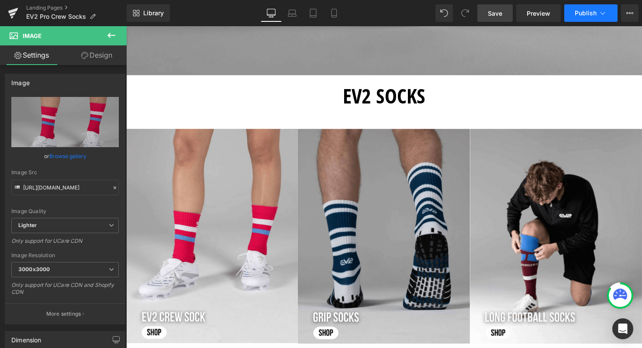
click at [586, 15] on span "Publish" at bounding box center [585, 13] width 22 height 7
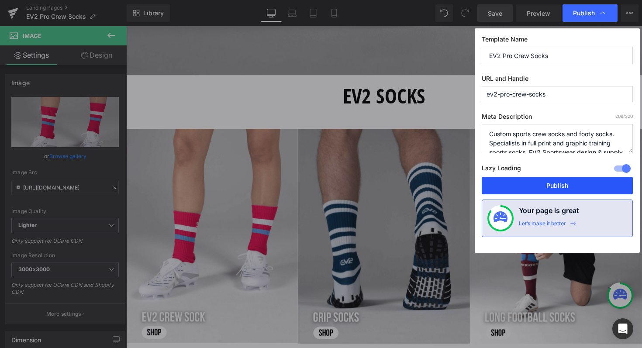
click at [541, 191] on button "Publish" at bounding box center [557, 185] width 151 height 17
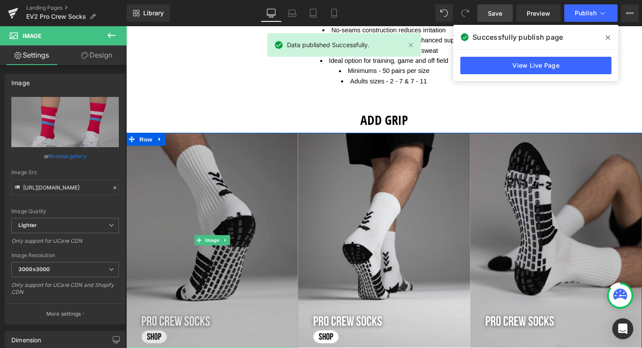
scroll to position [705, 0]
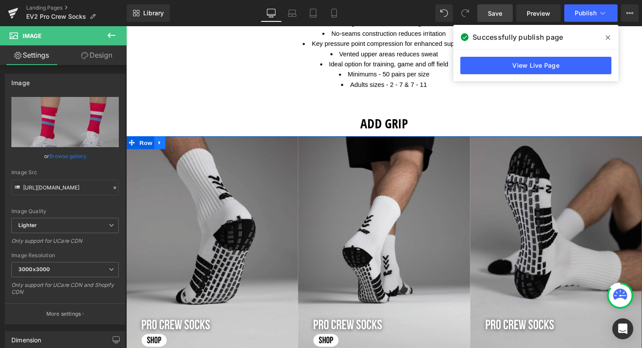
click at [160, 142] on icon at bounding box center [161, 145] width 6 height 7
click at [182, 144] on icon at bounding box center [183, 145] width 6 height 6
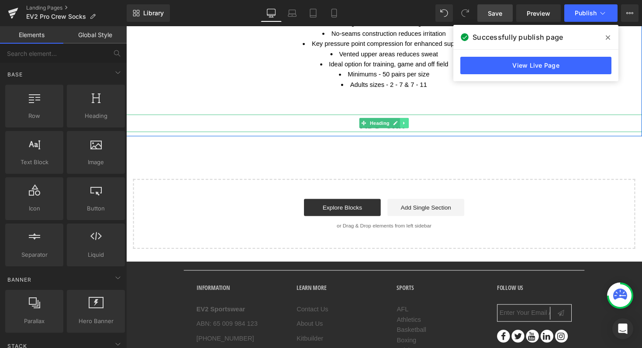
click at [409, 123] on icon at bounding box center [411, 125] width 5 height 5
click at [413, 124] on icon at bounding box center [415, 125] width 5 height 5
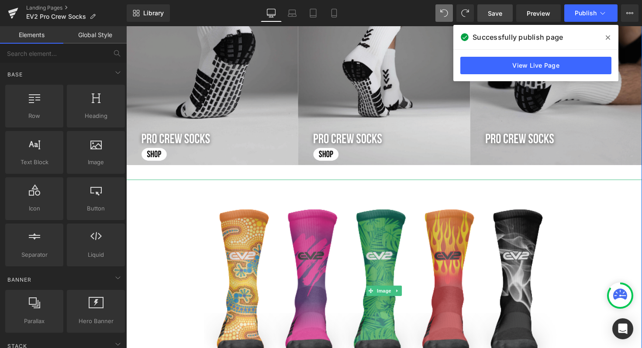
scroll to position [925, 0]
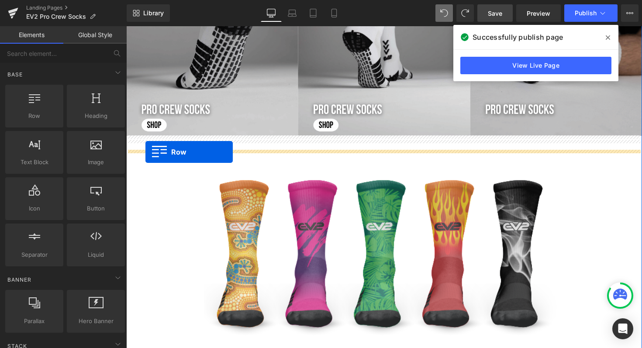
drag, startPoint x: 151, startPoint y: 139, endPoint x: 146, endPoint y: 155, distance: 16.7
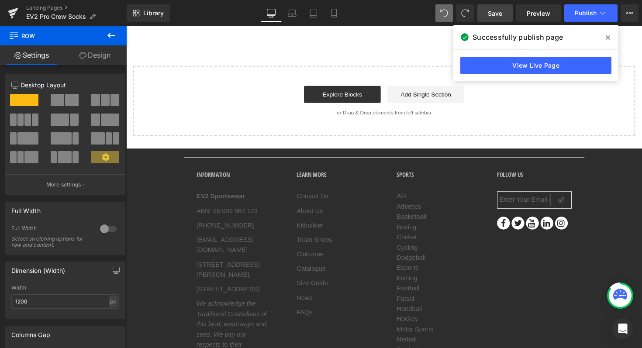
scroll to position [922, 0]
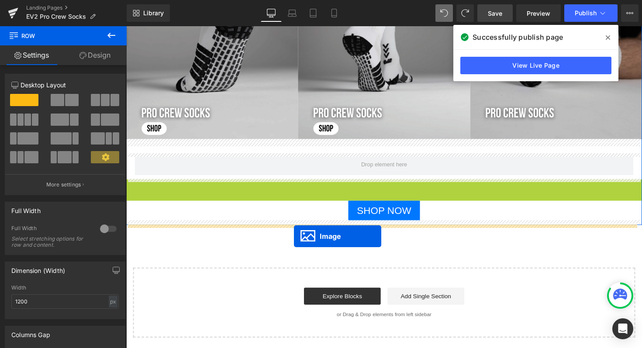
drag, startPoint x: 373, startPoint y: 90, endPoint x: 298, endPoint y: 241, distance: 169.1
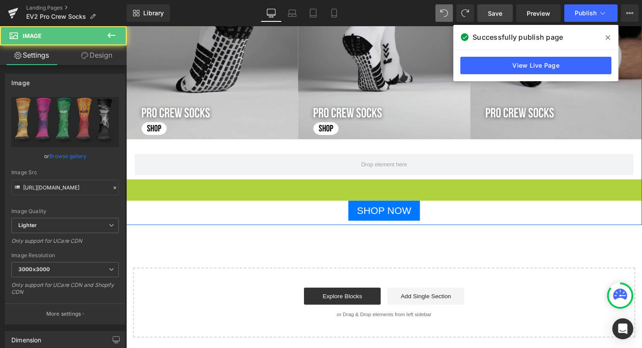
scroll to position [900, 0]
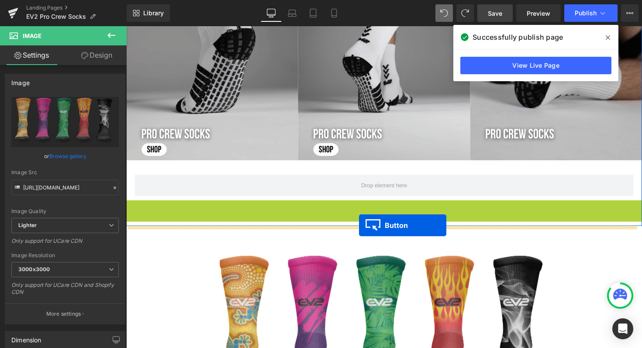
drag, startPoint x: 372, startPoint y: 213, endPoint x: 365, endPoint y: 230, distance: 18.8
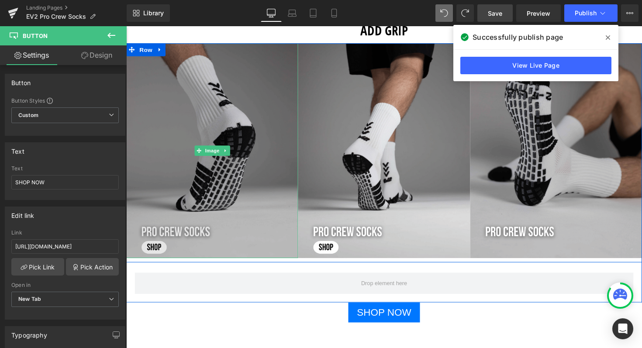
scroll to position [794, 0]
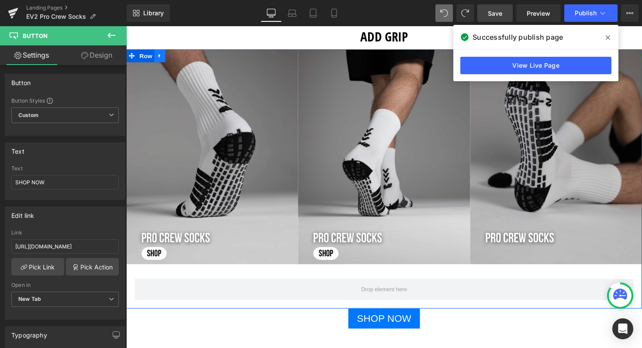
click at [162, 57] on link at bounding box center [160, 56] width 11 height 13
click at [180, 56] on icon at bounding box center [183, 56] width 6 height 6
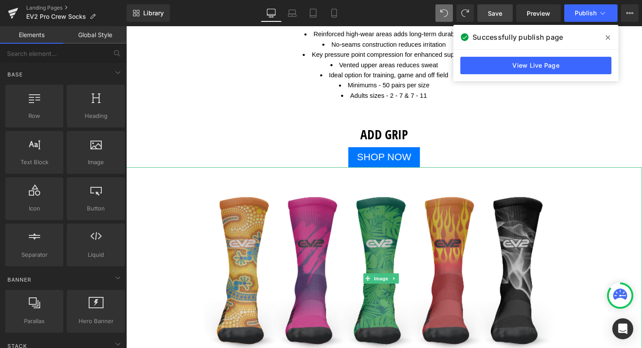
scroll to position [686, 0]
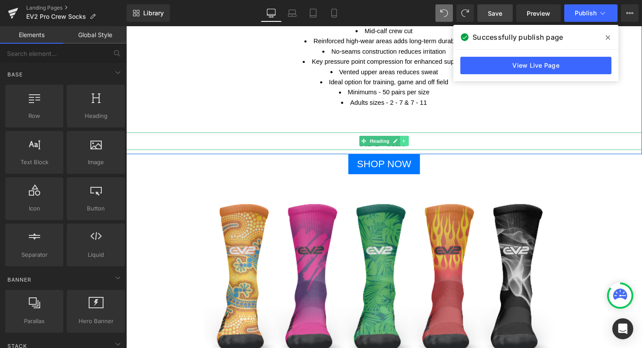
click at [410, 143] on icon at bounding box center [411, 143] width 5 height 5
click at [413, 143] on icon at bounding box center [415, 143] width 5 height 5
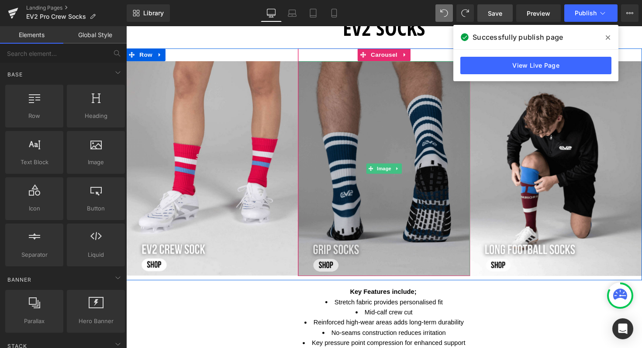
scroll to position [397, 0]
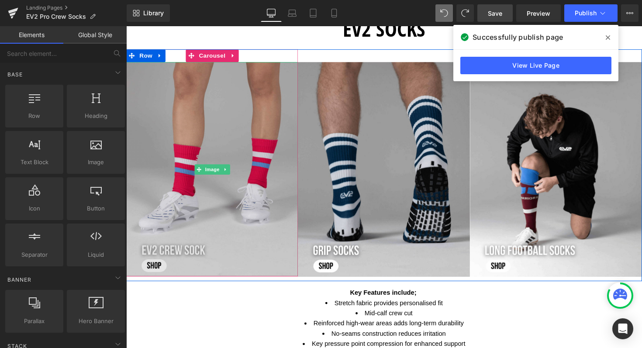
click at [203, 189] on img at bounding box center [214, 173] width 176 height 220
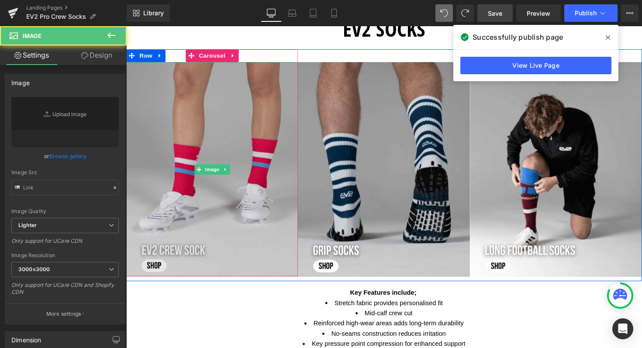
type input "[URL][DOMAIN_NAME]"
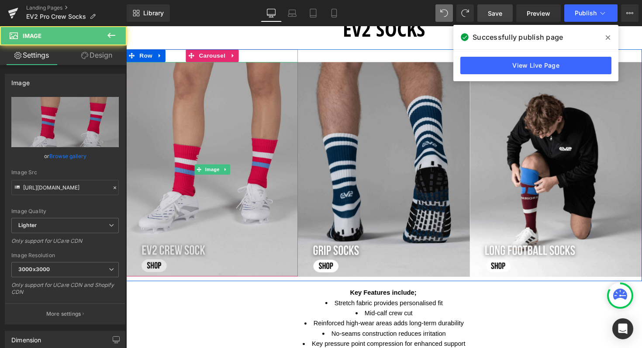
click at [207, 142] on img at bounding box center [214, 173] width 176 height 220
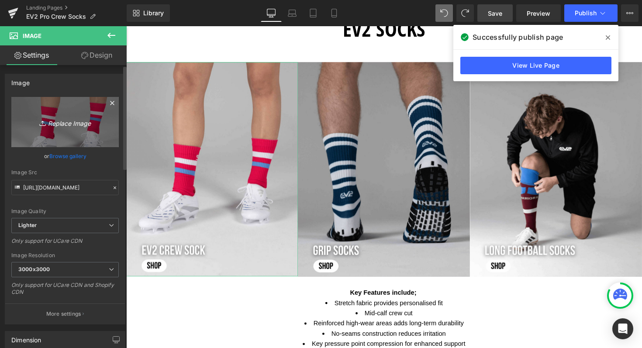
click at [58, 124] on icon "Replace Image" at bounding box center [65, 122] width 70 height 11
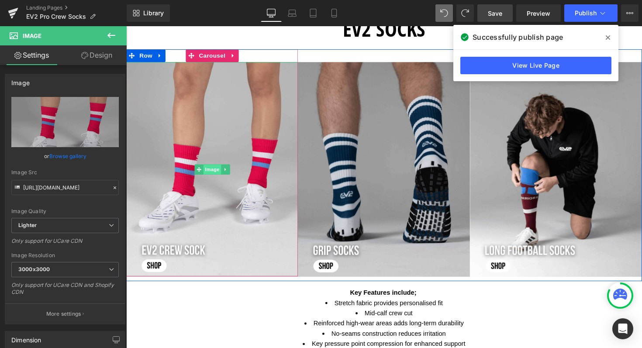
click at [211, 172] on span "Image" at bounding box center [214, 173] width 18 height 10
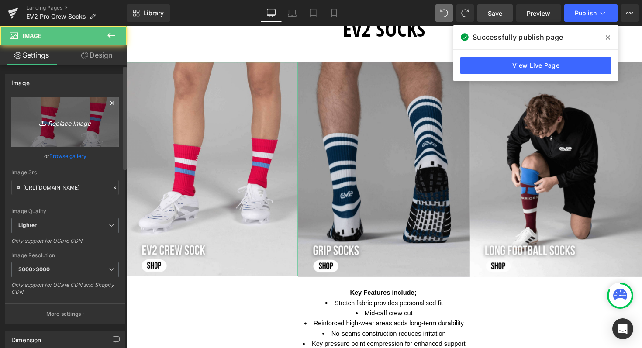
click at [65, 123] on icon "Replace Image" at bounding box center [65, 122] width 70 height 11
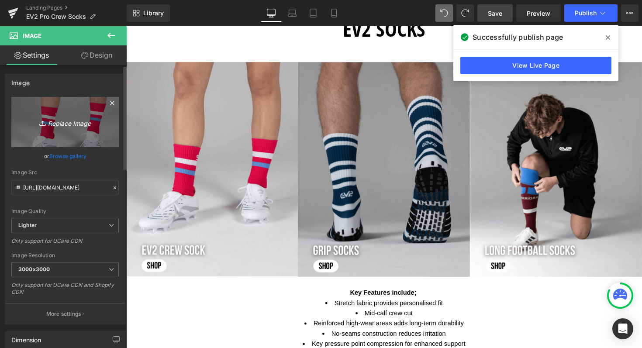
type input "C:\fakepath\Shop now Long Football Socks (8).png"
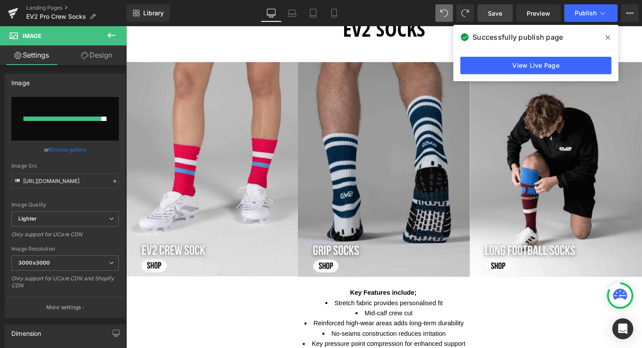
type input "[URL][DOMAIN_NAME]"
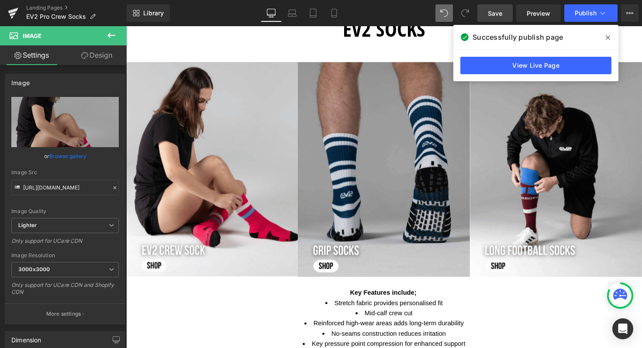
click at [488, 15] on span "Save" at bounding box center [495, 13] width 14 height 9
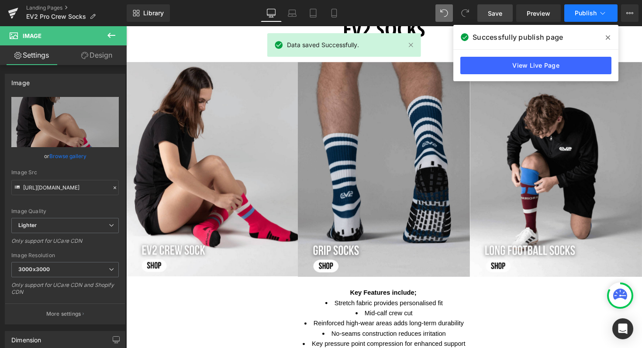
click at [585, 6] on button "Publish" at bounding box center [590, 12] width 53 height 17
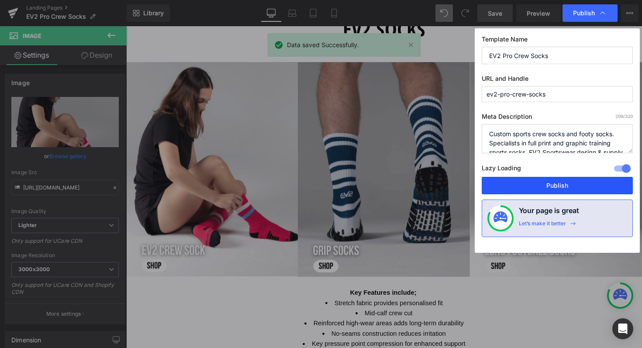
click at [518, 189] on button "Publish" at bounding box center [557, 185] width 151 height 17
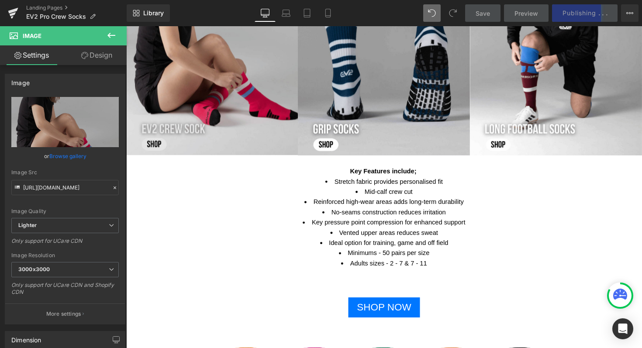
scroll to position [523, 0]
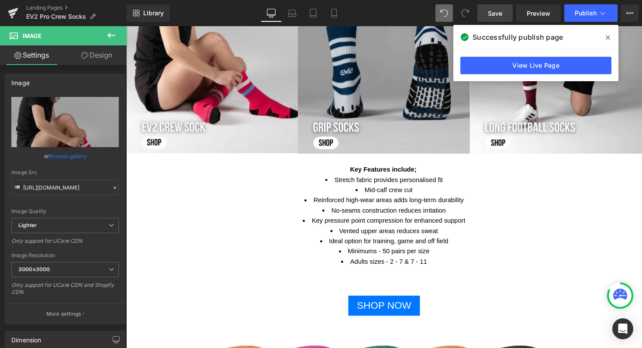
click at [110, 34] on icon at bounding box center [111, 35] width 10 height 10
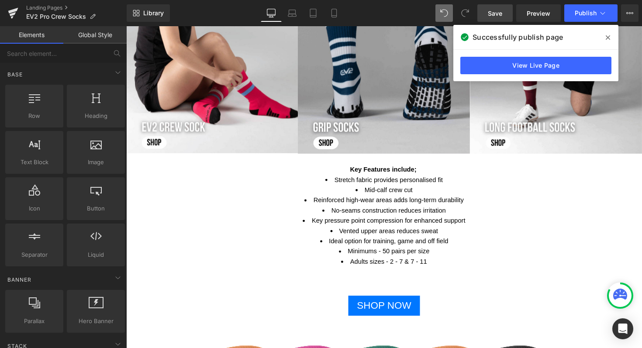
click at [609, 38] on icon at bounding box center [607, 37] width 4 height 7
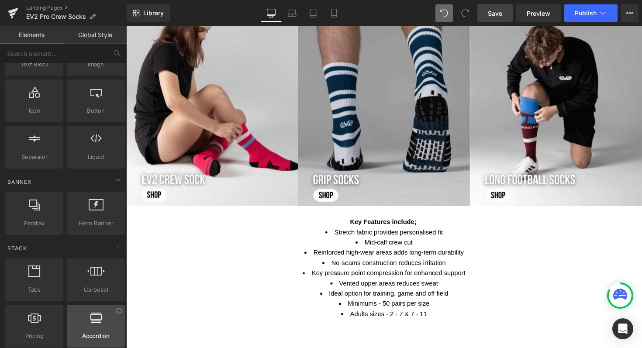
scroll to position [179, 0]
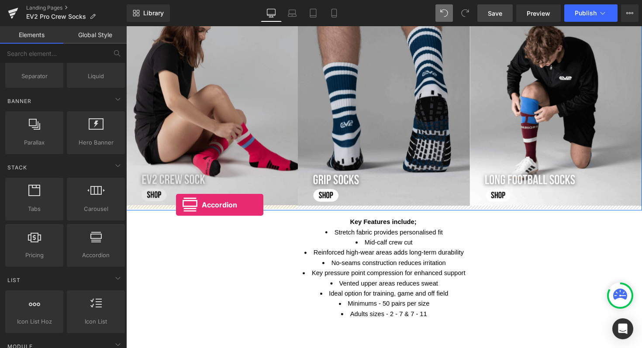
drag, startPoint x: 220, startPoint y: 272, endPoint x: 177, endPoint y: 209, distance: 76.0
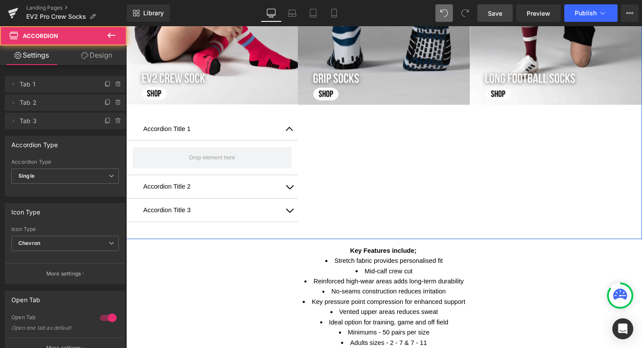
scroll to position [575, 0]
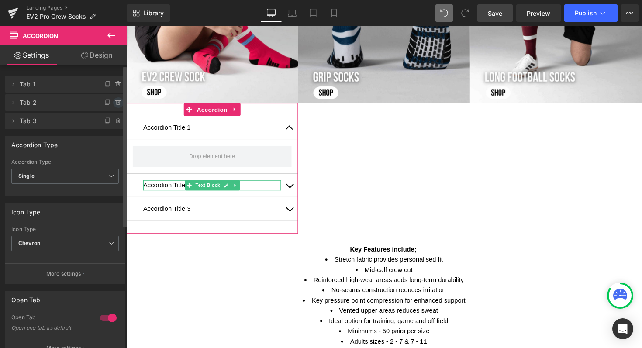
click at [115, 101] on icon at bounding box center [118, 102] width 7 height 7
click at [112, 102] on button "Delete" at bounding box center [109, 102] width 28 height 11
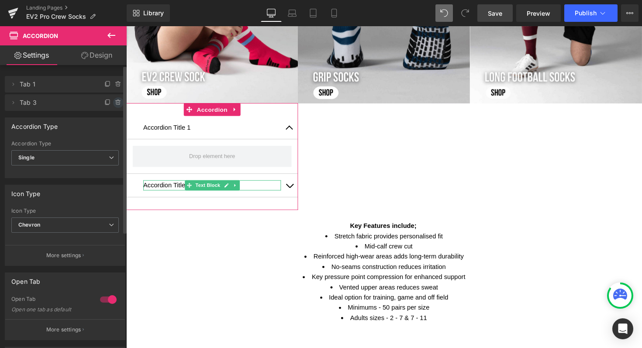
click at [115, 102] on icon at bounding box center [118, 102] width 7 height 7
click at [103, 100] on button "Delete" at bounding box center [109, 102] width 28 height 11
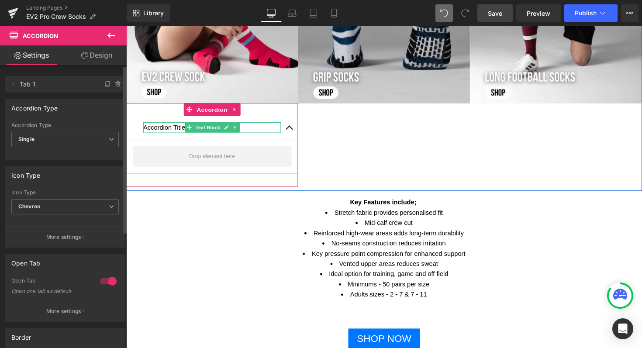
click at [179, 132] on p "Accordion Title 1" at bounding box center [214, 129] width 141 height 10
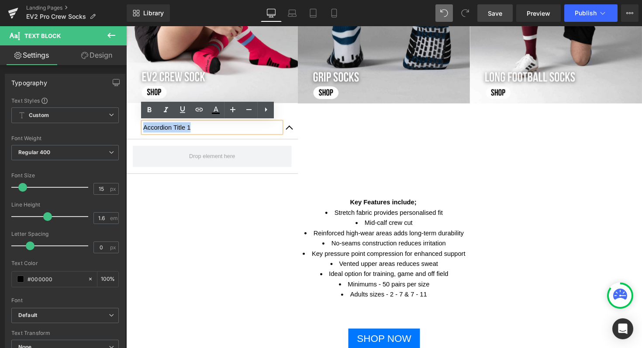
drag, startPoint x: 199, startPoint y: 130, endPoint x: 137, endPoint y: 130, distance: 62.0
click at [137, 130] on div "Accordion Title 1 Text Block" at bounding box center [214, 130] width 176 height 24
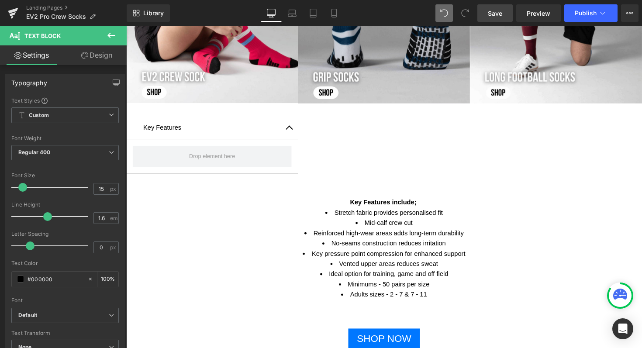
click at [112, 34] on icon at bounding box center [111, 35] width 10 height 10
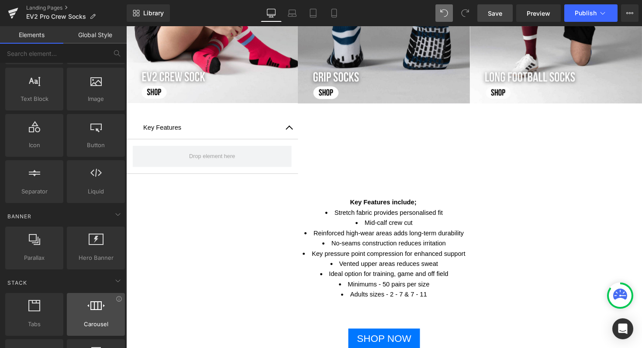
scroll to position [16, 0]
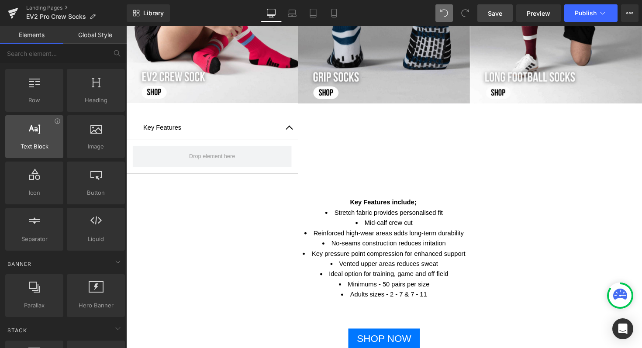
click at [30, 148] on span "Text Block" at bounding box center [34, 146] width 53 height 9
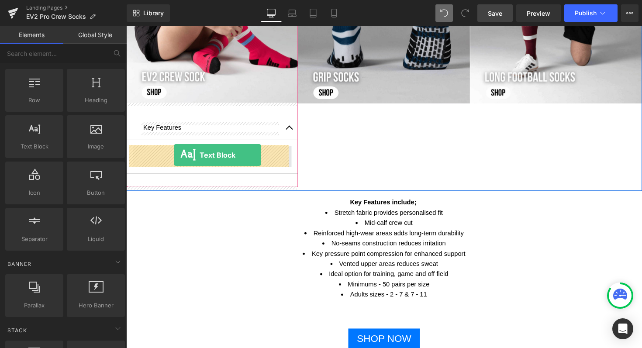
drag, startPoint x: 173, startPoint y: 172, endPoint x: 175, endPoint y: 158, distance: 13.7
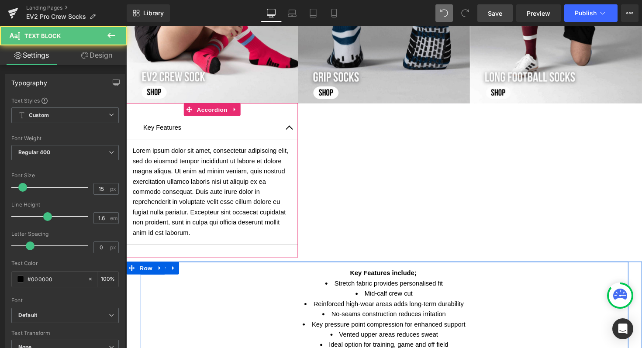
click at [393, 307] on li "Reinforced high-wear areas adds long-term durability" at bounding box center [390, 310] width 490 height 10
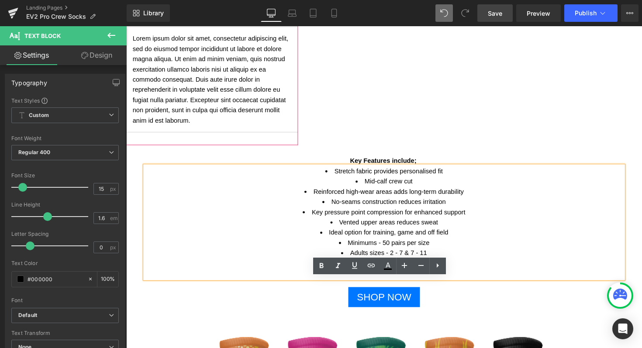
scroll to position [693, 0]
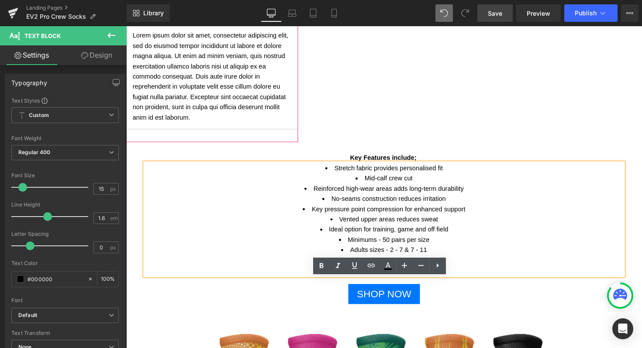
click at [441, 255] on li "Adults sizes - 2 - 7 & 7 - 11" at bounding box center [390, 255] width 490 height 10
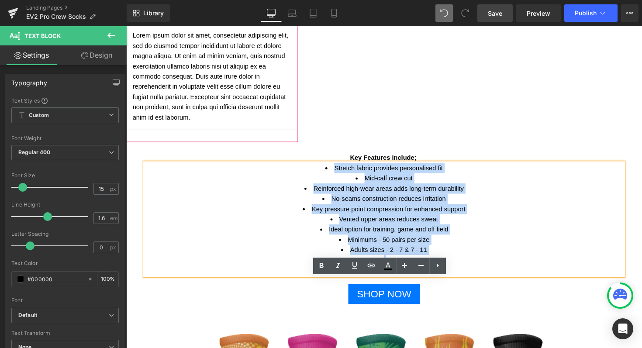
drag, startPoint x: 441, startPoint y: 255, endPoint x: 329, endPoint y: 172, distance: 138.7
click at [329, 172] on ul "Stretch fabric provides personalised fit Mid-calf crew cut Reinforced high-wear…" at bounding box center [390, 213] width 490 height 94
copy ul "Stretch fabric provides personalised fit Mid-calf crew cut Reinforced high-wear…"
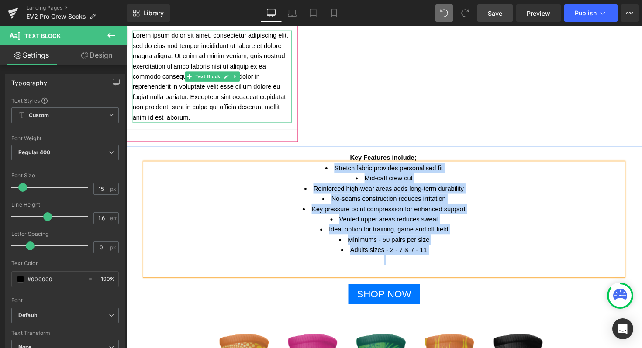
click at [193, 119] on p "Lorem ipsum dolor sit amet, consectetur adipiscing elit, sed do eiusmod tempor …" at bounding box center [214, 78] width 163 height 94
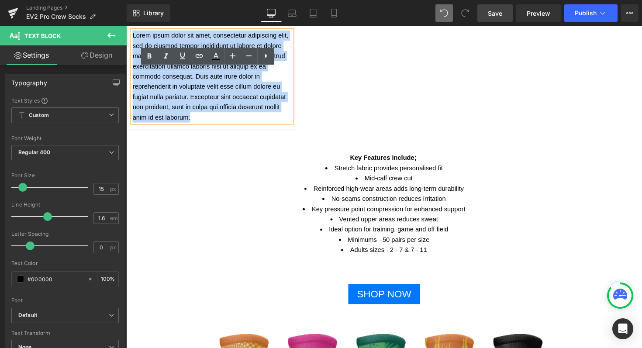
drag, startPoint x: 193, startPoint y: 119, endPoint x: 131, endPoint y: 38, distance: 102.7
click at [133, 37] on p "Lorem ipsum dolor sit amet, consectetur adipiscing elit, sed do eiusmod tempor …" at bounding box center [214, 78] width 163 height 94
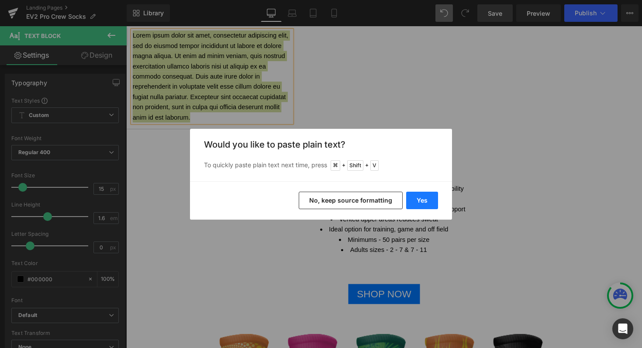
click at [424, 203] on button "Yes" at bounding box center [422, 200] width 32 height 17
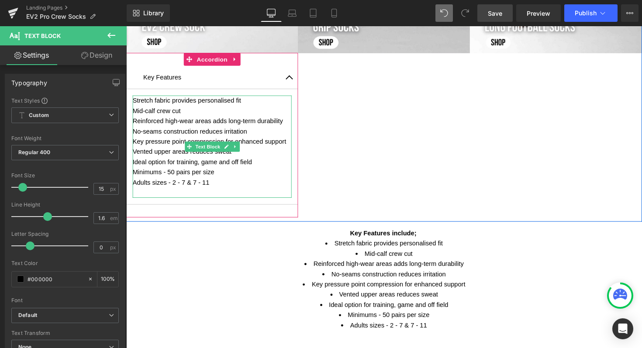
scroll to position [609, 0]
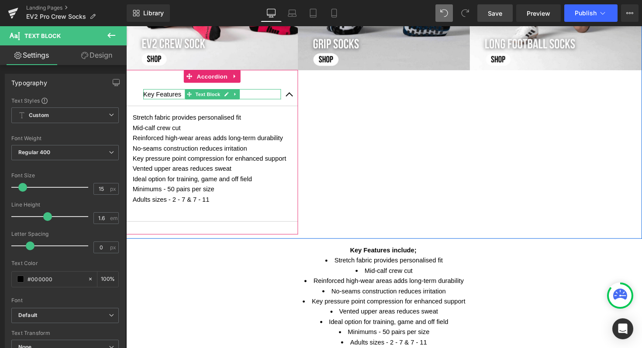
click at [175, 96] on p "Key Features" at bounding box center [214, 96] width 141 height 10
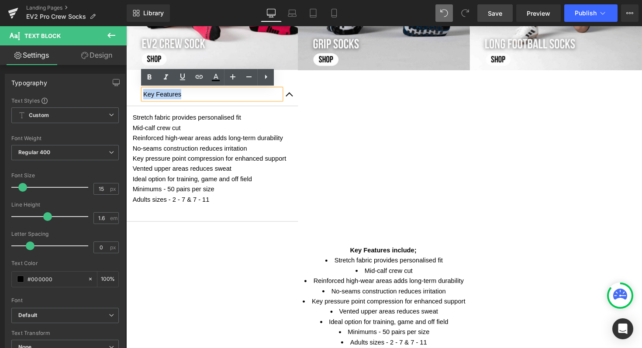
drag, startPoint x: 189, startPoint y: 97, endPoint x: 142, endPoint y: 97, distance: 46.7
click at [144, 97] on p "Key Features" at bounding box center [214, 96] width 141 height 10
click at [149, 82] on icon at bounding box center [149, 77] width 10 height 10
click at [501, 18] on link "Save" at bounding box center [494, 12] width 35 height 17
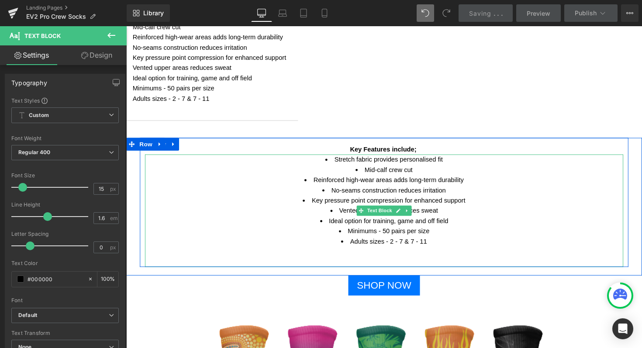
scroll to position [713, 0]
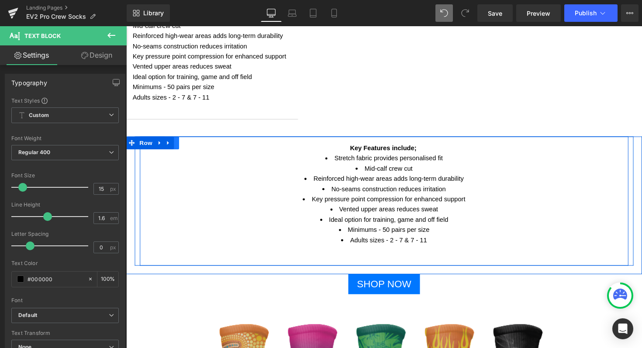
click at [173, 145] on icon at bounding box center [175, 146] width 6 height 7
click at [194, 145] on icon at bounding box center [197, 146] width 6 height 6
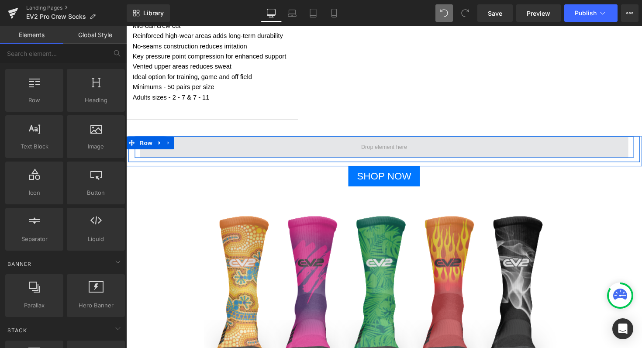
click at [168, 145] on icon at bounding box center [169, 146] width 2 height 4
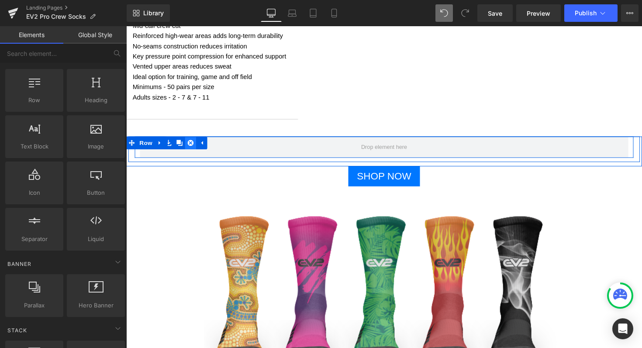
click at [189, 145] on icon at bounding box center [192, 146] width 6 height 6
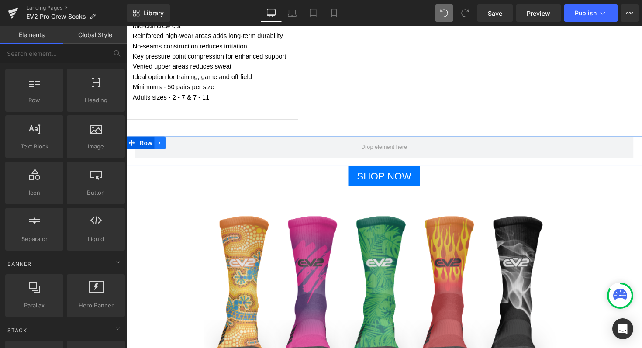
click at [162, 147] on link at bounding box center [160, 145] width 11 height 13
click at [178, 146] on link at bounding box center [183, 145] width 11 height 13
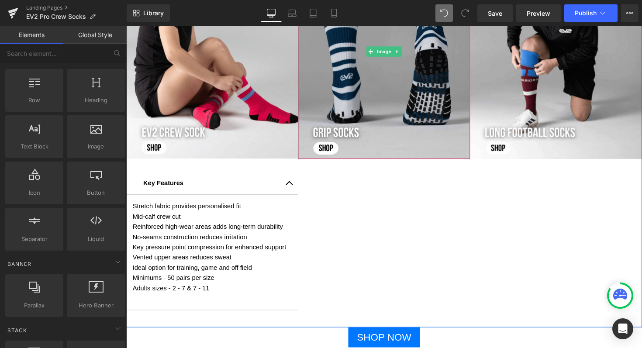
scroll to position [512, 0]
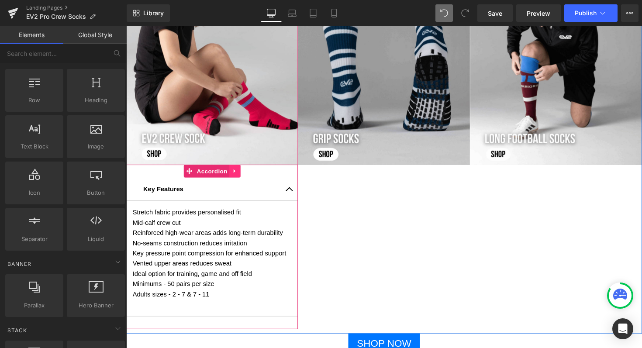
click at [236, 175] on icon at bounding box center [237, 175] width 2 height 4
click at [230, 175] on icon at bounding box center [232, 175] width 6 height 6
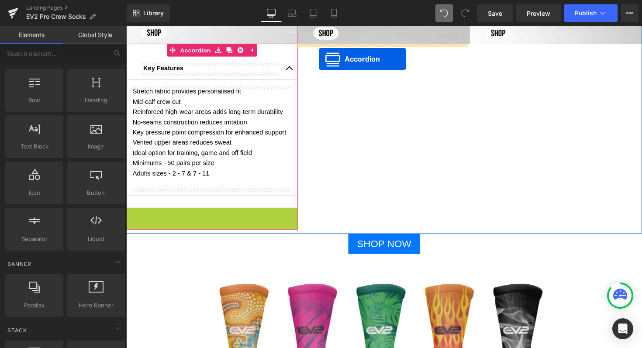
scroll to position [0, 0]
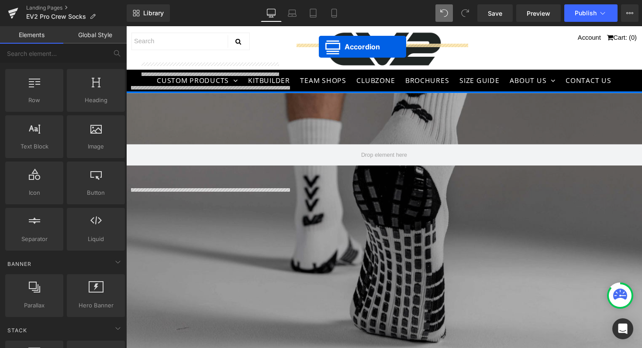
drag, startPoint x: 189, startPoint y: 220, endPoint x: 323, endPoint y: 47, distance: 219.1
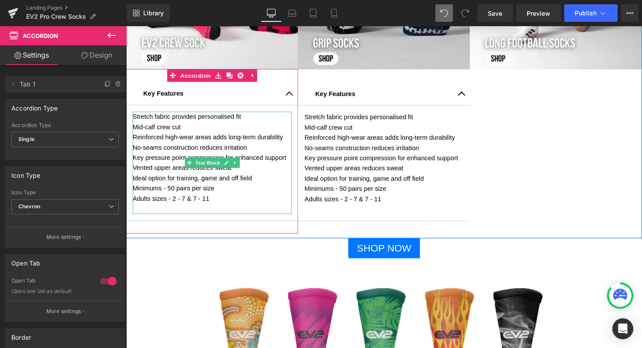
scroll to position [573, 0]
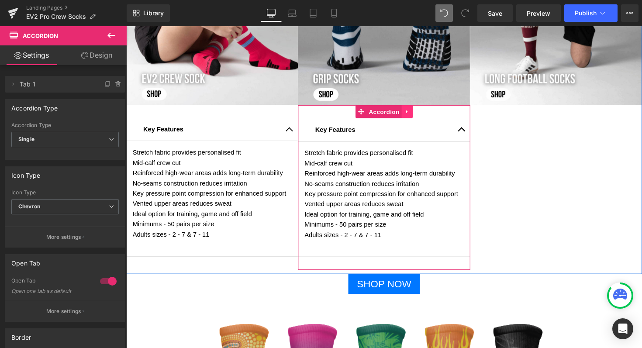
click at [412, 111] on icon at bounding box center [414, 113] width 6 height 7
click at [405, 114] on icon at bounding box center [408, 114] width 6 height 6
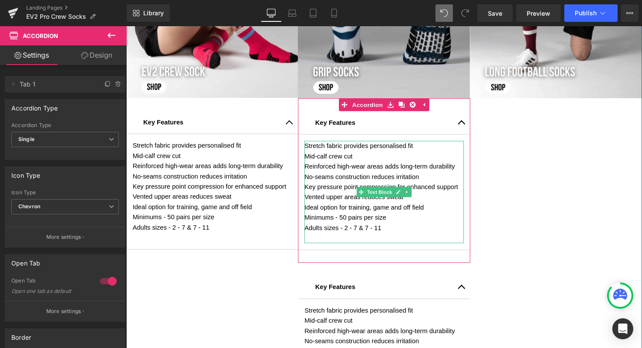
scroll to position [581, 0]
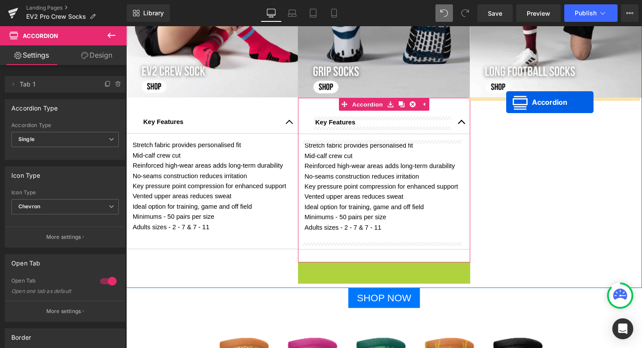
drag, startPoint x: 364, startPoint y: 274, endPoint x: 515, endPoint y: 104, distance: 227.3
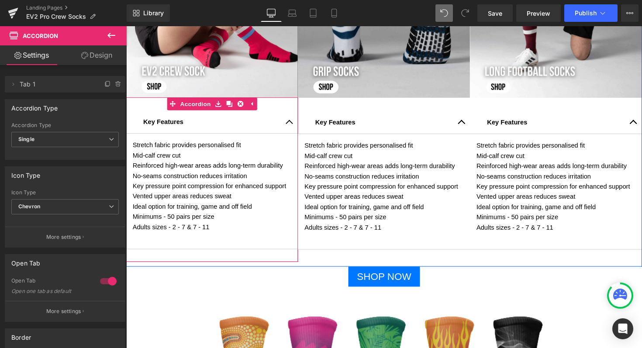
click at [261, 251] on article "Stretch fabric provides personalised fit Mid-calf crew cut Reinforced high-wear…" at bounding box center [214, 195] width 176 height 118
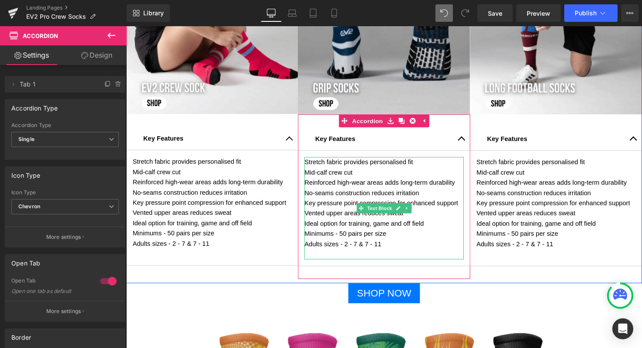
scroll to position [565, 0]
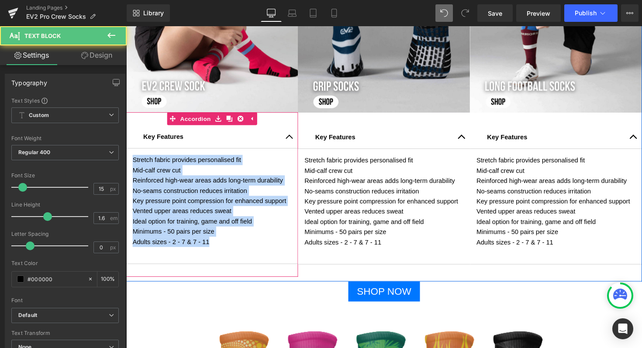
drag, startPoint x: 213, startPoint y: 248, endPoint x: 129, endPoint y: 162, distance: 120.4
click at [129, 162] on article "Stretch fabric provides personalised fit Mid-calf crew cut Reinforced high-wear…" at bounding box center [214, 210] width 176 height 118
click at [167, 186] on p "Reinforced high-wear areas adds long-term durability" at bounding box center [214, 184] width 163 height 10
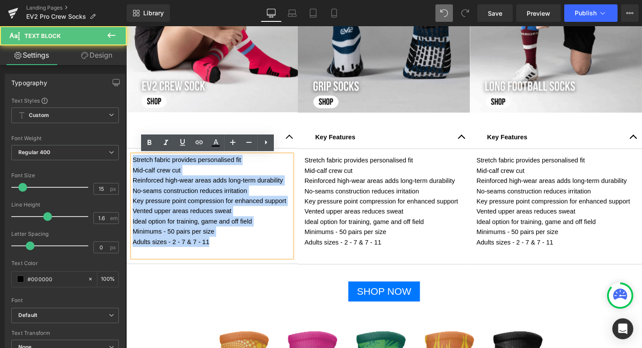
drag, startPoint x: 217, startPoint y: 248, endPoint x: 125, endPoint y: 163, distance: 125.7
click at [126, 163] on html "CUSTOM PRODUCTS TEAM WEAR AFL Athletics Basketball Boxing Cricket Cycling Dodge…" at bounding box center [390, 191] width 528 height 330
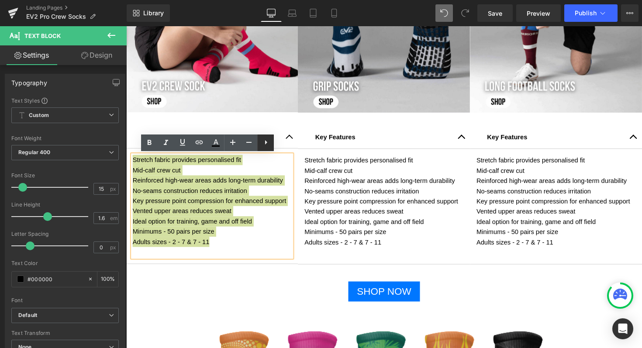
click at [268, 142] on icon at bounding box center [266, 142] width 10 height 10
click at [268, 142] on icon at bounding box center [265, 142] width 10 height 10
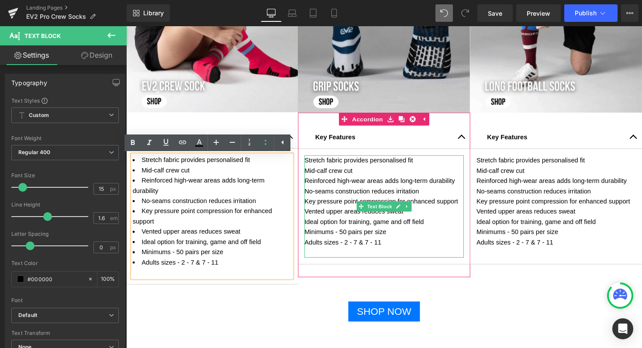
click at [391, 245] on p "Adults sizes - 2 - 7 & 7 - 11" at bounding box center [390, 247] width 163 height 10
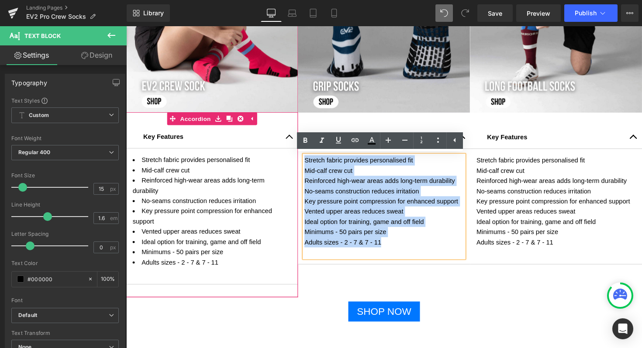
drag, startPoint x: 390, startPoint y: 245, endPoint x: 295, endPoint y: 162, distance: 126.5
click at [295, 162] on div "Image Key Features Text Block Stretch fabric provides personalised fit Mid-calf…" at bounding box center [390, 95] width 528 height 427
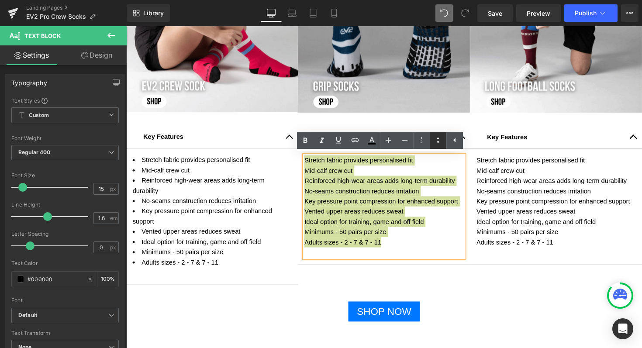
click at [440, 139] on icon at bounding box center [438, 140] width 10 height 10
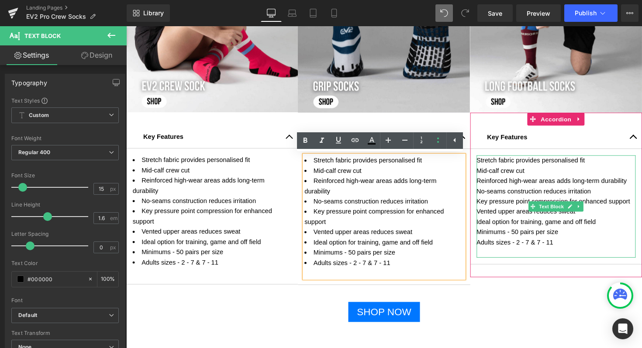
click at [565, 245] on p "Adults sizes - 2 - 7 & 7 - 11" at bounding box center [566, 247] width 163 height 10
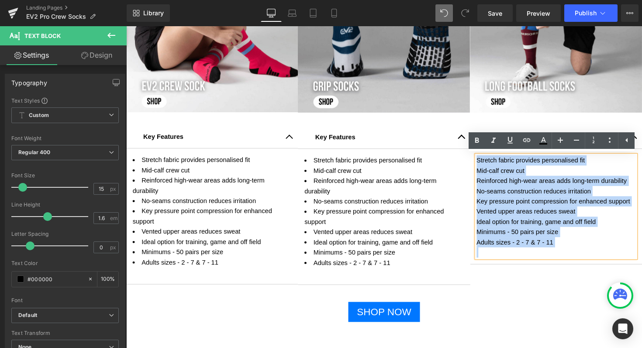
drag, startPoint x: 565, startPoint y: 245, endPoint x: 485, endPoint y: 160, distance: 116.7
click at [485, 160] on div "Stretch fabric provides personalised fit Mid-calf crew cut Reinforced high-wear…" at bounding box center [566, 210] width 163 height 105
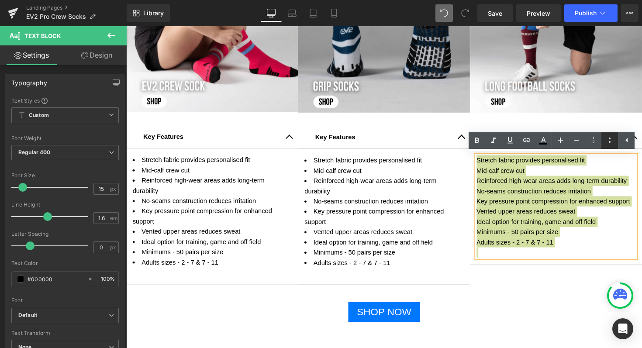
click at [611, 142] on icon at bounding box center [609, 140] width 10 height 10
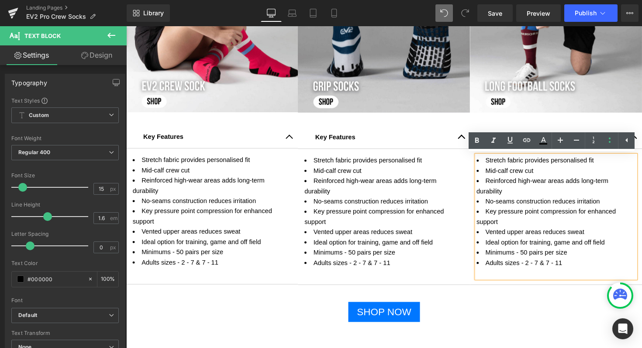
click at [481, 314] on div "SHOP NOW" at bounding box center [390, 319] width 528 height 21
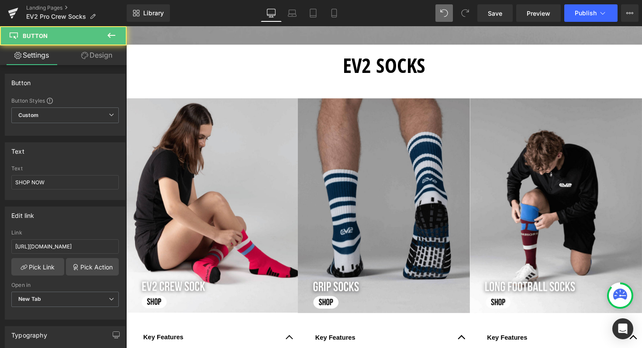
scroll to position [251, 0]
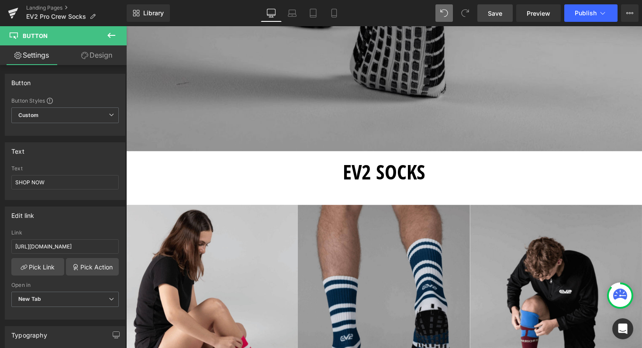
click at [499, 11] on span "Save" at bounding box center [495, 13] width 14 height 9
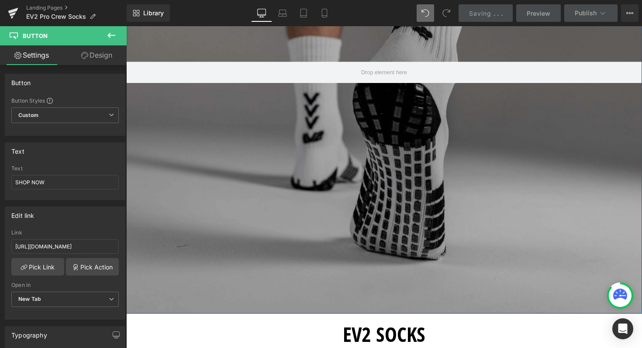
scroll to position [75, 0]
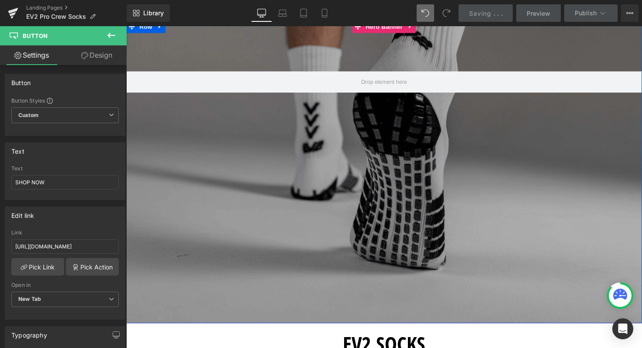
click at [365, 168] on div at bounding box center [390, 175] width 528 height 310
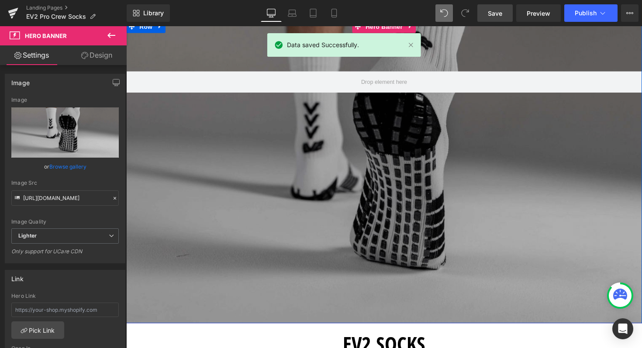
click at [369, 156] on div at bounding box center [390, 175] width 528 height 310
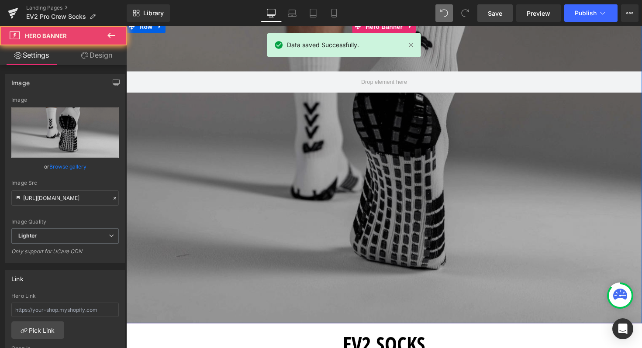
click at [409, 226] on div at bounding box center [390, 175] width 528 height 310
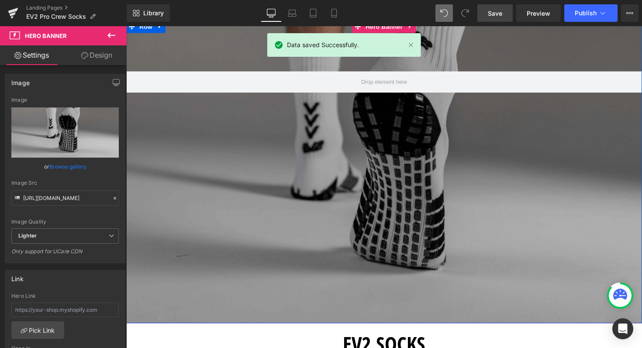
drag, startPoint x: 409, startPoint y: 226, endPoint x: 409, endPoint y: 234, distance: 8.3
click at [409, 234] on div at bounding box center [390, 175] width 528 height 310
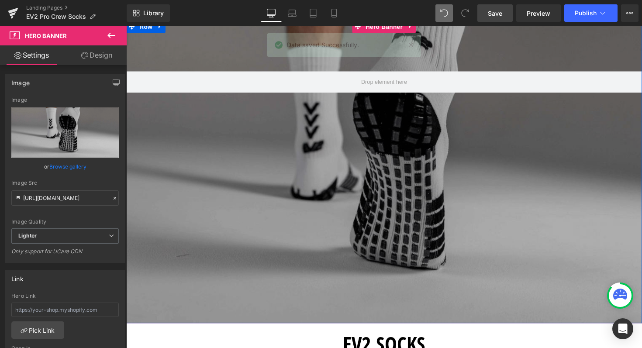
click at [220, 66] on div at bounding box center [390, 175] width 528 height 310
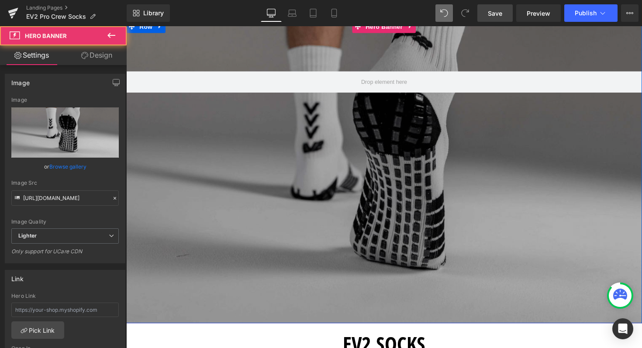
scroll to position [0, 0]
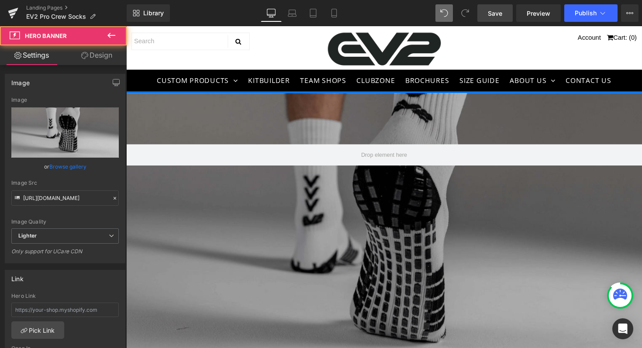
click at [259, 115] on div at bounding box center [390, 250] width 528 height 310
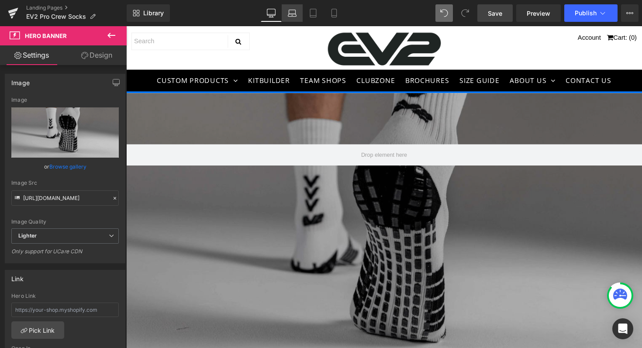
click at [297, 17] on link "Laptop" at bounding box center [292, 12] width 21 height 17
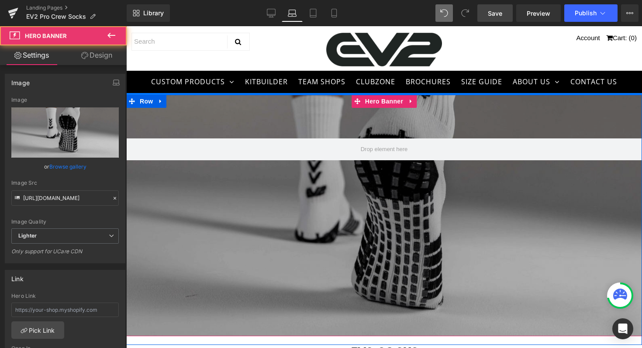
click at [341, 255] on div at bounding box center [384, 215] width 516 height 241
click at [411, 209] on div at bounding box center [384, 215] width 516 height 241
click at [222, 120] on div at bounding box center [384, 215] width 516 height 241
click at [417, 282] on div at bounding box center [384, 215] width 516 height 241
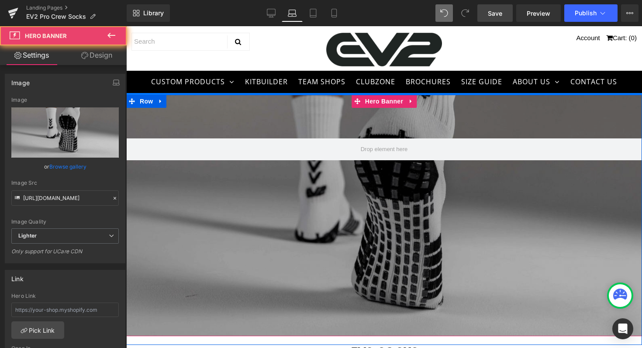
click at [417, 282] on div at bounding box center [384, 215] width 516 height 241
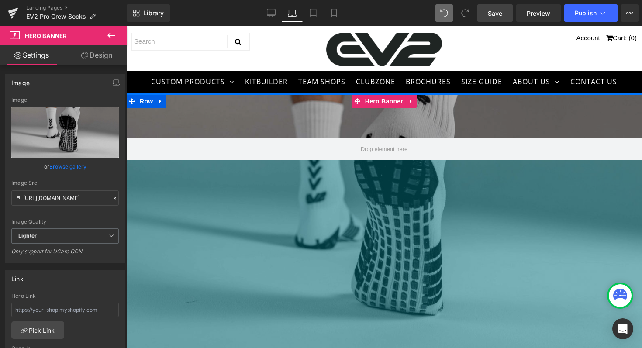
drag, startPoint x: 364, startPoint y: 335, endPoint x: 359, endPoint y: 347, distance: 13.3
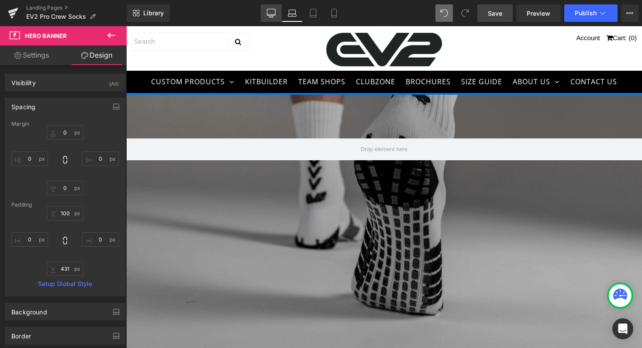
click at [277, 15] on link "Desktop" at bounding box center [271, 12] width 21 height 17
type input "0"
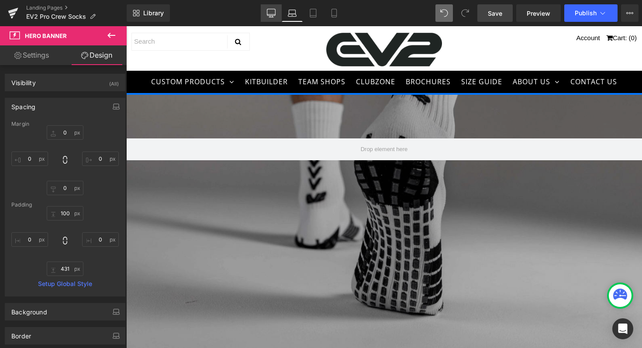
type input "120"
type input "0"
type input "541"
type input "0"
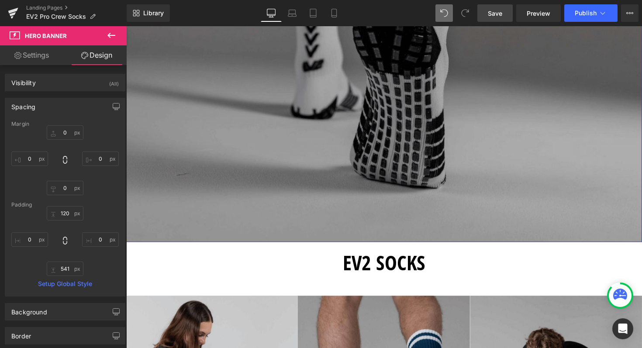
scroll to position [178, 0]
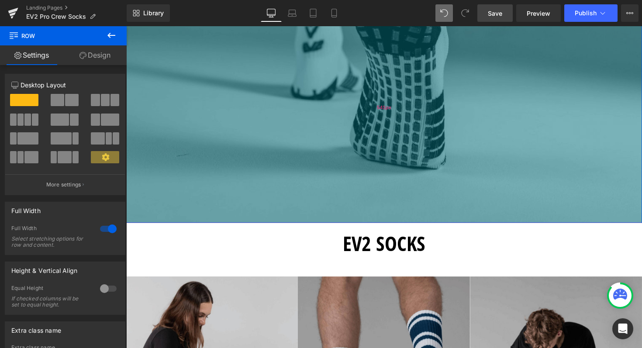
click at [354, 223] on div "Hero Banner [STREET_ADDRESS]" at bounding box center [390, 72] width 528 height 310
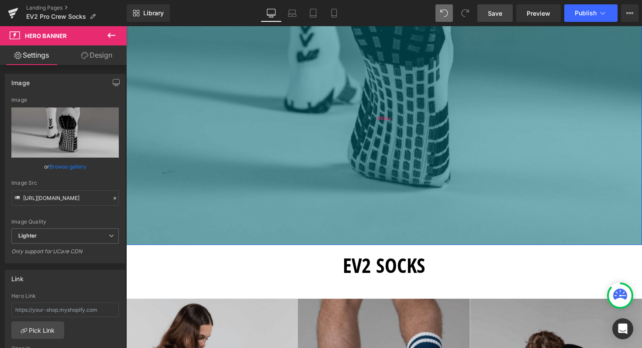
drag, startPoint x: 357, startPoint y: 214, endPoint x: 368, endPoint y: 237, distance: 25.2
click at [368, 237] on div "593px" at bounding box center [390, 120] width 528 height 259
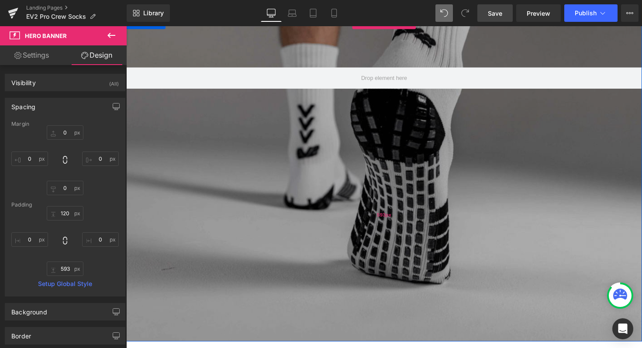
scroll to position [80, 0]
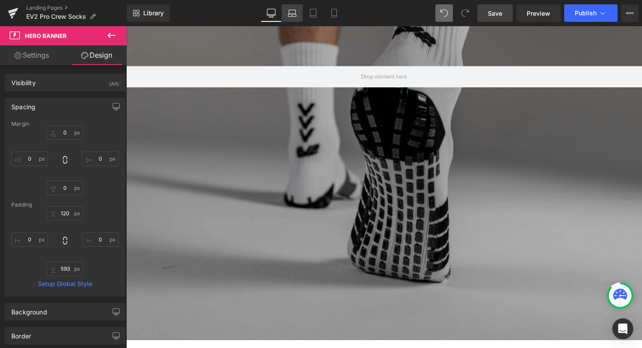
click at [294, 12] on icon at bounding box center [292, 13] width 9 height 9
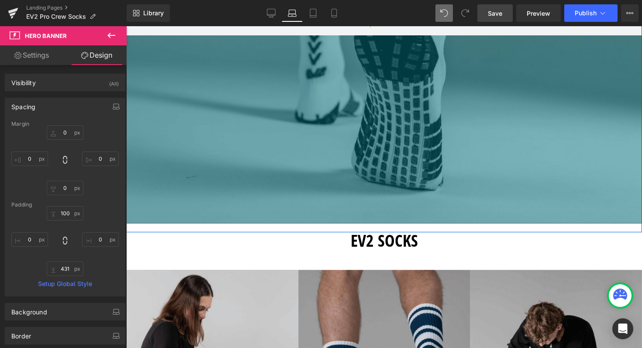
scroll to position [129, 0]
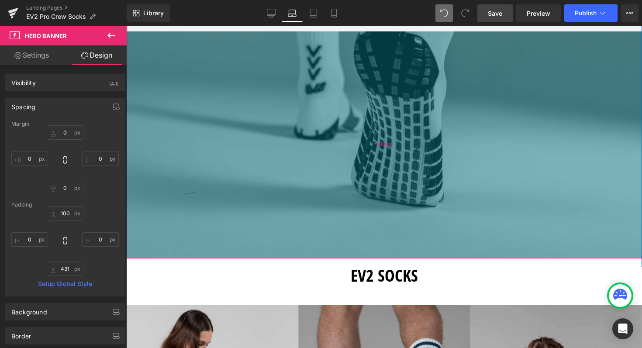
drag, startPoint x: 389, startPoint y: 202, endPoint x: 392, endPoint y: 241, distance: 38.9
click at [392, 241] on div "520px" at bounding box center [384, 144] width 516 height 227
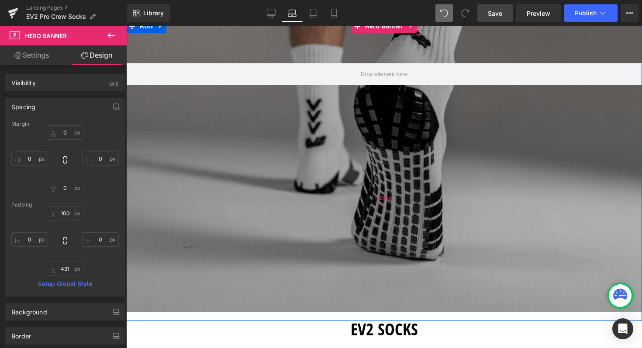
scroll to position [76, 0]
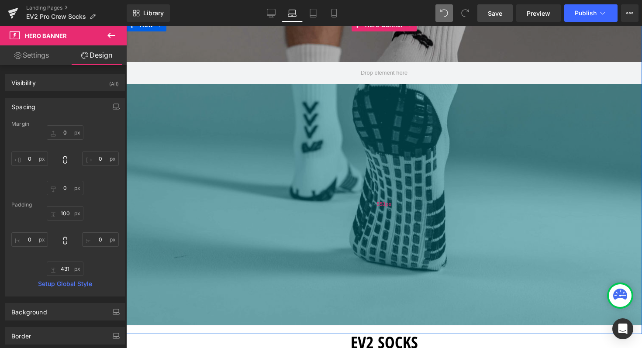
drag, startPoint x: 382, startPoint y: 268, endPoint x: 381, endPoint y: 282, distance: 14.4
click at [381, 282] on div "553px" at bounding box center [384, 204] width 516 height 241
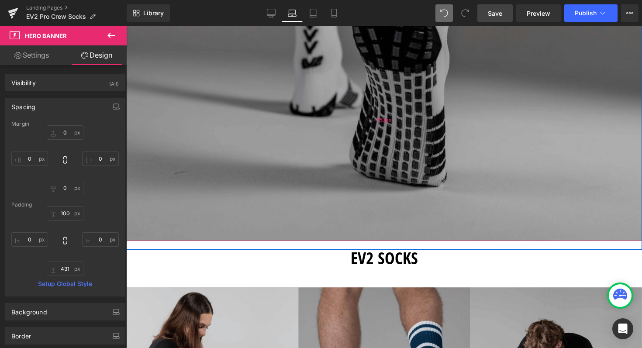
scroll to position [167, 0]
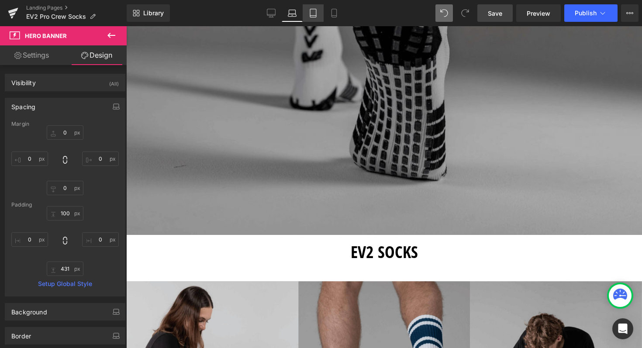
click at [315, 9] on icon at bounding box center [313, 13] width 9 height 9
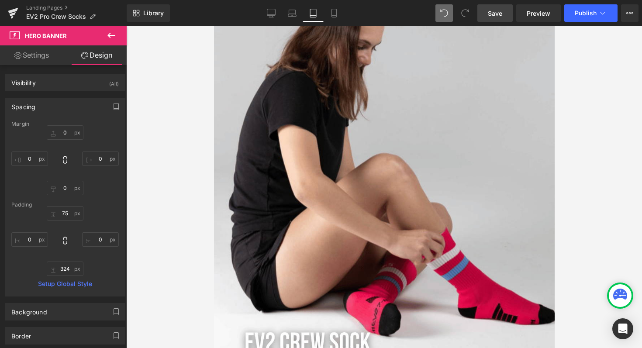
scroll to position [0, 0]
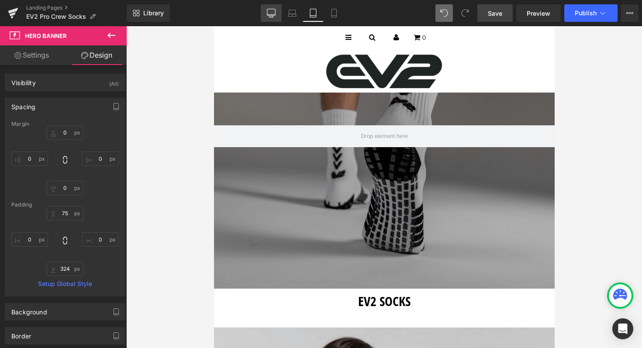
click at [263, 16] on link "Desktop" at bounding box center [271, 12] width 21 height 17
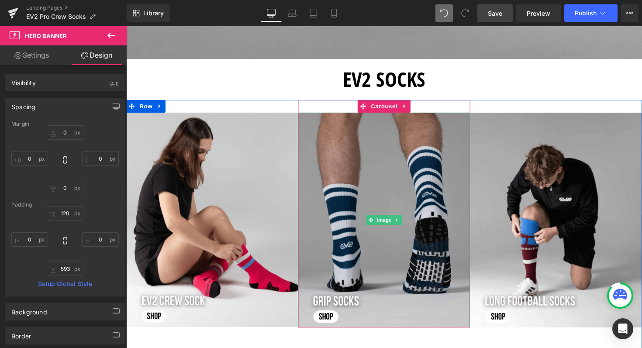
scroll to position [317, 0]
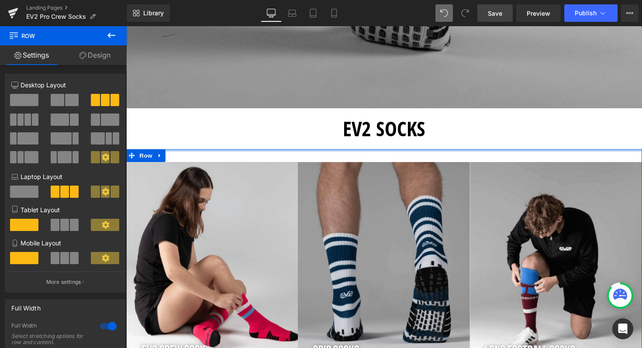
drag, startPoint x: 354, startPoint y: 152, endPoint x: 354, endPoint y: 138, distance: 14.0
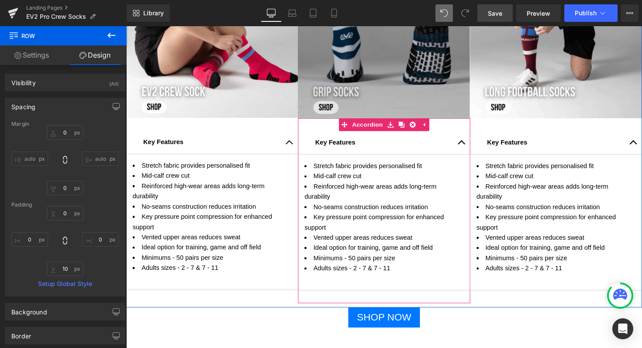
scroll to position [580, 0]
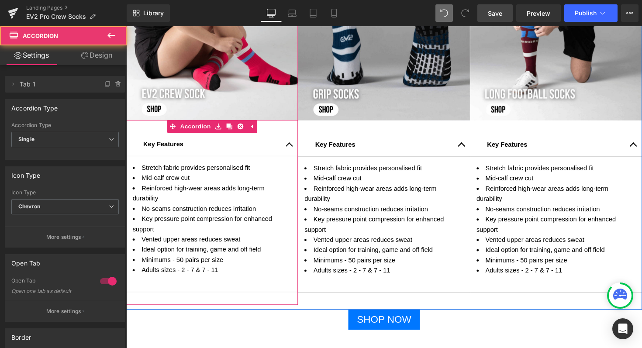
click at [291, 143] on button "button" at bounding box center [293, 147] width 17 height 24
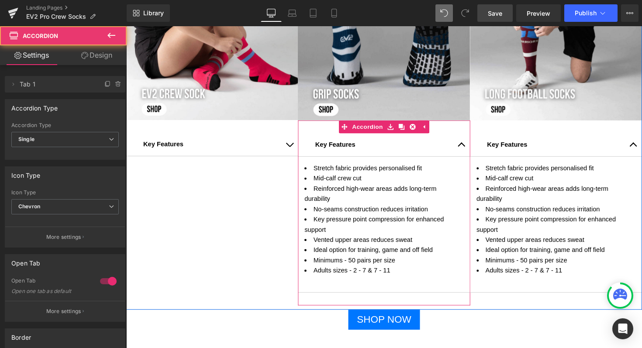
click at [467, 148] on button "button" at bounding box center [469, 148] width 17 height 24
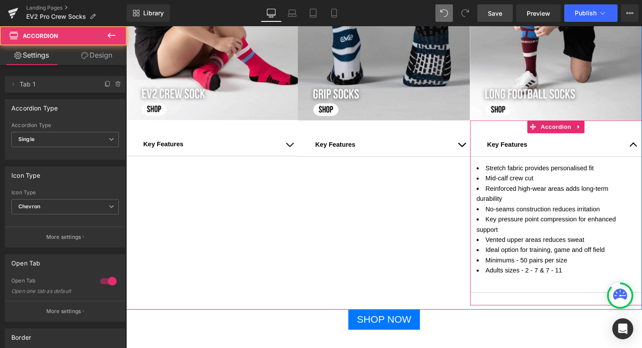
click at [641, 150] on span "button" at bounding box center [646, 150] width 0 height 0
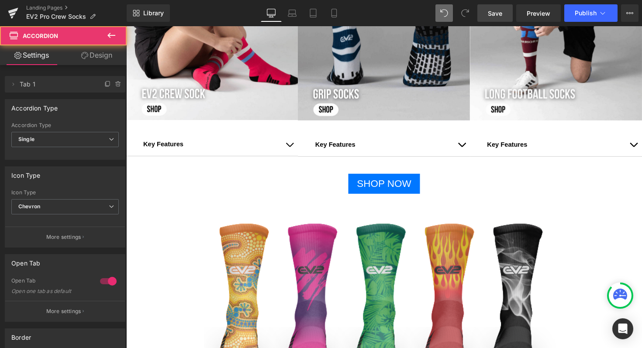
click at [491, 13] on span "Save" at bounding box center [495, 13] width 14 height 9
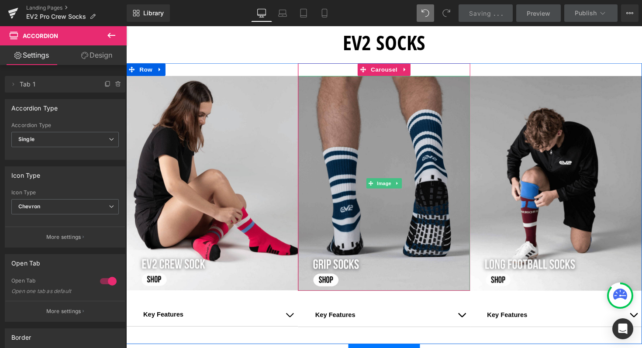
scroll to position [405, 0]
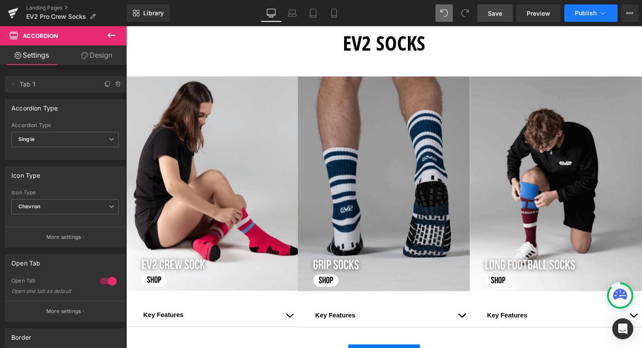
click at [578, 12] on span "Publish" at bounding box center [585, 13] width 22 height 7
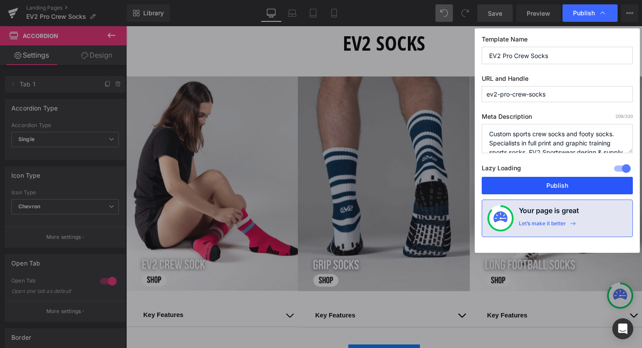
click at [547, 184] on button "Publish" at bounding box center [557, 185] width 151 height 17
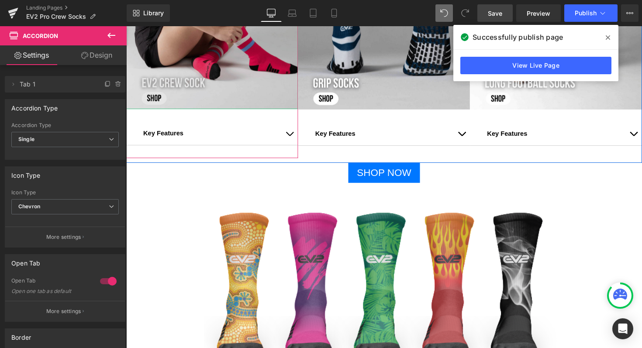
scroll to position [590, 0]
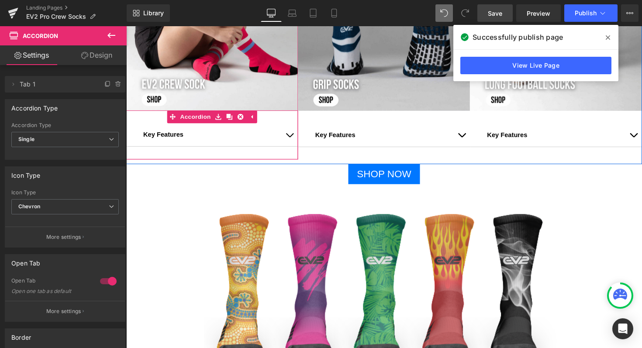
click at [287, 138] on button "button" at bounding box center [293, 138] width 17 height 24
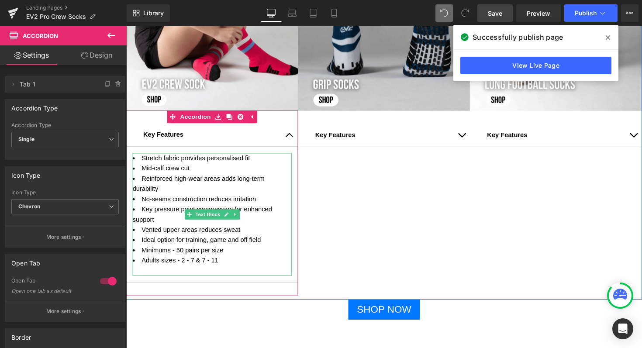
click at [203, 176] on li "Mid-calf crew cut" at bounding box center [214, 172] width 163 height 10
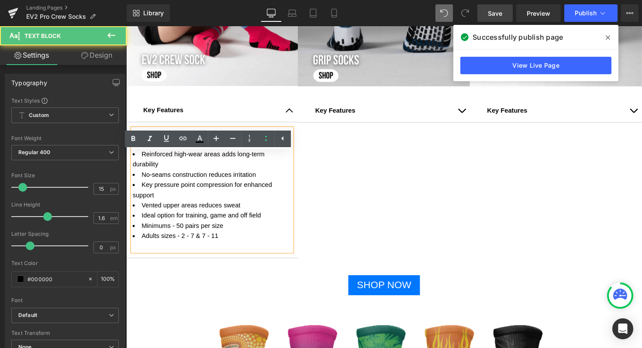
scroll to position [637, 0]
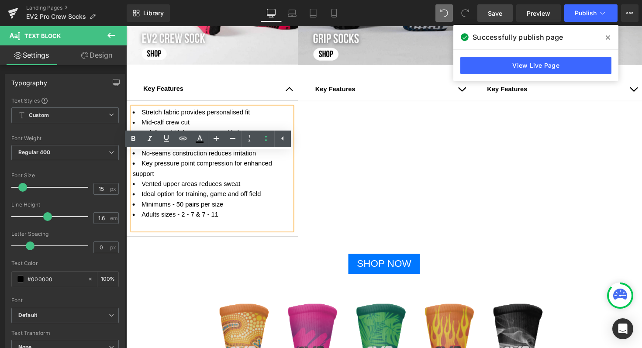
click at [213, 195] on li "Ideal option for training, game and off field" at bounding box center [214, 198] width 163 height 10
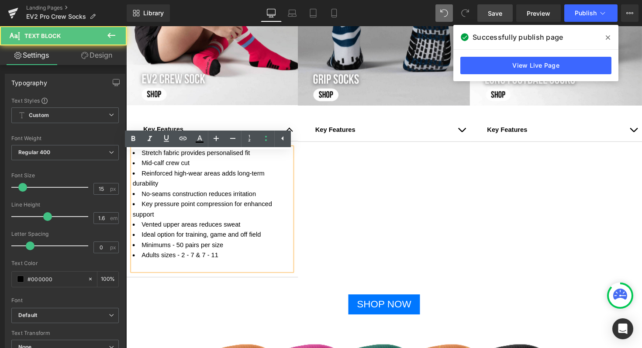
scroll to position [595, 0]
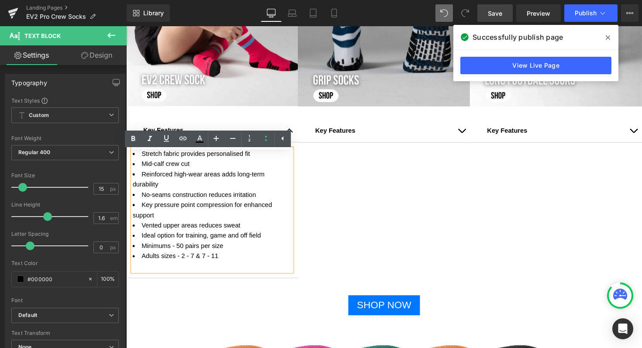
click at [188, 189] on li "Reinforced high-wear areas adds long-term durability" at bounding box center [214, 182] width 163 height 21
click at [183, 252] on li "Minimums - 50 pairs per size" at bounding box center [214, 251] width 163 height 10
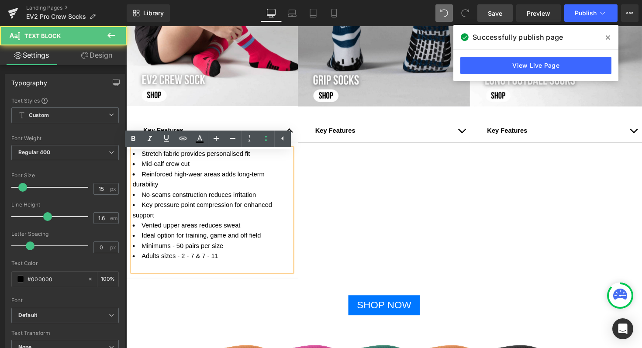
click at [182, 252] on li "Minimums - 50 pairs per size" at bounding box center [214, 251] width 163 height 10
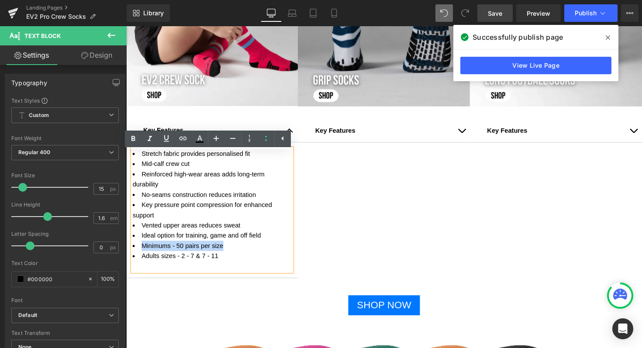
drag, startPoint x: 238, startPoint y: 253, endPoint x: 131, endPoint y: 252, distance: 107.0
click at [133, 252] on li "Minimums - 50 pairs per size" at bounding box center [214, 251] width 163 height 10
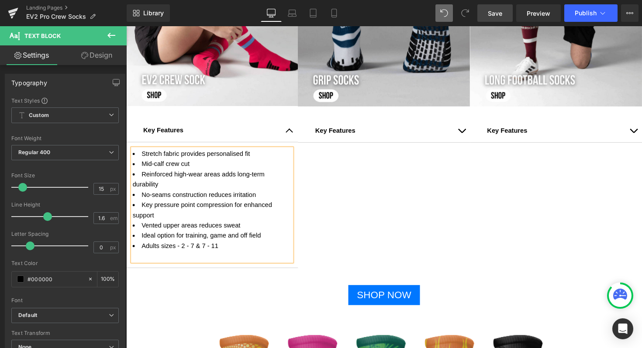
click at [233, 257] on p at bounding box center [214, 261] width 163 height 10
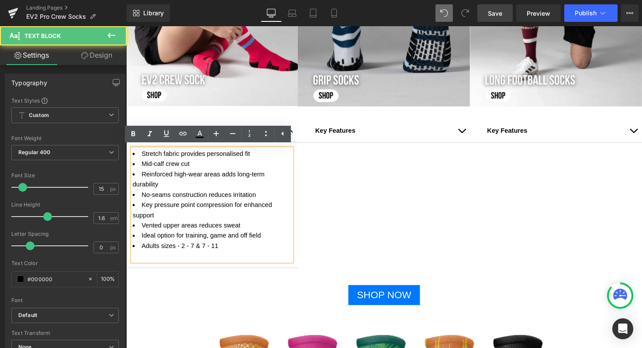
click at [177, 262] on p at bounding box center [214, 261] width 163 height 10
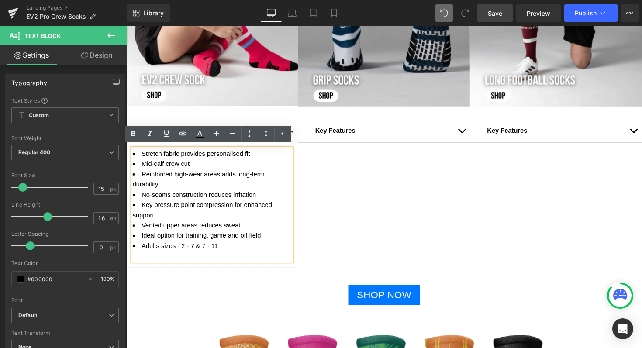
click at [231, 252] on li "Adults sizes - 2 - 7 & 7 - 11" at bounding box center [214, 251] width 163 height 10
click at [200, 254] on li "Adults sizes - 2 - 7 & 7 - 11" at bounding box center [214, 251] width 163 height 10
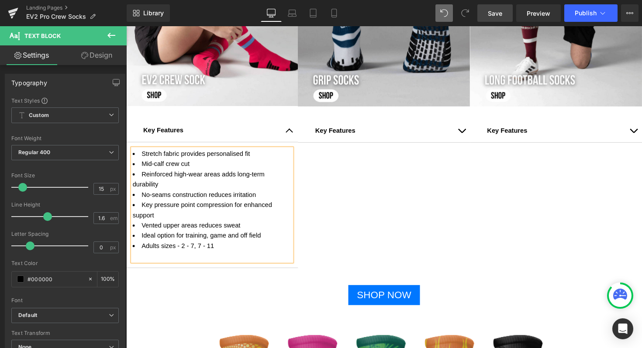
click at [222, 253] on li "Adults sizes - 2 - 7, 7 - 11" at bounding box center [214, 251] width 163 height 10
click at [315, 235] on div "Image Key Features Text Block Stretch fabric provides personalised fit Mid-calf…" at bounding box center [390, 83] width 528 height 416
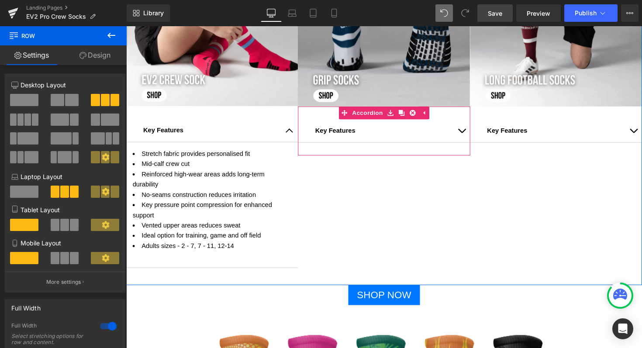
click at [470, 135] on span "button" at bounding box center [470, 135] width 0 height 0
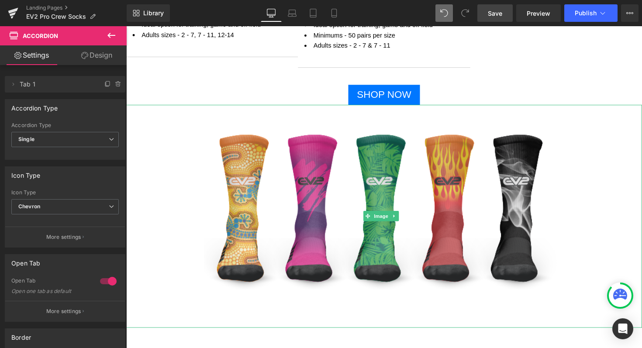
scroll to position [816, 0]
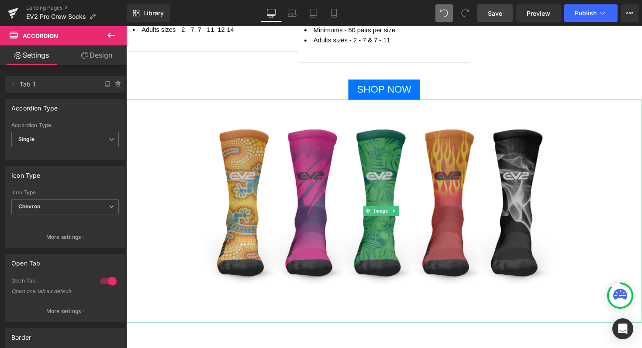
click at [277, 216] on img at bounding box center [391, 215] width 370 height 228
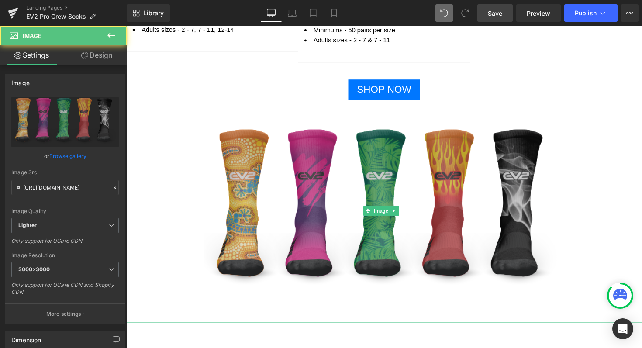
click at [389, 179] on img at bounding box center [391, 215] width 370 height 228
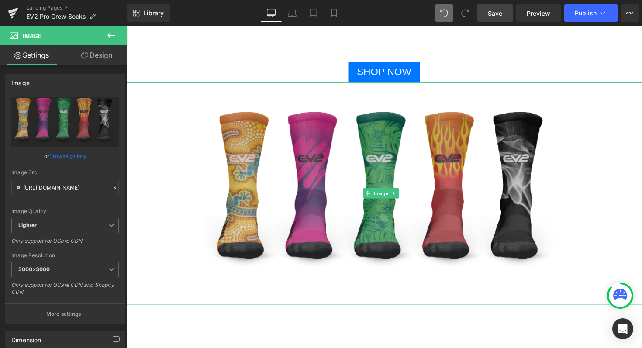
scroll to position [829, 0]
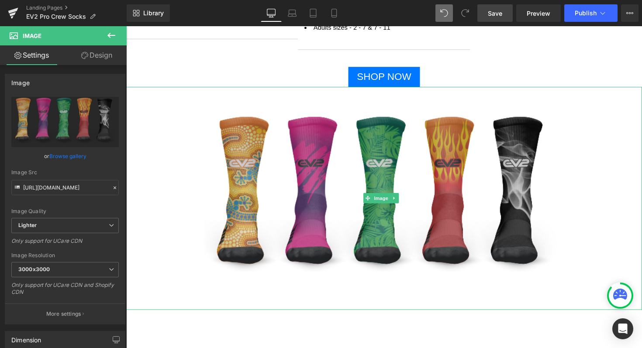
click at [387, 151] on img at bounding box center [391, 203] width 370 height 228
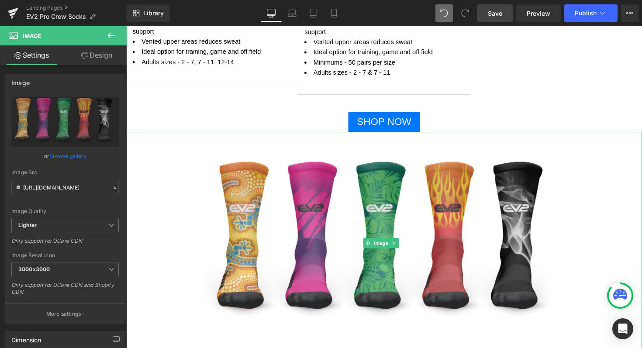
scroll to position [784, 0]
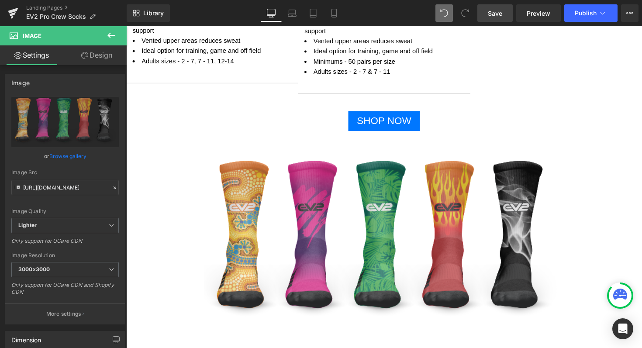
click at [110, 30] on icon at bounding box center [111, 35] width 10 height 10
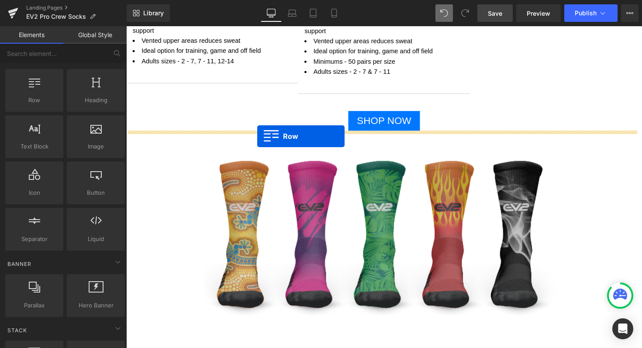
drag, startPoint x: 154, startPoint y: 115, endPoint x: 260, endPoint y: 139, distance: 108.7
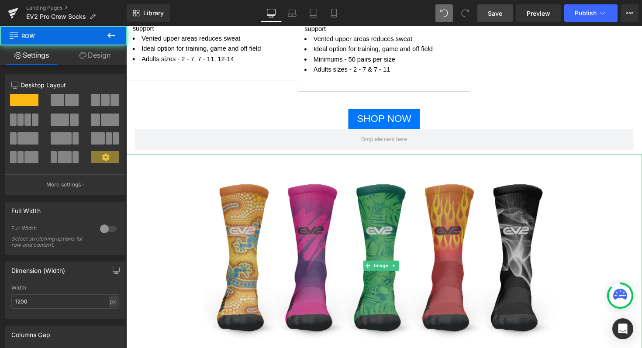
scroll to position [777, 0]
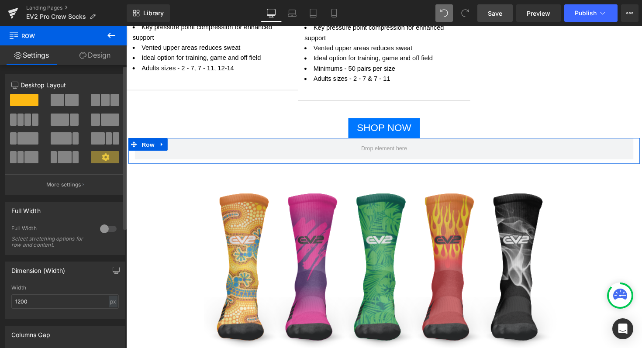
click at [101, 97] on span at bounding box center [105, 100] width 9 height 12
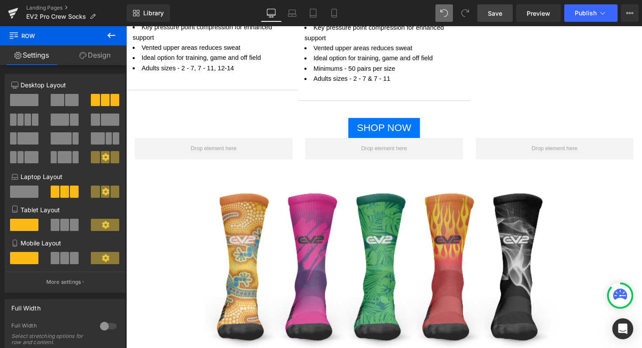
click at [111, 31] on icon at bounding box center [111, 35] width 10 height 10
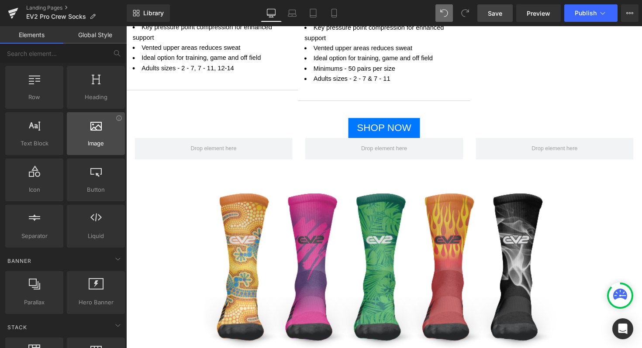
scroll to position [17, 0]
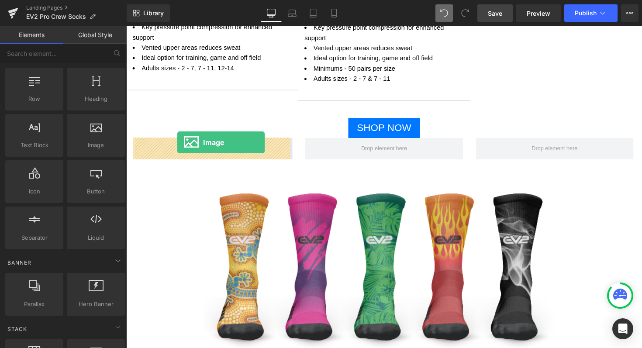
drag, startPoint x: 222, startPoint y: 166, endPoint x: 179, endPoint y: 145, distance: 48.4
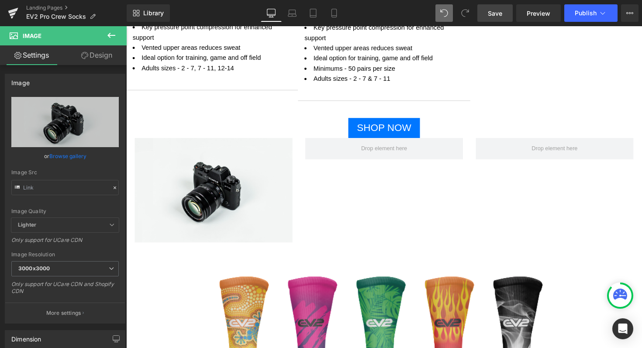
click at [110, 35] on icon at bounding box center [111, 35] width 8 height 5
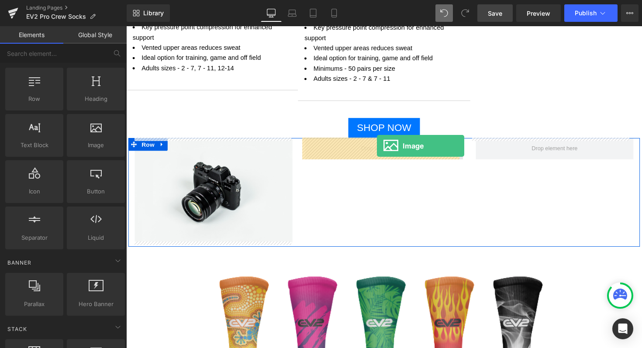
drag, startPoint x: 223, startPoint y: 171, endPoint x: 383, endPoint y: 149, distance: 161.8
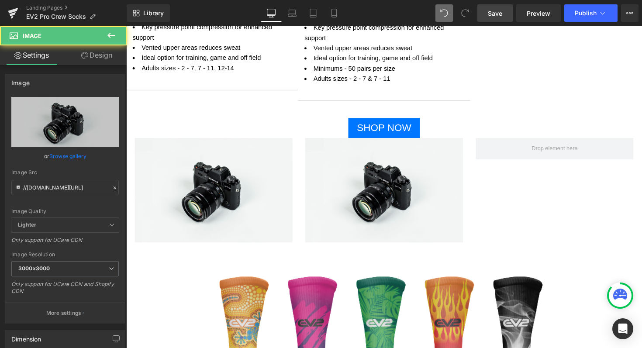
click at [112, 36] on icon at bounding box center [111, 35] width 10 height 10
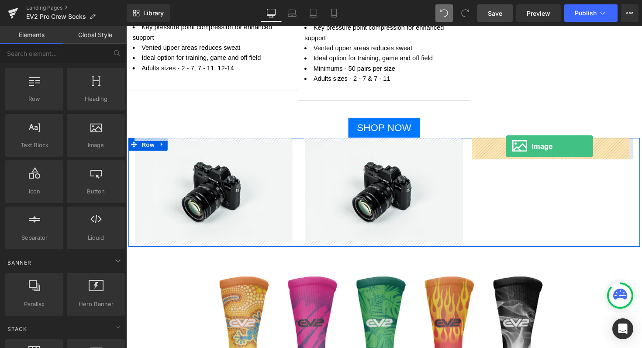
drag, startPoint x: 215, startPoint y: 171, endPoint x: 513, endPoint y: 151, distance: 299.3
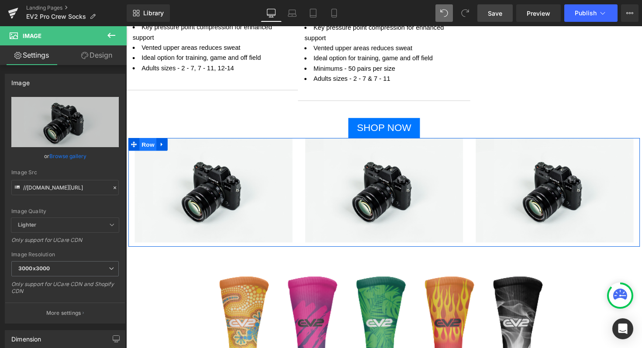
click at [144, 148] on span "Row" at bounding box center [148, 147] width 17 height 13
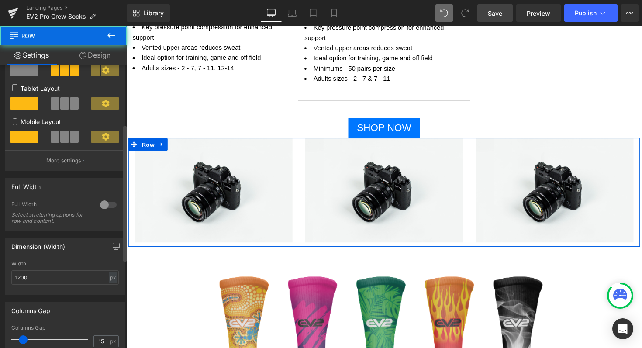
scroll to position [123, 0]
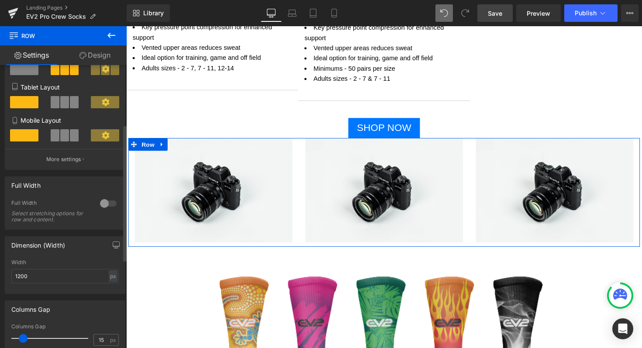
click at [103, 207] on div at bounding box center [108, 203] width 21 height 14
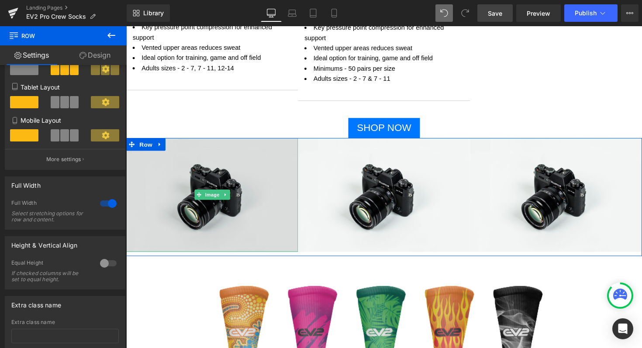
click at [223, 219] on img at bounding box center [214, 199] width 176 height 117
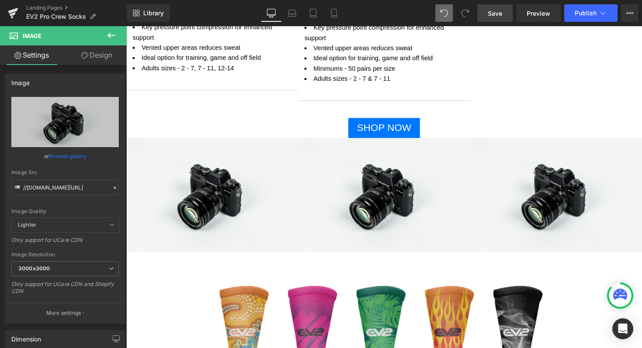
click at [108, 31] on icon at bounding box center [111, 35] width 10 height 10
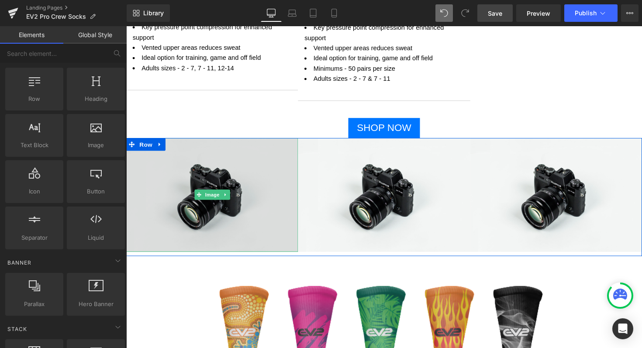
click at [215, 170] on img at bounding box center [214, 199] width 176 height 117
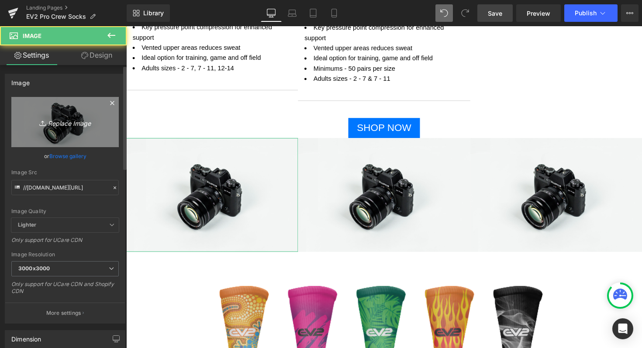
click at [55, 123] on icon "Replace Image" at bounding box center [65, 122] width 70 height 11
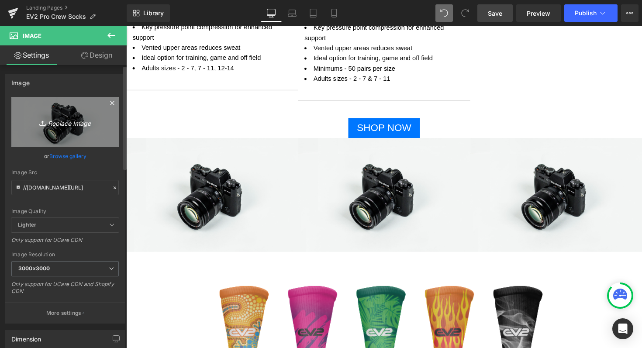
type input "C:\fakepath\Screenshot [DATE] 4.15.40 pm.png"
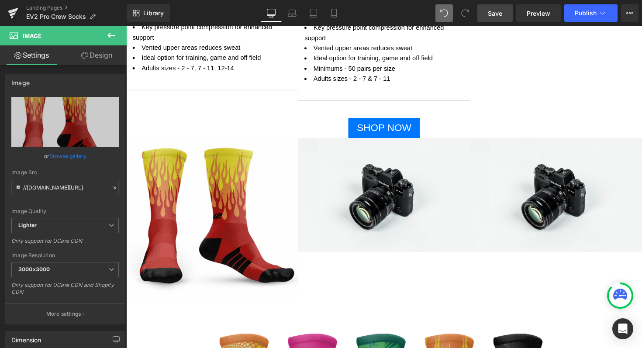
click at [111, 34] on icon at bounding box center [111, 35] width 10 height 10
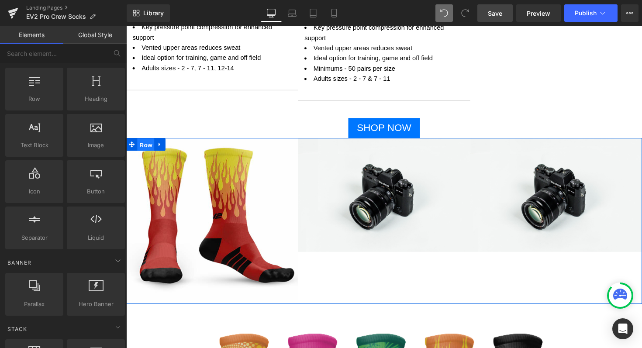
click at [141, 142] on span "Row" at bounding box center [146, 147] width 17 height 13
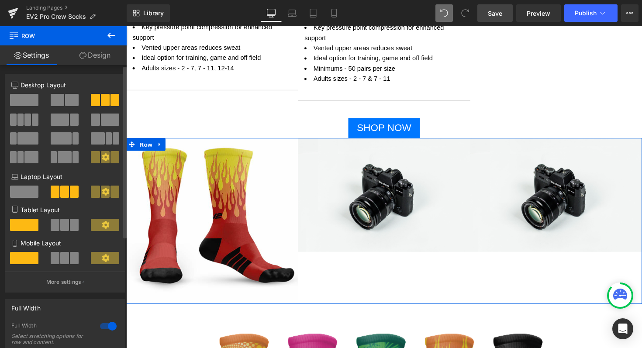
click at [24, 116] on span at bounding box center [27, 120] width 7 height 12
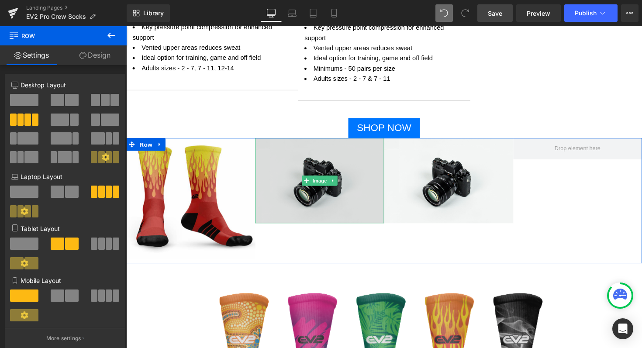
click at [292, 156] on img at bounding box center [324, 184] width 132 height 87
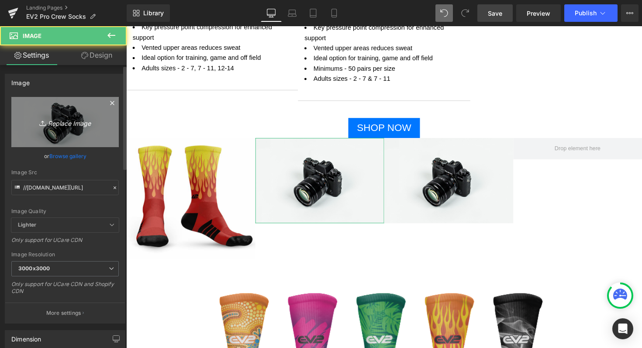
click at [59, 122] on icon "Replace Image" at bounding box center [65, 122] width 70 height 11
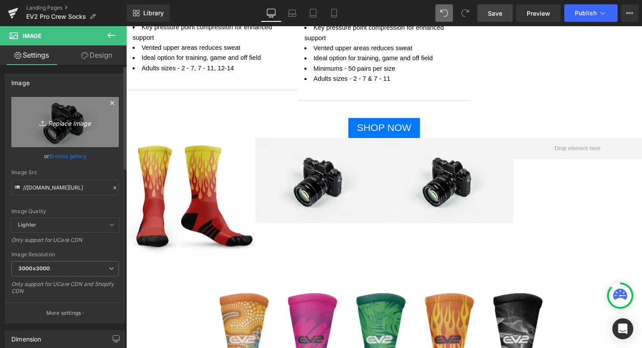
type input "C:\fakepath\Screenshot [DATE] 4.23.19 pm.png"
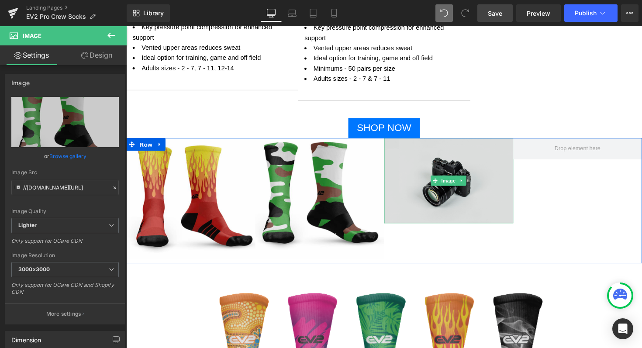
click at [433, 163] on img at bounding box center [456, 184] width 132 height 87
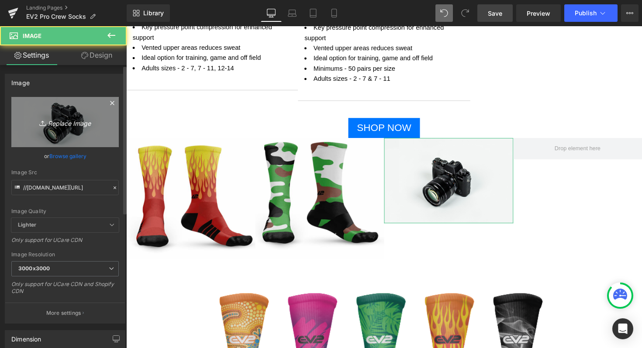
click at [57, 125] on icon "Replace Image" at bounding box center [65, 122] width 70 height 11
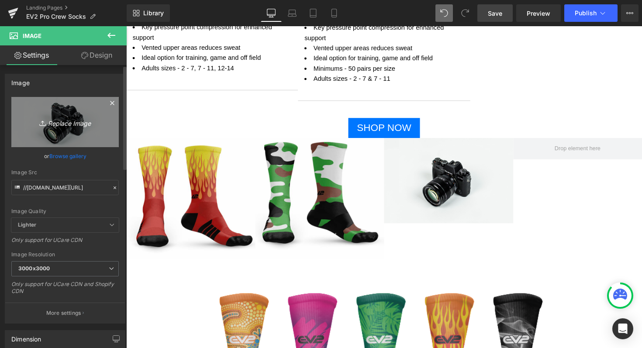
type input "C:\fakepath\Screenshot [DATE] 4.24.51 pm.png"
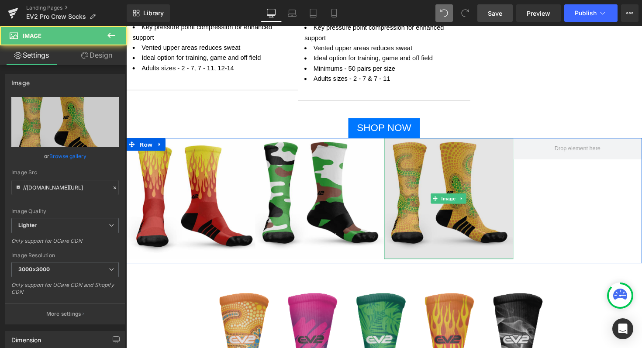
click at [437, 186] on img at bounding box center [456, 203] width 132 height 124
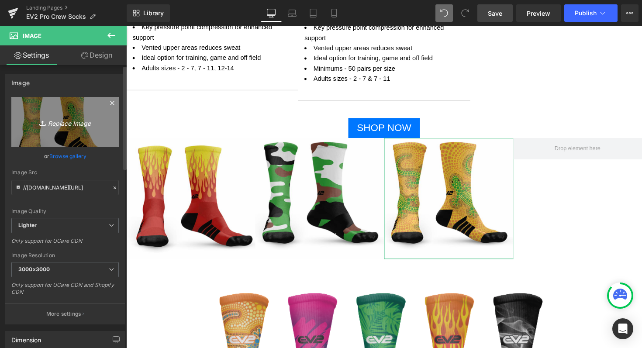
click at [62, 123] on icon "Replace Image" at bounding box center [65, 122] width 70 height 11
type input "C:\fakepath\Screenshot [DATE] 4.24.51 pm.png"
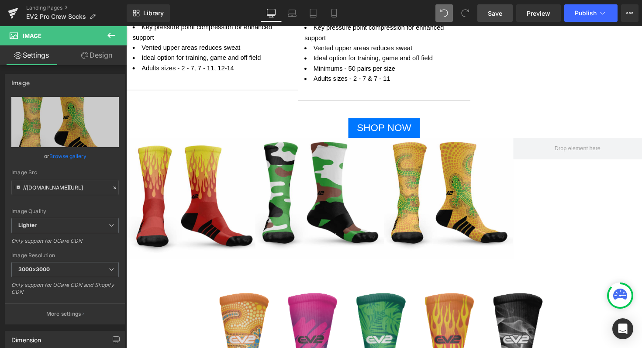
click at [114, 34] on icon at bounding box center [111, 35] width 10 height 10
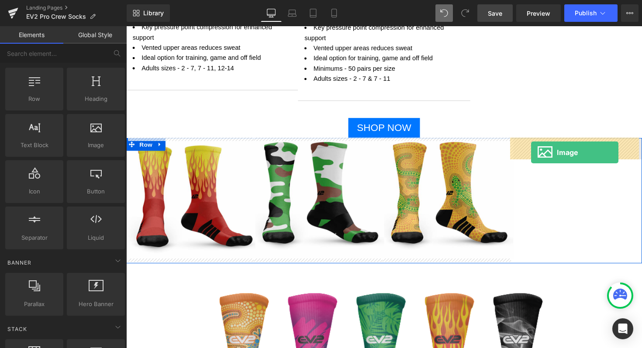
drag, startPoint x: 220, startPoint y: 161, endPoint x: 541, endPoint y: 155, distance: 320.5
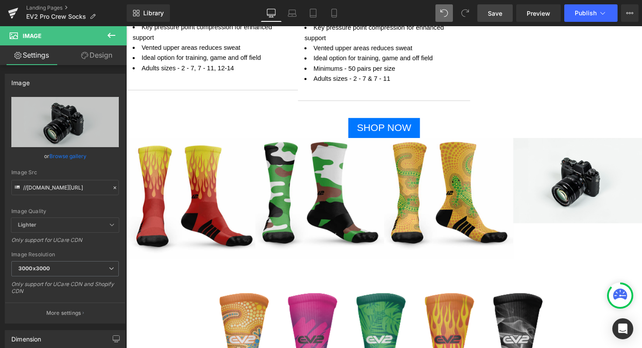
click at [111, 32] on icon at bounding box center [111, 35] width 10 height 10
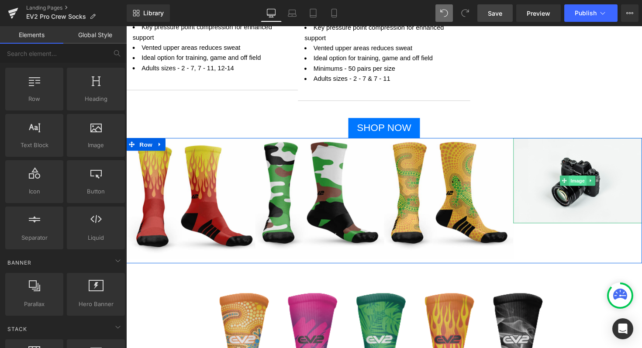
click at [583, 183] on span "Image" at bounding box center [588, 184] width 18 height 10
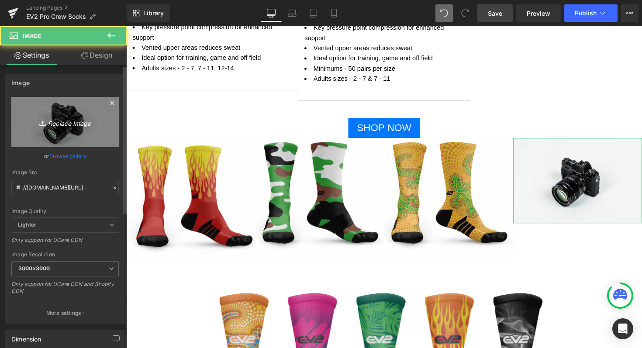
click at [62, 124] on icon "Replace Image" at bounding box center [65, 122] width 70 height 11
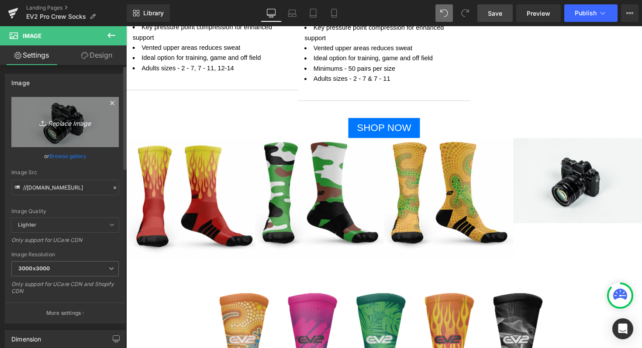
type input "C:\fakepath\Screenshot [DATE] 4.27.26 pm.png"
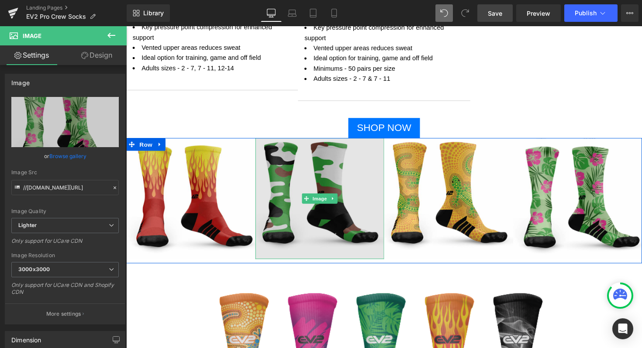
click at [316, 189] on img at bounding box center [324, 203] width 132 height 124
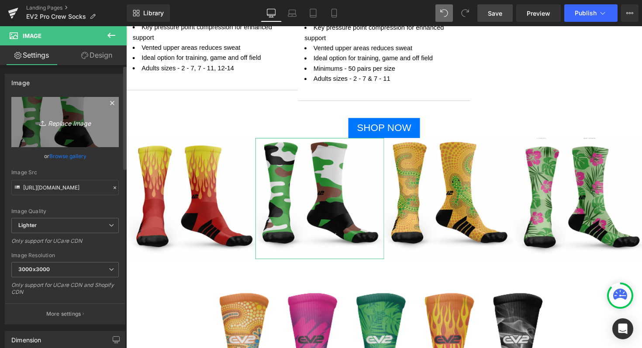
click at [55, 121] on icon "Replace Image" at bounding box center [65, 122] width 70 height 11
type input "C:\fakepath\Screenshot [DATE] 4.23.19 pm.png"
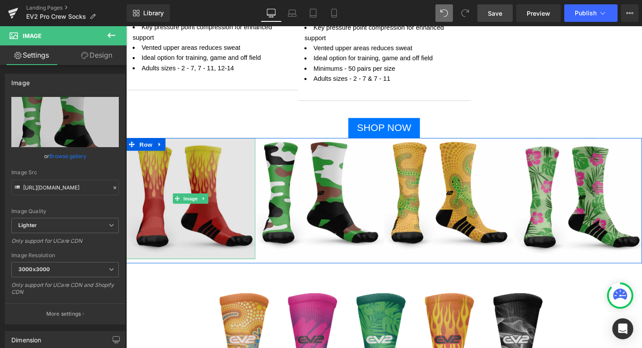
click at [192, 161] on img at bounding box center [192, 203] width 132 height 124
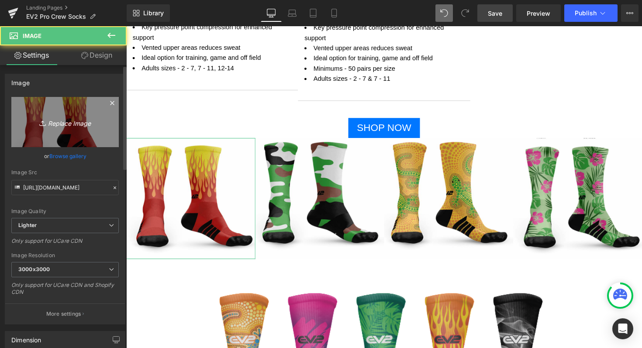
click at [73, 124] on icon "Replace Image" at bounding box center [65, 122] width 70 height 11
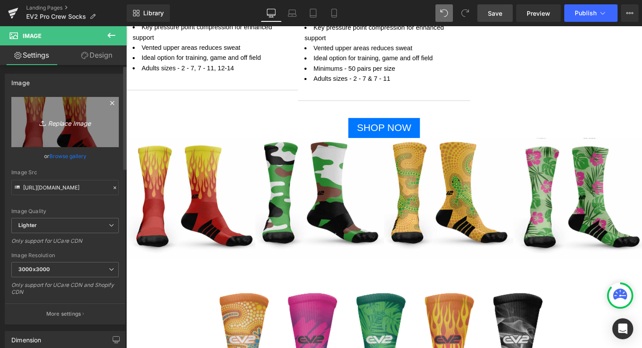
type input "C:\fakepath\Screenshot [DATE] 4.15.40 pm.png"
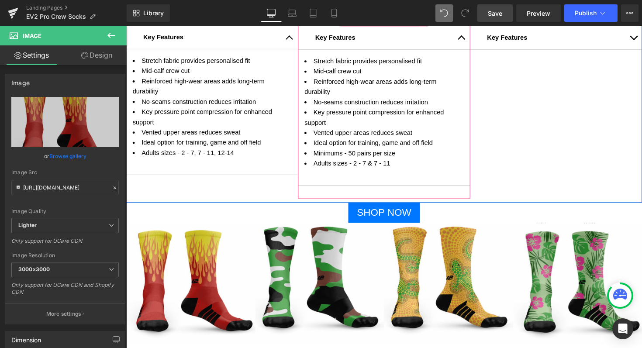
scroll to position [688, 0]
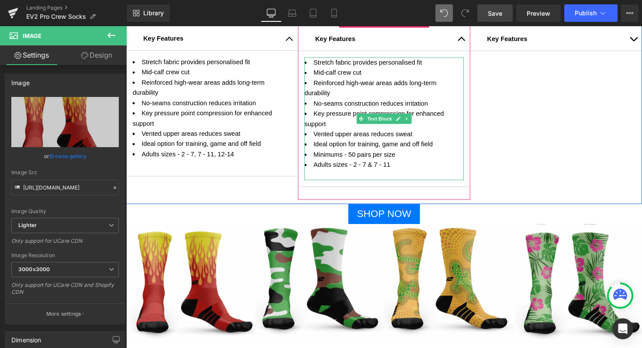
click at [402, 156] on li "Minimums - 50 pairs per size" at bounding box center [390, 157] width 163 height 10
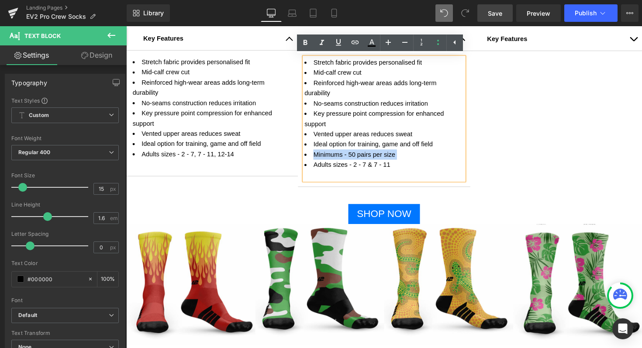
drag, startPoint x: 402, startPoint y: 156, endPoint x: 307, endPoint y: 155, distance: 94.7
click at [309, 155] on li "Minimums - 50 pairs per size" at bounding box center [390, 157] width 163 height 10
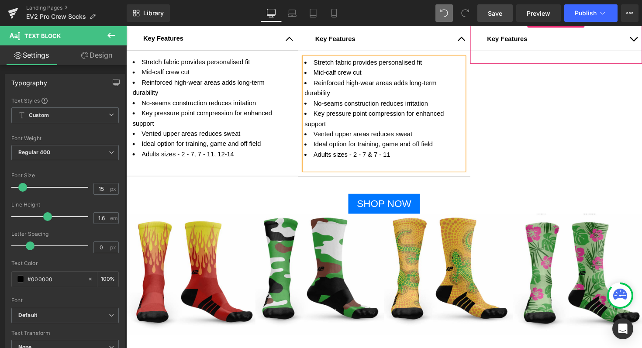
click at [126, 26] on div at bounding box center [126, 26] width 0 height 0
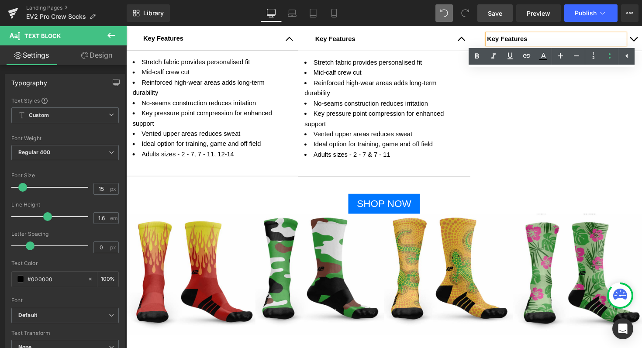
click at [641, 41] on span "button" at bounding box center [646, 41] width 0 height 0
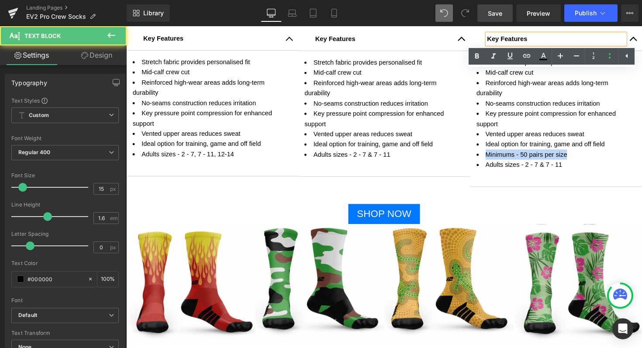
drag, startPoint x: 590, startPoint y: 158, endPoint x: 480, endPoint y: 157, distance: 110.0
click at [480, 157] on article "Stretch fabric provides personalised fit Mid-calf crew cut Reinforced high-wear…" at bounding box center [566, 121] width 176 height 139
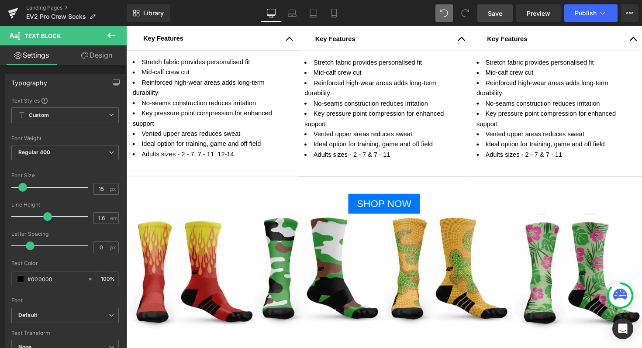
click at [501, 11] on span "Save" at bounding box center [495, 13] width 14 height 9
click at [499, 11] on span "Save" at bounding box center [495, 13] width 14 height 9
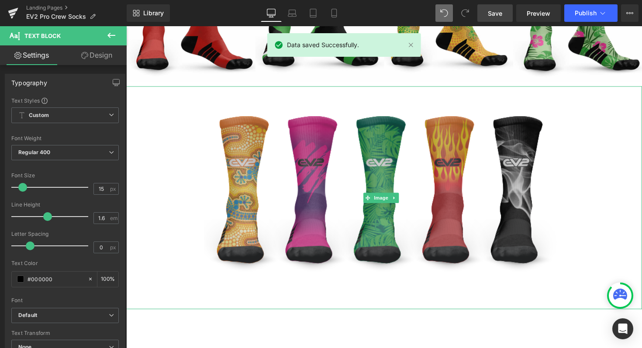
scroll to position [946, 0]
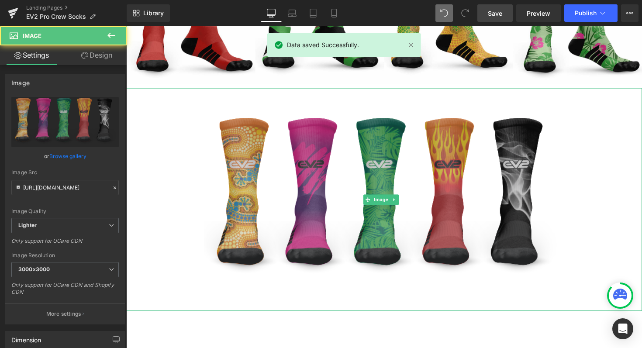
click at [389, 119] on img at bounding box center [391, 203] width 370 height 228
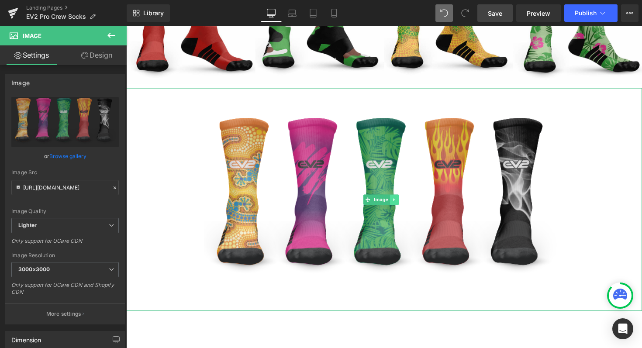
click at [400, 202] on icon at bounding box center [399, 203] width 1 height 3
click at [405, 201] on icon at bounding box center [404, 203] width 5 height 5
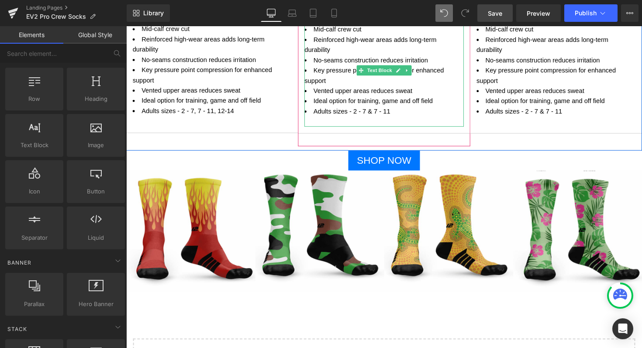
scroll to position [741, 0]
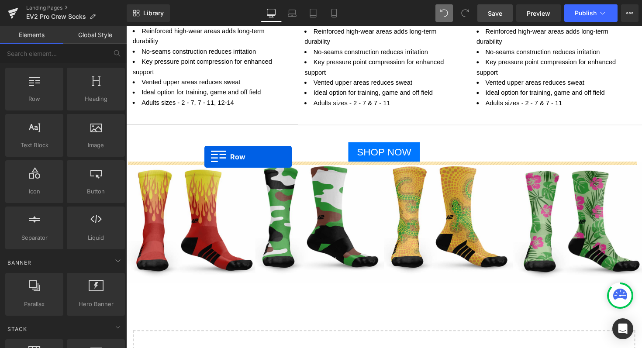
drag, startPoint x: 154, startPoint y: 120, endPoint x: 206, endPoint y: 160, distance: 65.7
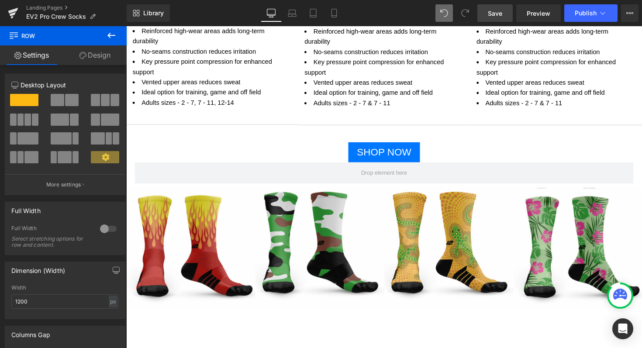
click at [498, 12] on span "Save" at bounding box center [495, 13] width 14 height 9
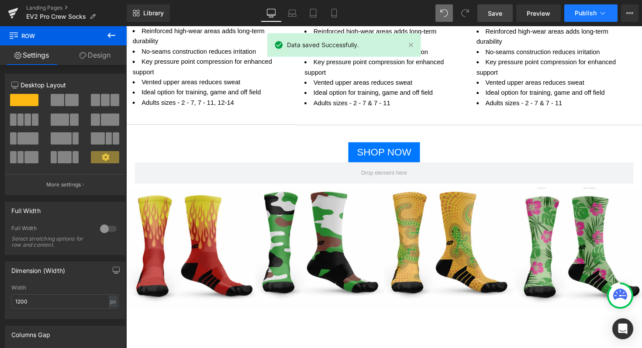
click at [585, 12] on span "Publish" at bounding box center [585, 13] width 22 height 7
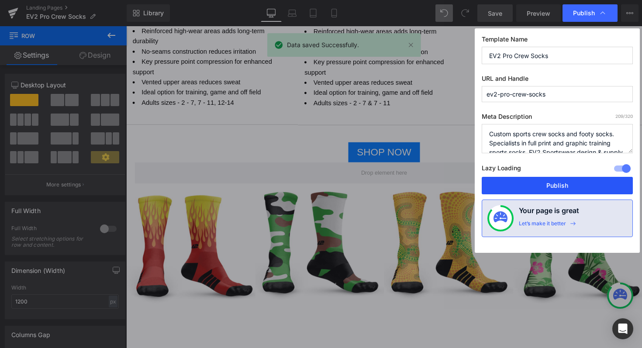
click at [537, 180] on button "Publish" at bounding box center [557, 185] width 151 height 17
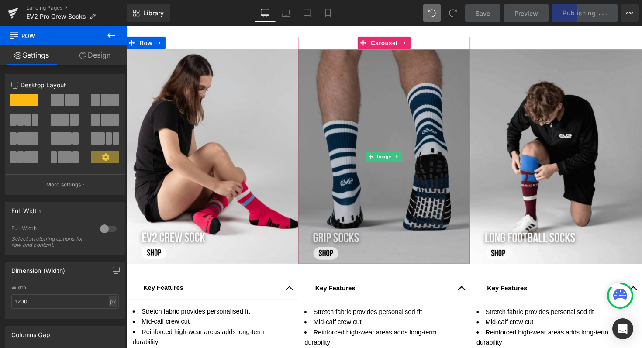
scroll to position [427, 0]
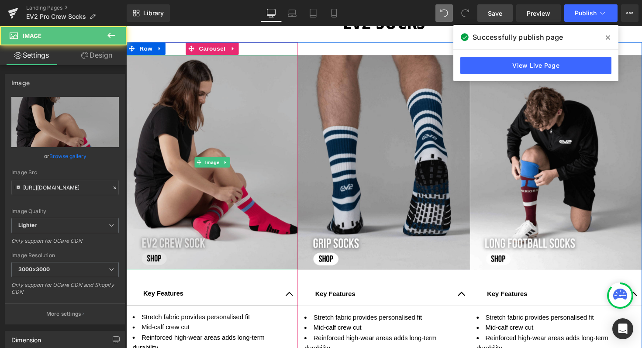
click at [200, 111] on img at bounding box center [214, 166] width 176 height 220
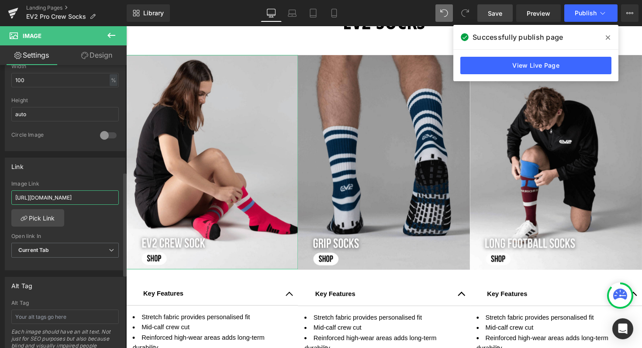
scroll to position [0, 209]
drag, startPoint x: 15, startPoint y: 200, endPoint x: 110, endPoint y: 196, distance: 95.2
click at [110, 196] on input "[URL][DOMAIN_NAME]" at bounding box center [64, 197] width 107 height 14
type input "[URL][DOMAIN_NAME]"
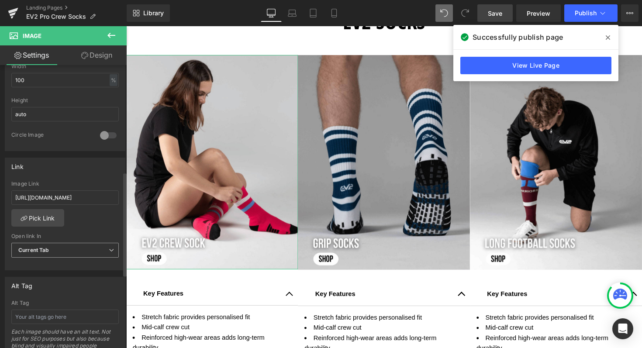
click at [79, 249] on span "Current Tab" at bounding box center [64, 250] width 107 height 15
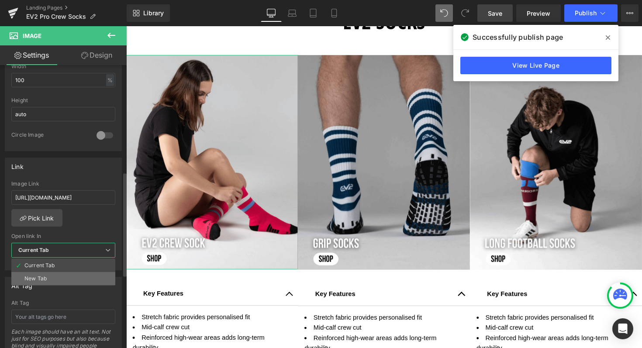
click at [47, 282] on li "New Tab" at bounding box center [63, 278] width 104 height 13
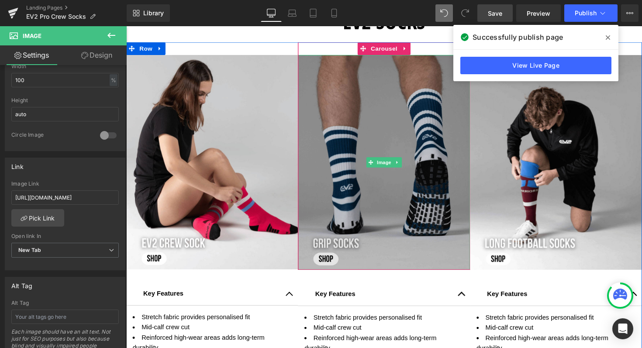
click at [361, 146] on img at bounding box center [390, 166] width 176 height 220
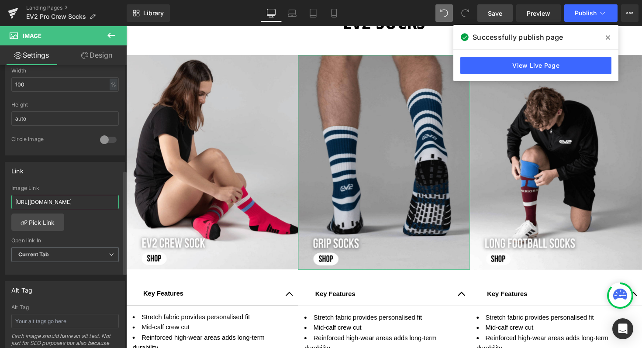
scroll to position [0, 209]
drag, startPoint x: 14, startPoint y: 202, endPoint x: 120, endPoint y: 197, distance: 105.7
click at [120, 197] on div "[URL][DOMAIN_NAME] Image Link [URL][DOMAIN_NAME] Pick Link Current Tab New Tab …" at bounding box center [65, 229] width 120 height 89
drag, startPoint x: 112, startPoint y: 200, endPoint x: 8, endPoint y: 198, distance: 103.9
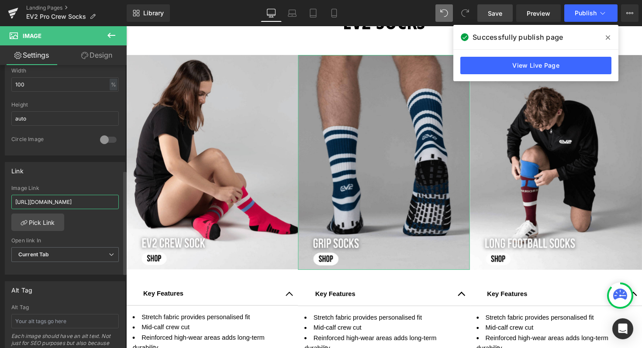
click at [8, 198] on div "[URL][DOMAIN_NAME] Image Link [URL][DOMAIN_NAME] Pick Link Current Tab New Tab …" at bounding box center [65, 229] width 120 height 89
paste input "catalogue/socks_aus"
type input "[URL][DOMAIN_NAME]"
click at [68, 251] on span "Current Tab" at bounding box center [64, 254] width 107 height 15
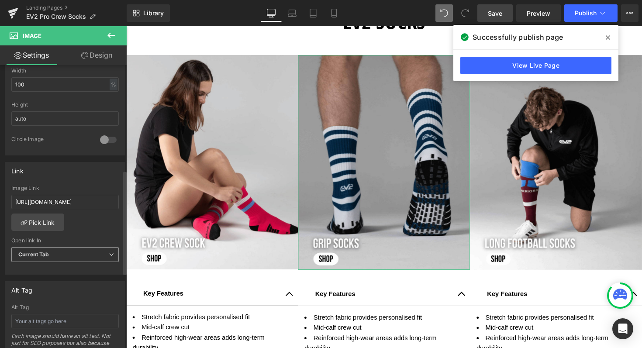
scroll to position [0, 0]
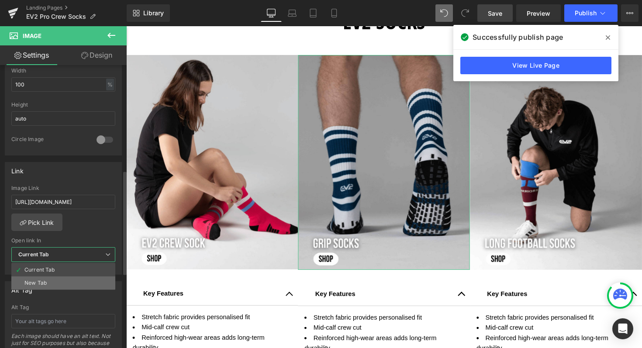
click at [48, 283] on li "New Tab" at bounding box center [63, 282] width 104 height 13
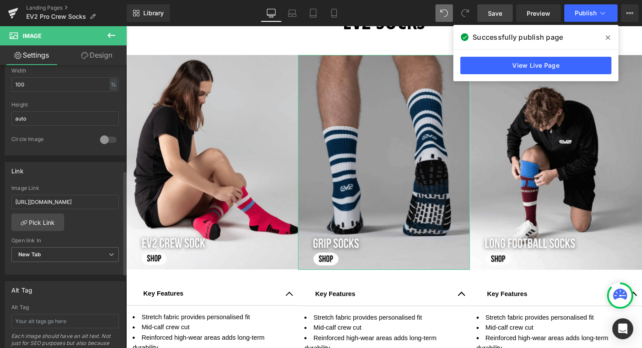
scroll to position [288, 0]
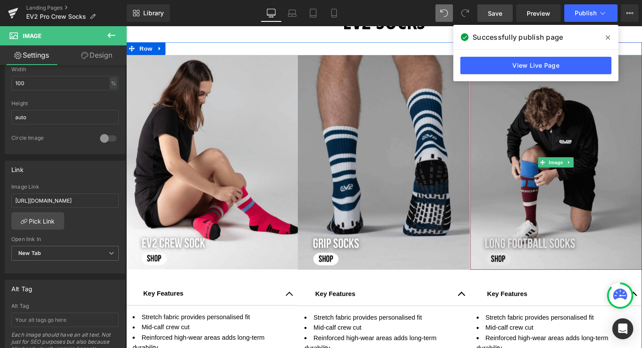
click at [515, 138] on img at bounding box center [566, 166] width 176 height 220
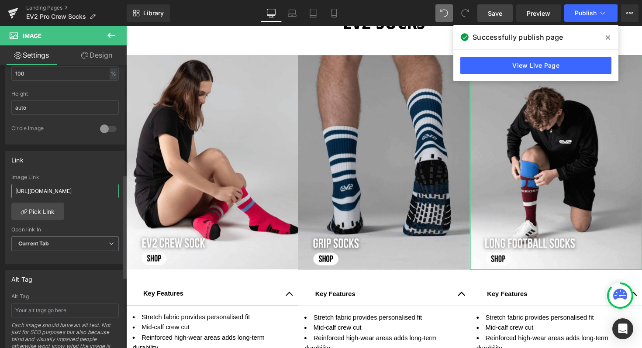
scroll to position [0, 209]
drag, startPoint x: 14, startPoint y: 190, endPoint x: 114, endPoint y: 192, distance: 100.4
click at [114, 192] on input "[URL][DOMAIN_NAME]" at bounding box center [64, 191] width 107 height 14
type input "[URL][DOMAIN_NAME]"
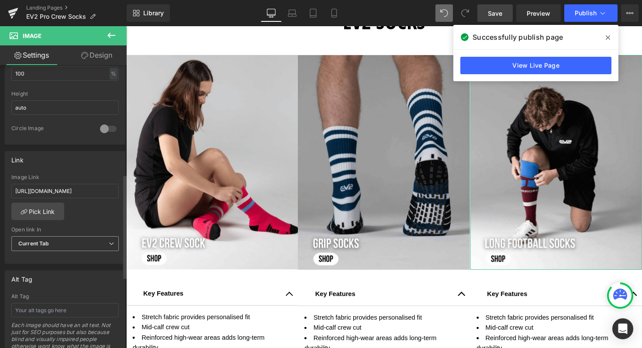
click at [83, 240] on span "Current Tab" at bounding box center [64, 243] width 107 height 15
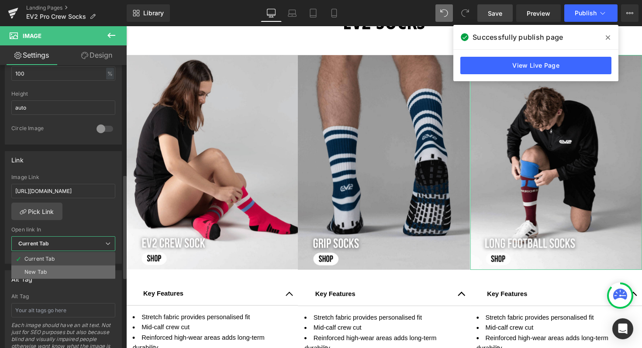
click at [56, 271] on li "New Tab" at bounding box center [63, 271] width 104 height 13
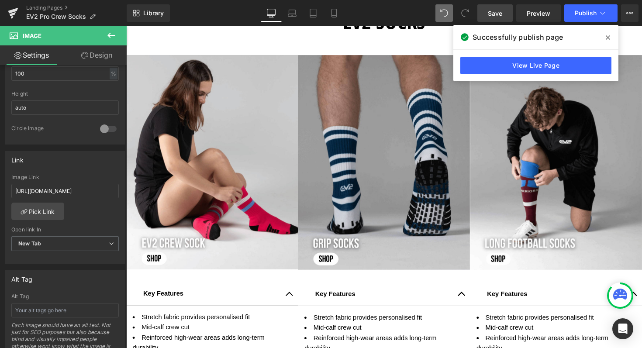
click at [503, 13] on link "Save" at bounding box center [494, 12] width 35 height 17
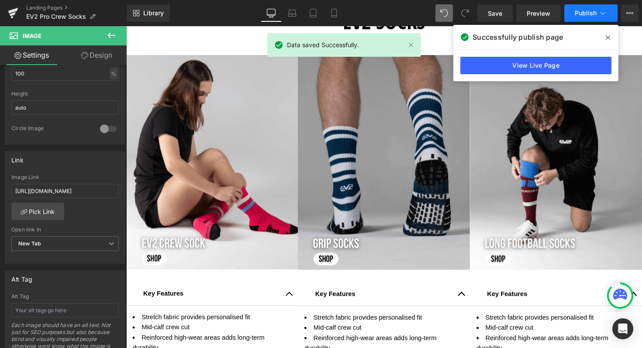
click at [586, 11] on span "Publish" at bounding box center [585, 13] width 22 height 7
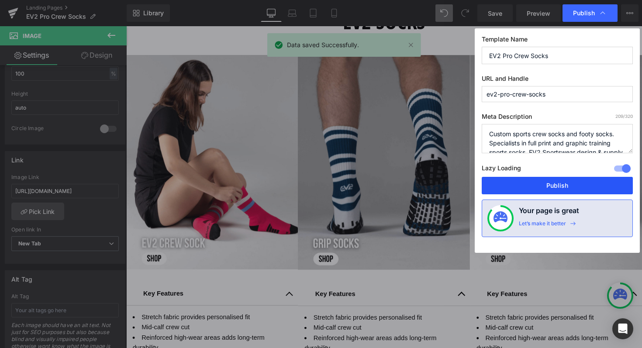
click at [534, 185] on button "Publish" at bounding box center [557, 185] width 151 height 17
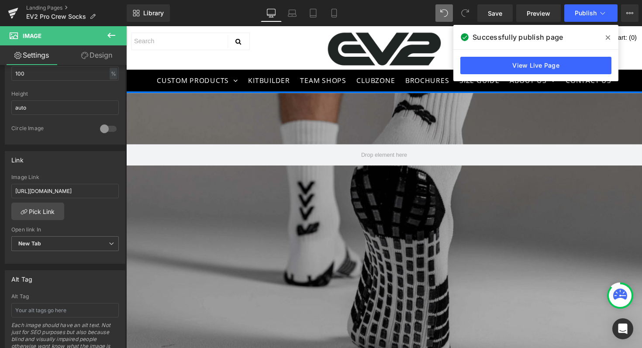
click at [609, 36] on icon at bounding box center [607, 37] width 4 height 7
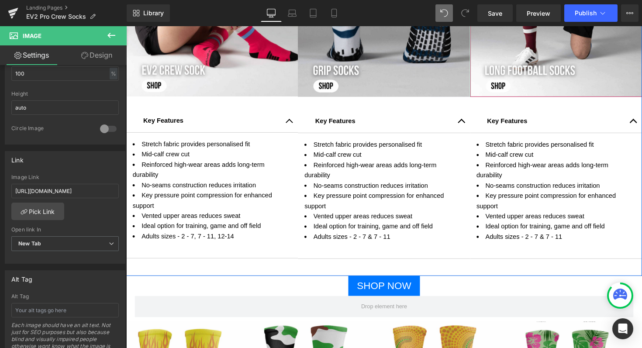
scroll to position [606, 0]
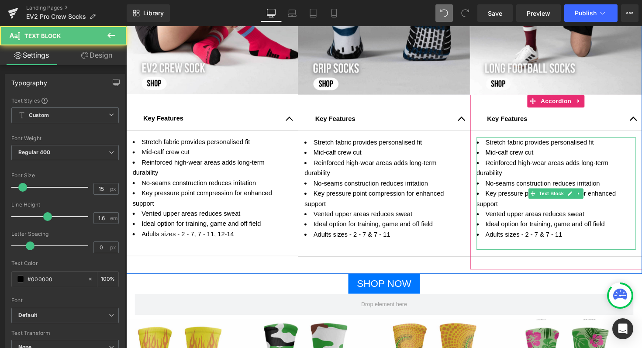
click at [544, 155] on li "Mid-calf crew cut" at bounding box center [566, 156] width 163 height 10
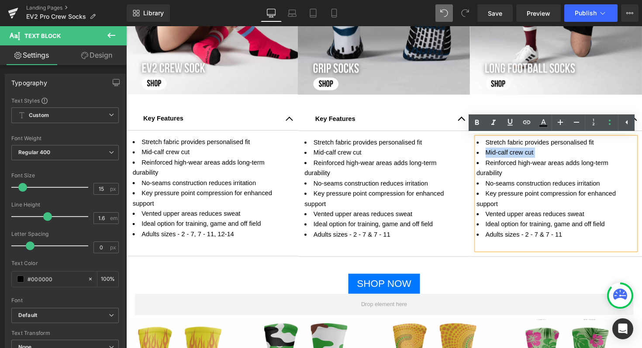
drag, startPoint x: 544, startPoint y: 155, endPoint x: 482, endPoint y: 151, distance: 63.0
click at [485, 151] on li "Mid-calf crew cut" at bounding box center [566, 156] width 163 height 10
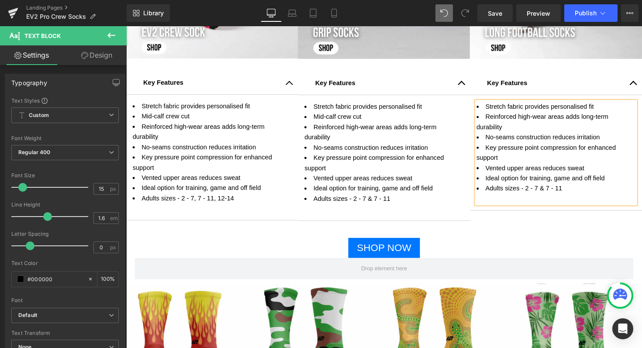
scroll to position [646, 0]
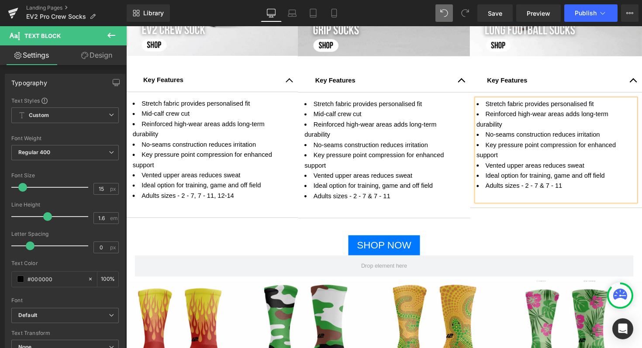
click at [503, 212] on article "Stretch fabric provides personalised fit Reinforced high-wear areas adds long-t…" at bounding box center [566, 153] width 176 height 118
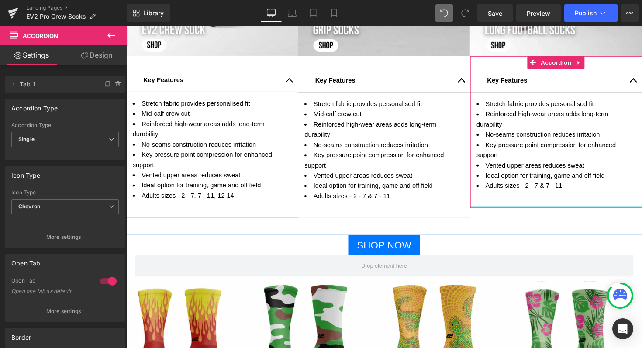
drag, startPoint x: 493, startPoint y: 223, endPoint x: 495, endPoint y: 208, distance: 14.6
click at [495, 208] on div "Key Features Text Block Stretch fabric provides personalised fit Reinforced hig…" at bounding box center [566, 134] width 176 height 155
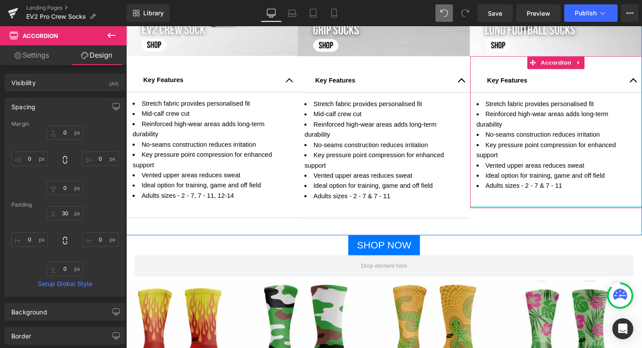
click at [482, 210] on div at bounding box center [566, 211] width 176 height 2
click at [492, 202] on p at bounding box center [566, 200] width 163 height 10
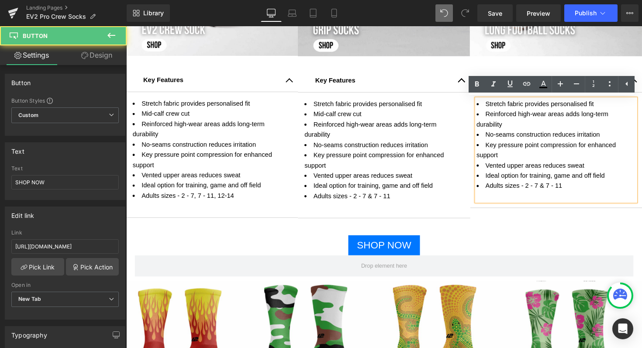
click at [494, 245] on div "SHOP NOW" at bounding box center [390, 251] width 528 height 21
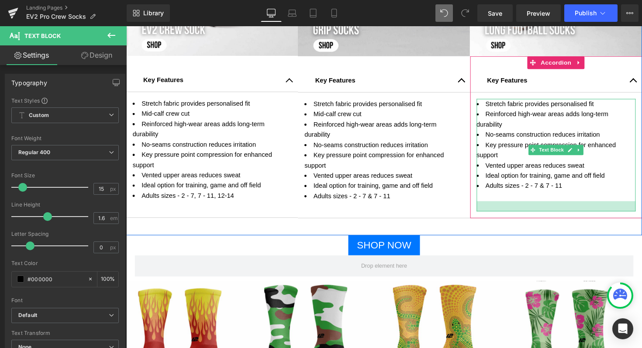
drag, startPoint x: 495, startPoint y: 204, endPoint x: 495, endPoint y: 214, distance: 10.5
click at [495, 214] on div at bounding box center [566, 211] width 163 height 10
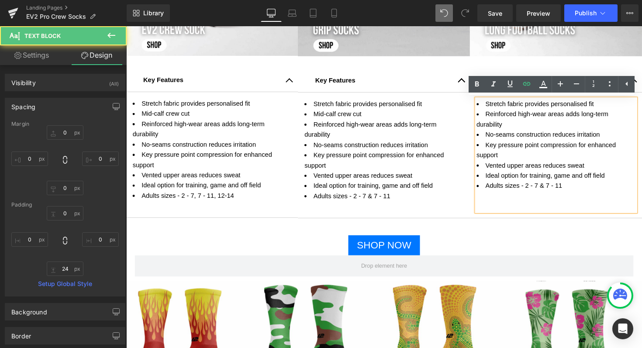
click at [503, 235] on div "Image Key Features Text Block Stretch fabric provides personalised fit Mid-calf…" at bounding box center [390, 32] width 528 height 416
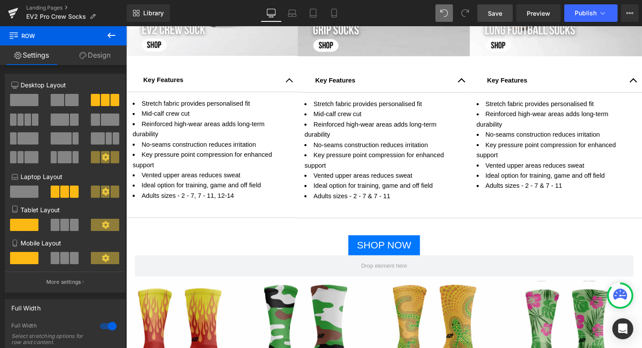
click at [495, 13] on span "Save" at bounding box center [495, 13] width 14 height 9
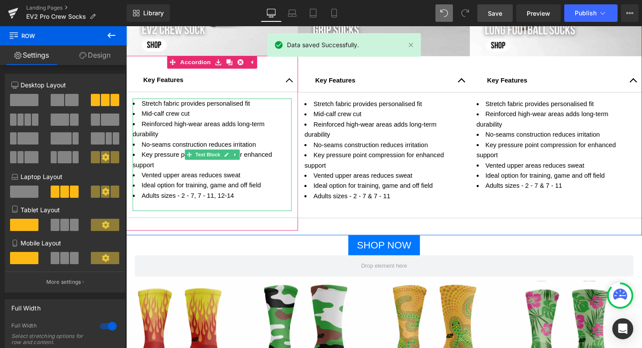
click at [255, 205] on p at bounding box center [214, 210] width 163 height 10
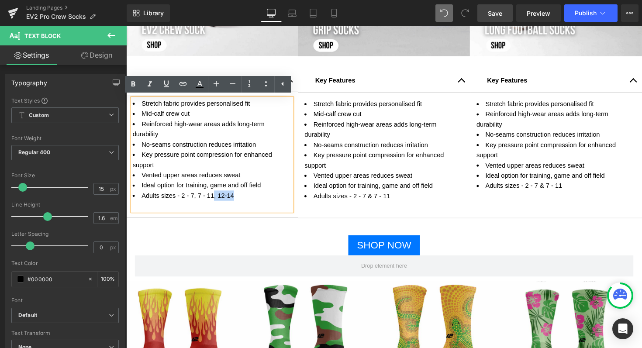
drag, startPoint x: 239, startPoint y: 201, endPoint x: 214, endPoint y: 203, distance: 24.9
click at [214, 203] on li "Adults sizes - 2 - 7, 7 - 11, 12-14" at bounding box center [214, 200] width 163 height 10
copy li ", 12-14"
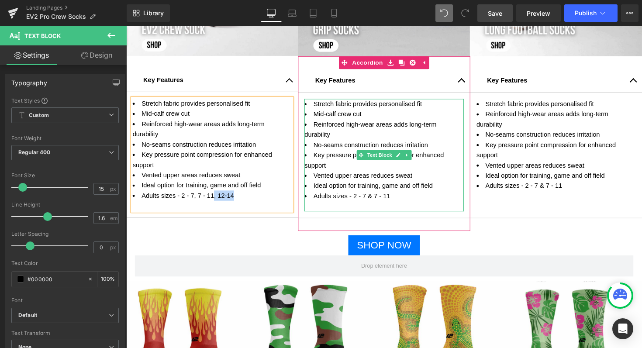
click at [398, 202] on li "Adults sizes - 2 - 7 & 7 - 11" at bounding box center [390, 200] width 163 height 10
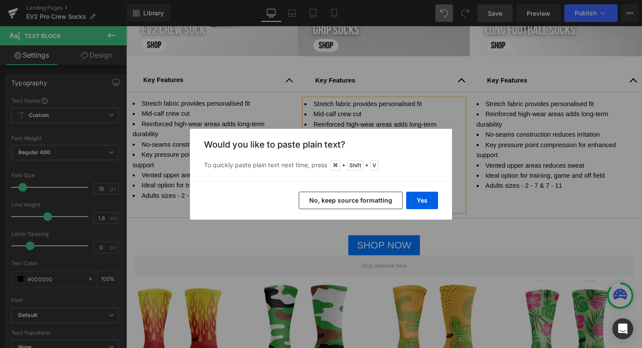
click at [382, 198] on button "No, keep source formatting" at bounding box center [351, 200] width 104 height 17
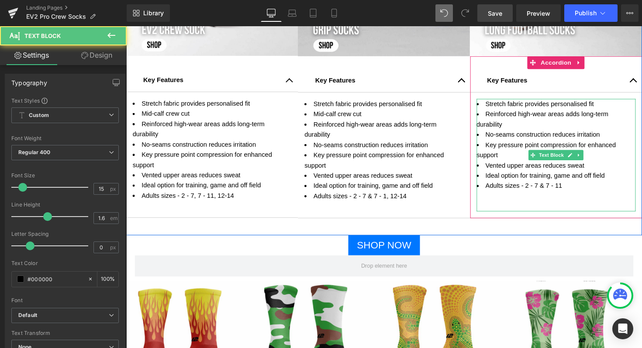
click at [577, 191] on li "Adults sizes - 2 - 7 & 7 - 11" at bounding box center [566, 190] width 163 height 10
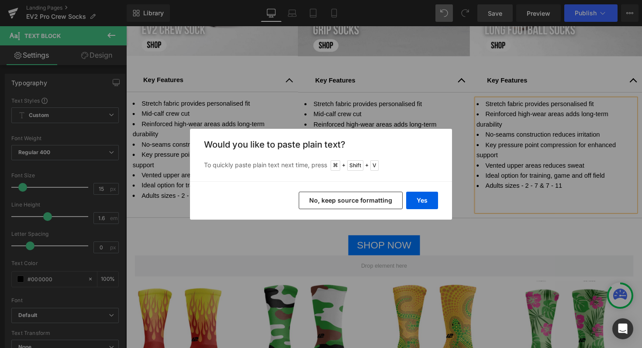
click at [353, 198] on button "No, keep source formatting" at bounding box center [351, 200] width 104 height 17
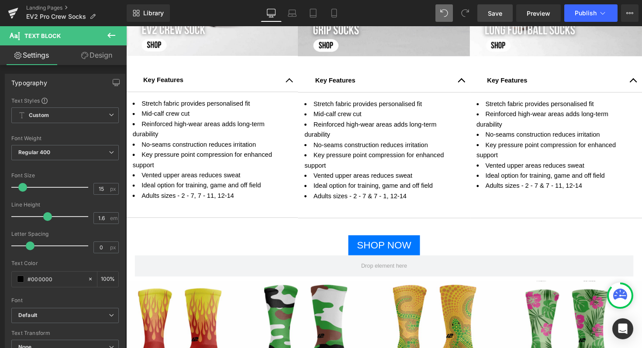
click at [500, 10] on span "Save" at bounding box center [495, 13] width 14 height 9
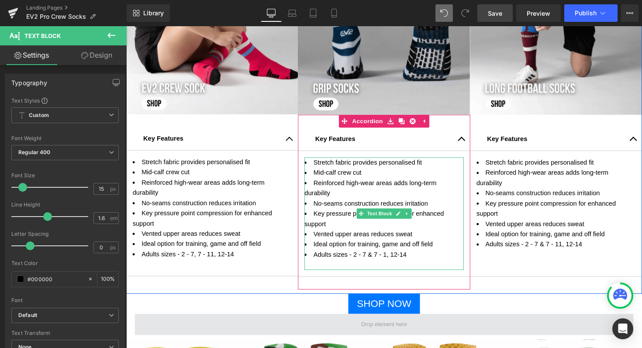
scroll to position [587, 0]
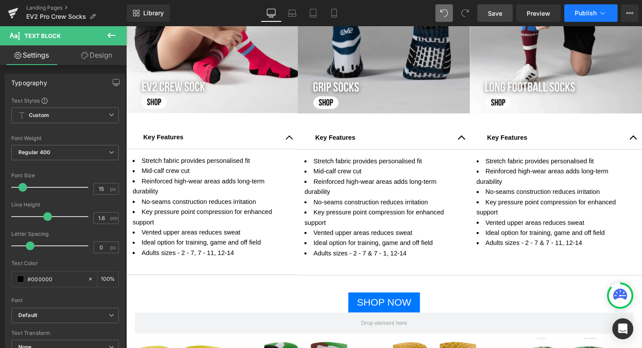
click at [583, 10] on span "Publish" at bounding box center [585, 13] width 22 height 7
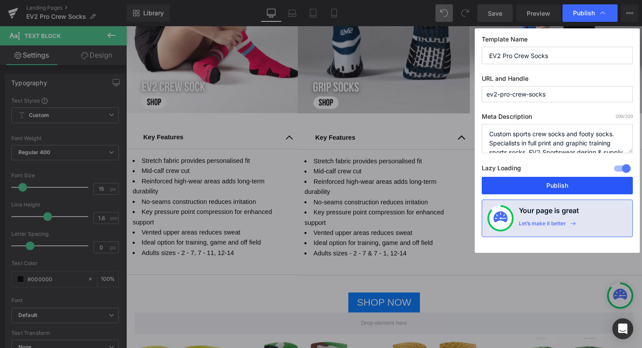
click at [549, 184] on button "Publish" at bounding box center [557, 185] width 151 height 17
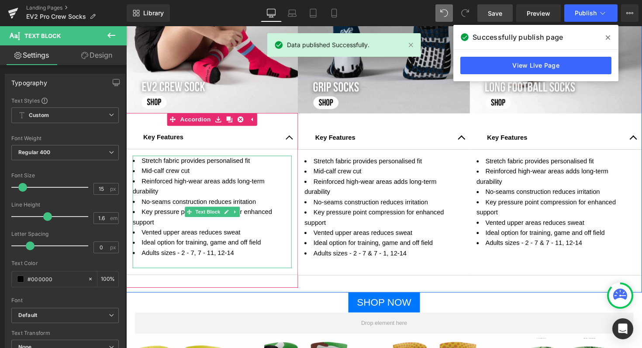
click at [242, 260] on li "Adults sizes - 2 - 7, 7 - 11, 12-14" at bounding box center [214, 258] width 163 height 10
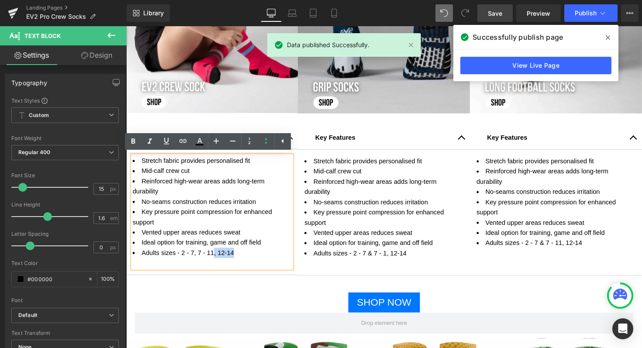
drag, startPoint x: 242, startPoint y: 260, endPoint x: 215, endPoint y: 260, distance: 27.1
click at [215, 260] on li "Adults sizes - 2 - 7, 7 - 11, 12-14" at bounding box center [214, 258] width 163 height 10
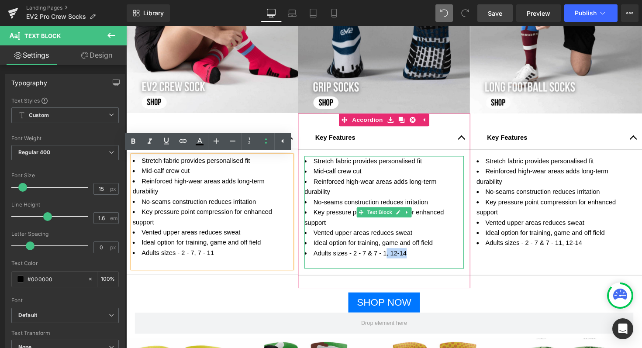
drag, startPoint x: 421, startPoint y: 260, endPoint x: 391, endPoint y: 260, distance: 30.6
click at [391, 260] on li "Adults sizes - 2 - 7 & 7 - 1 , 12-14" at bounding box center [390, 259] width 163 height 10
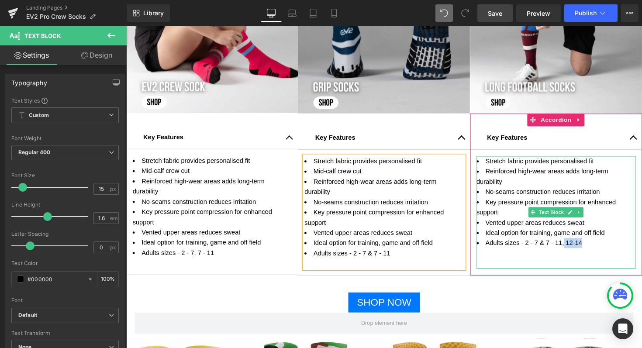
drag, startPoint x: 598, startPoint y: 249, endPoint x: 571, endPoint y: 250, distance: 26.6
click at [571, 250] on li "Adults sizes - 2 - 7 & 7 - 11, 12-14" at bounding box center [566, 248] width 163 height 10
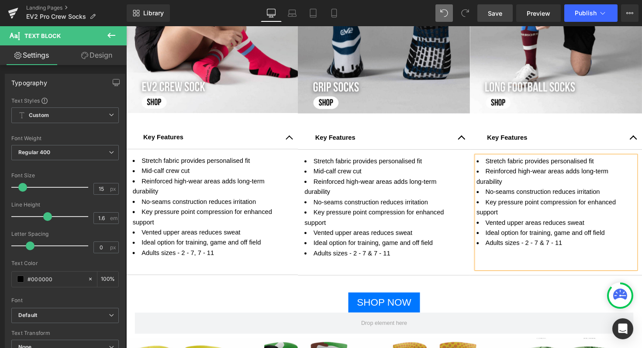
click at [492, 9] on span "Save" at bounding box center [495, 13] width 14 height 9
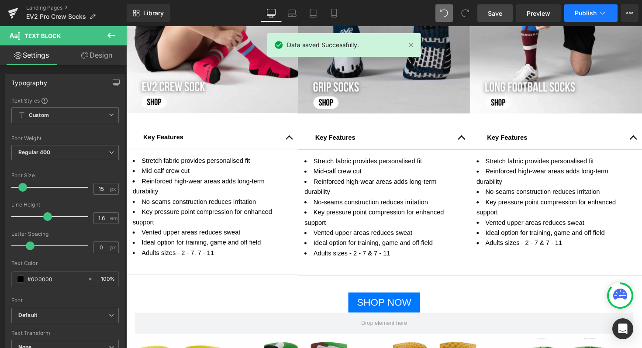
click at [582, 14] on span "Publish" at bounding box center [585, 13] width 22 height 7
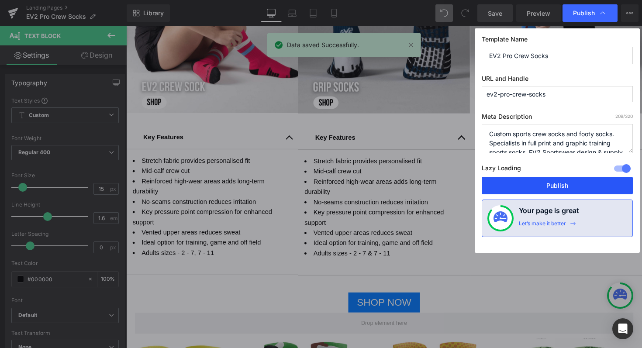
click at [527, 190] on button "Publish" at bounding box center [557, 185] width 151 height 17
